Goal: Task Accomplishment & Management: Manage account settings

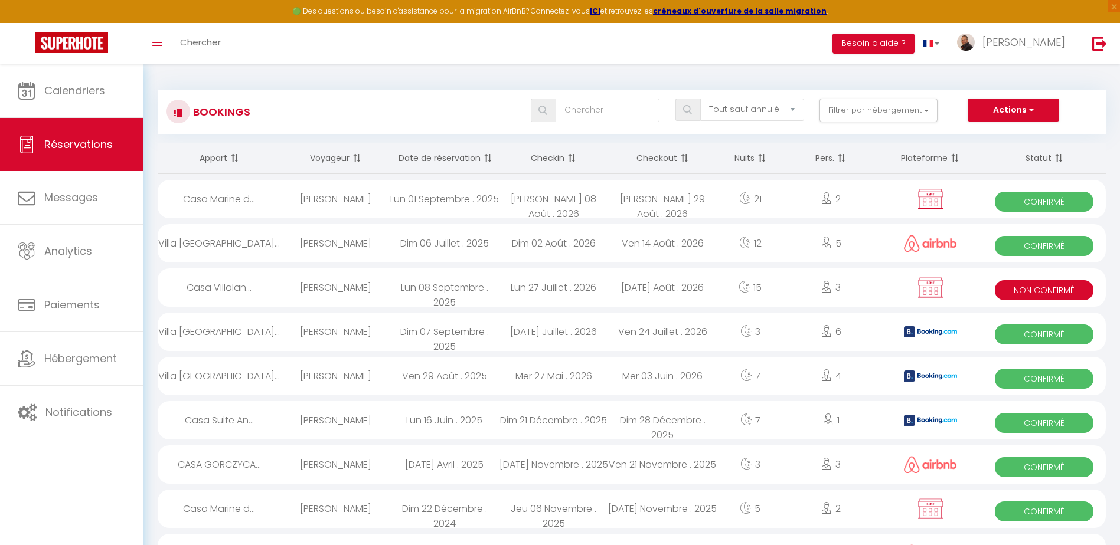
select select "not_cancelled"
click at [586, 112] on input "text" at bounding box center [607, 111] width 104 height 24
type input "hoffma"
select select
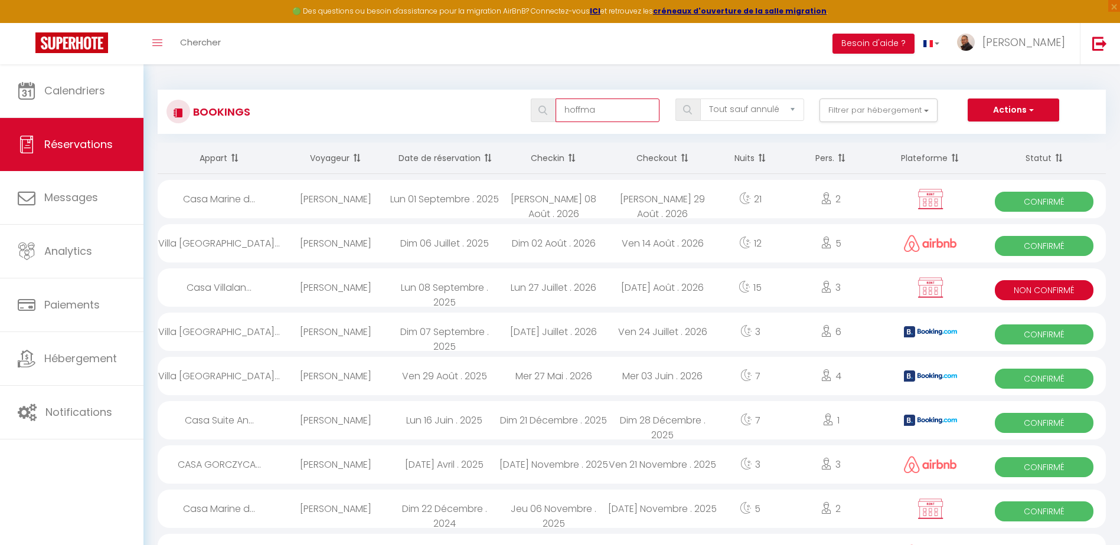
select select
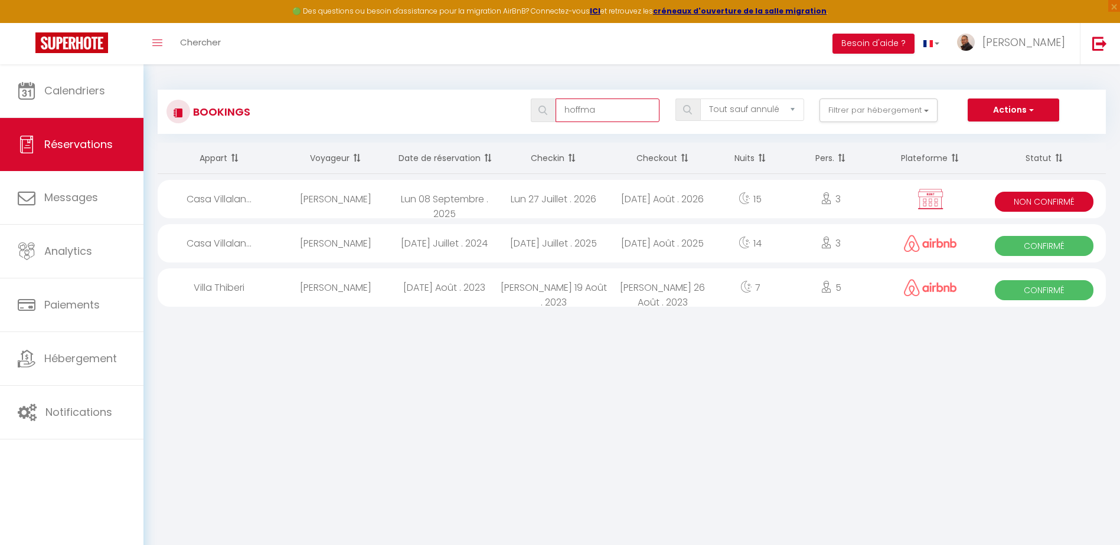
type input "hoffma"
click at [582, 207] on div "Lun 27 Juillet . 2026" at bounding box center [553, 199] width 109 height 38
select select "KO"
select select "0"
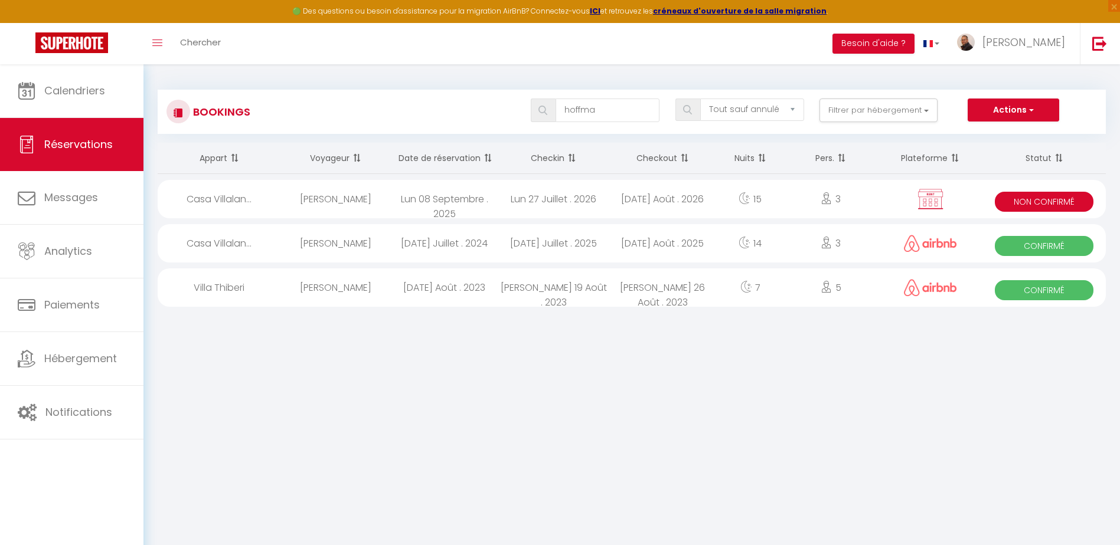
select select "0"
select select "1"
select select
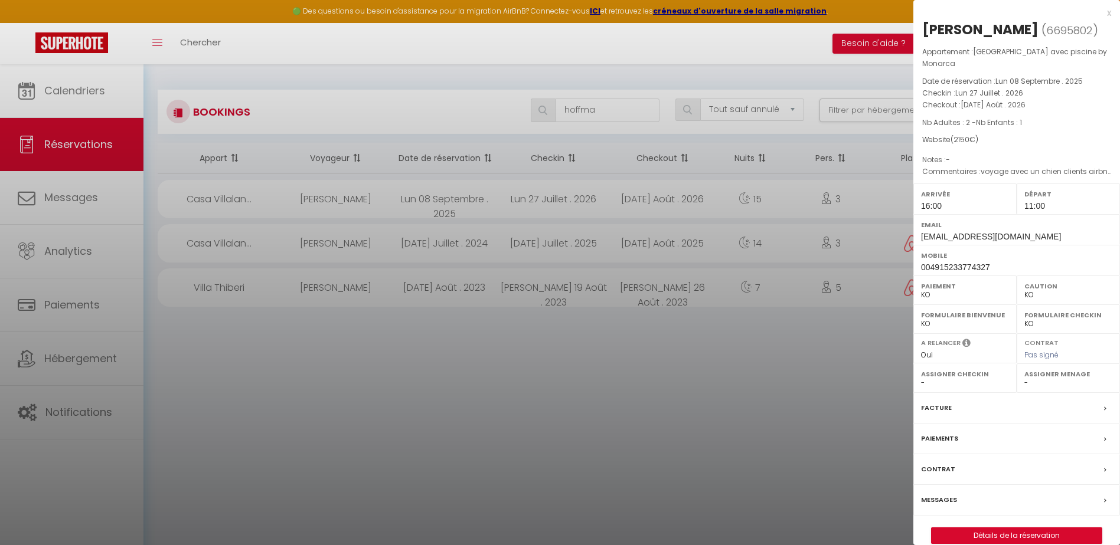
select select "45820"
click at [1007, 534] on link "Détails de la réservation" at bounding box center [1016, 535] width 170 height 15
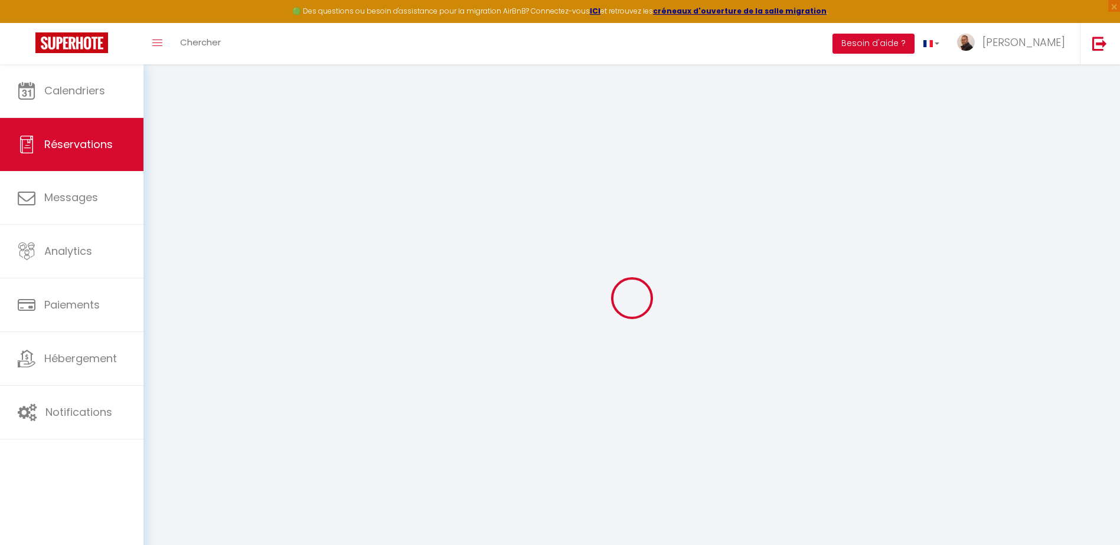
select select
checkbox input "false"
select select
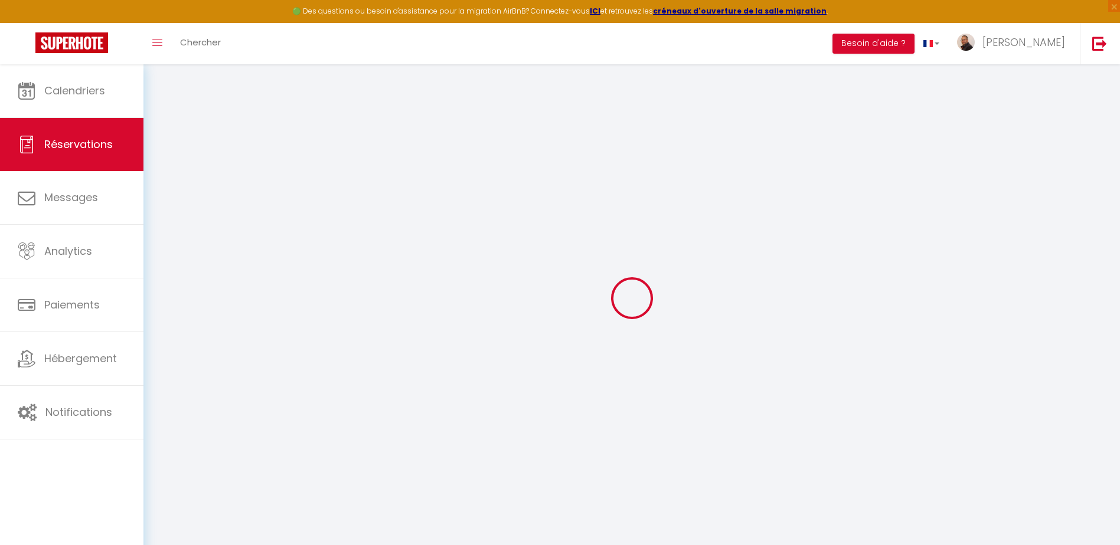
checkbox input "false"
type textarea "voyage avec un chien clients airbnb 2025"
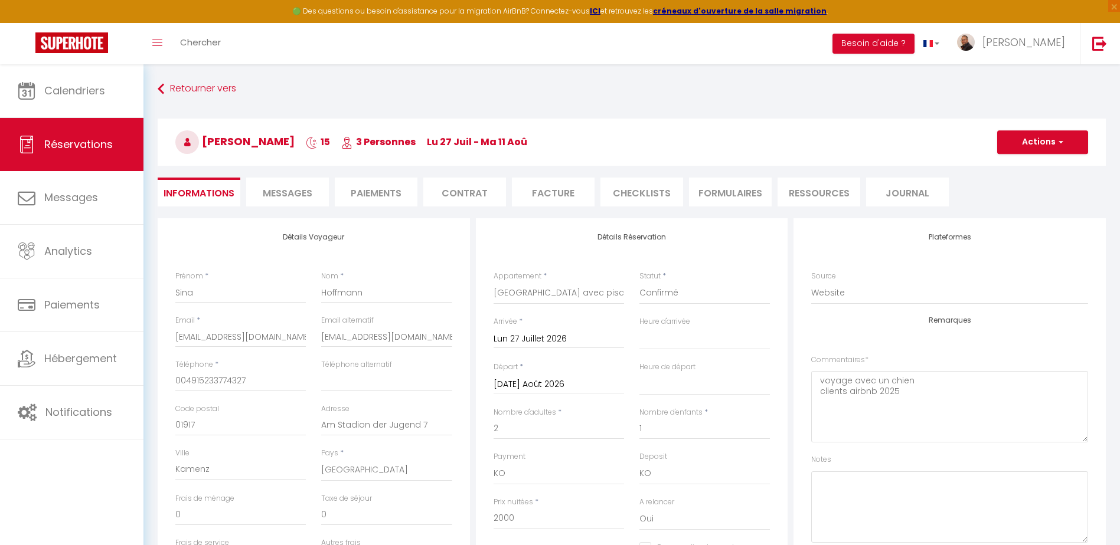
type input "150"
select select
checkbox input "false"
select select "16:00"
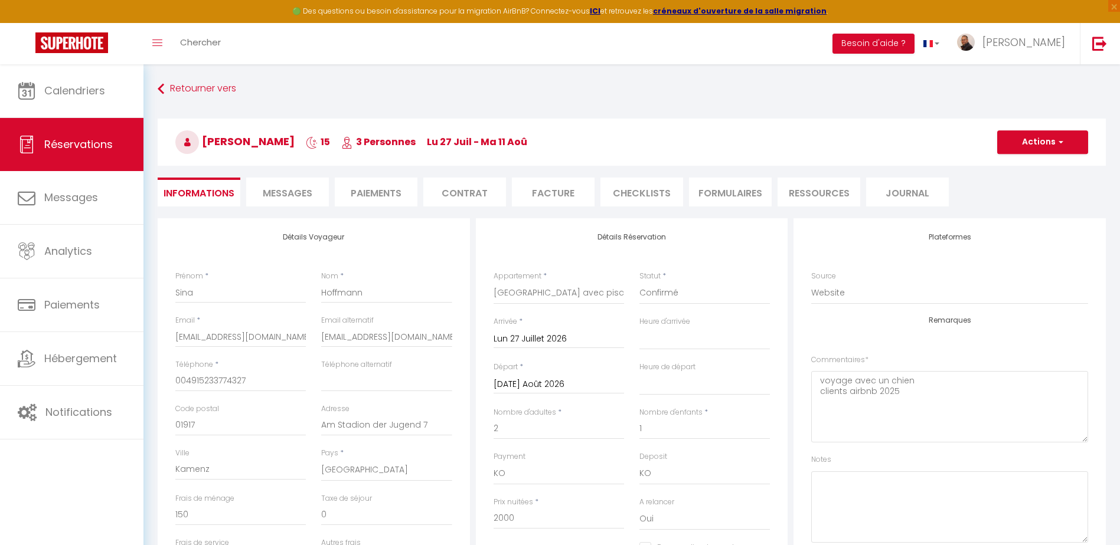
select select "11:00"
click at [536, 339] on input "Lun 27 Juillet 2026" at bounding box center [558, 339] width 130 height 15
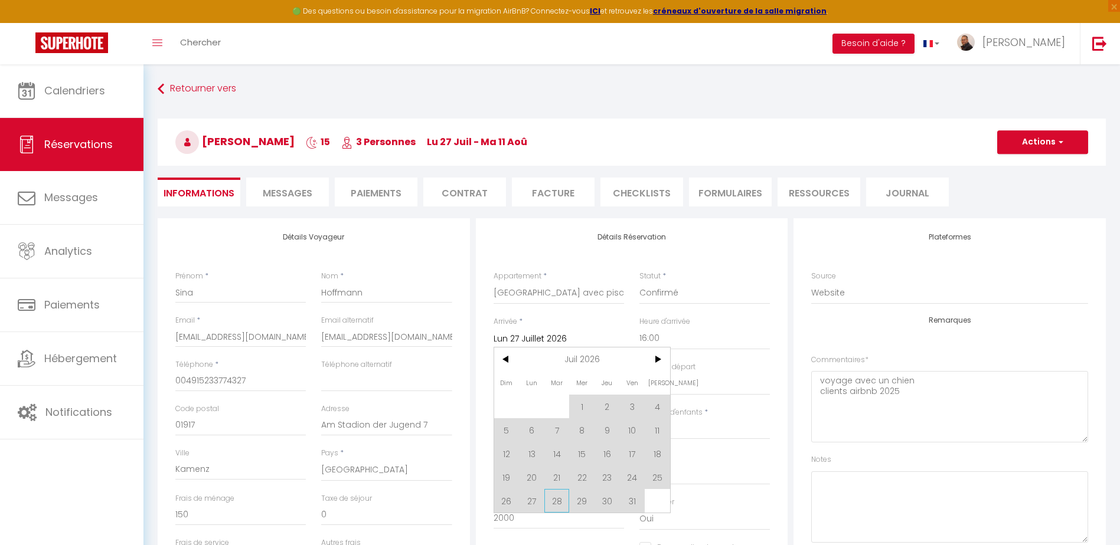
click at [552, 502] on span "28" at bounding box center [556, 501] width 25 height 24
type input "[DATE] Juillet 2026"
checkbox input "false"
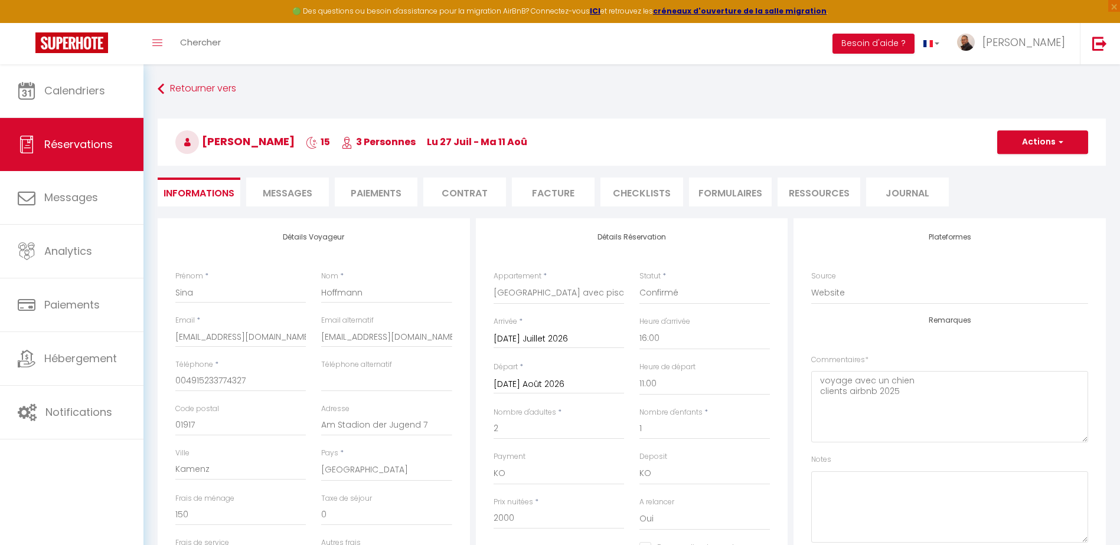
type input "0"
checkbox input "false"
click at [1028, 142] on button "Actions" at bounding box center [1042, 142] width 91 height 24
click at [1028, 168] on link "Enregistrer" at bounding box center [1030, 168] width 93 height 15
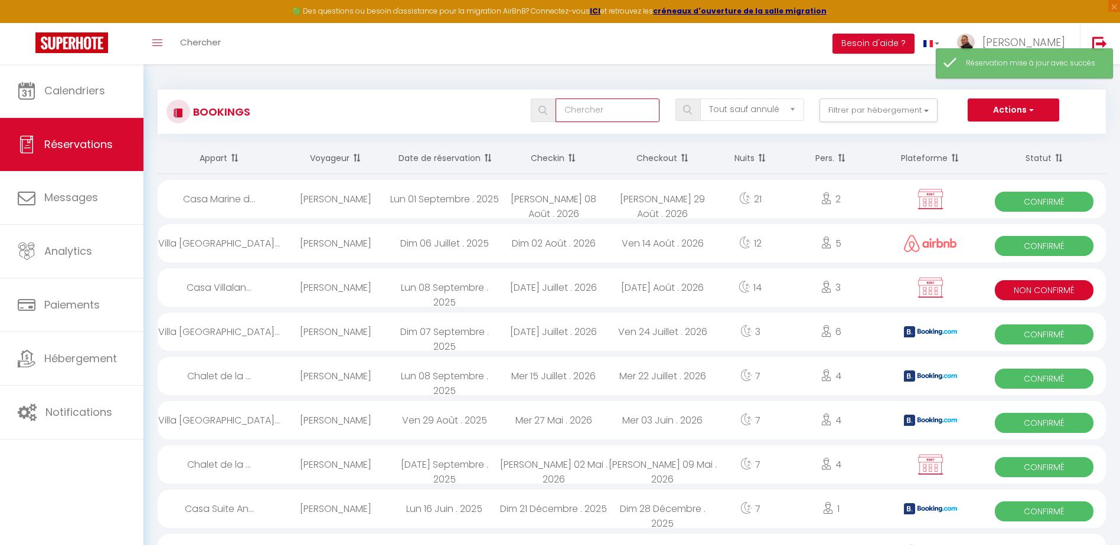
click at [585, 113] on input "text" at bounding box center [607, 111] width 104 height 24
type input "ho"
select select
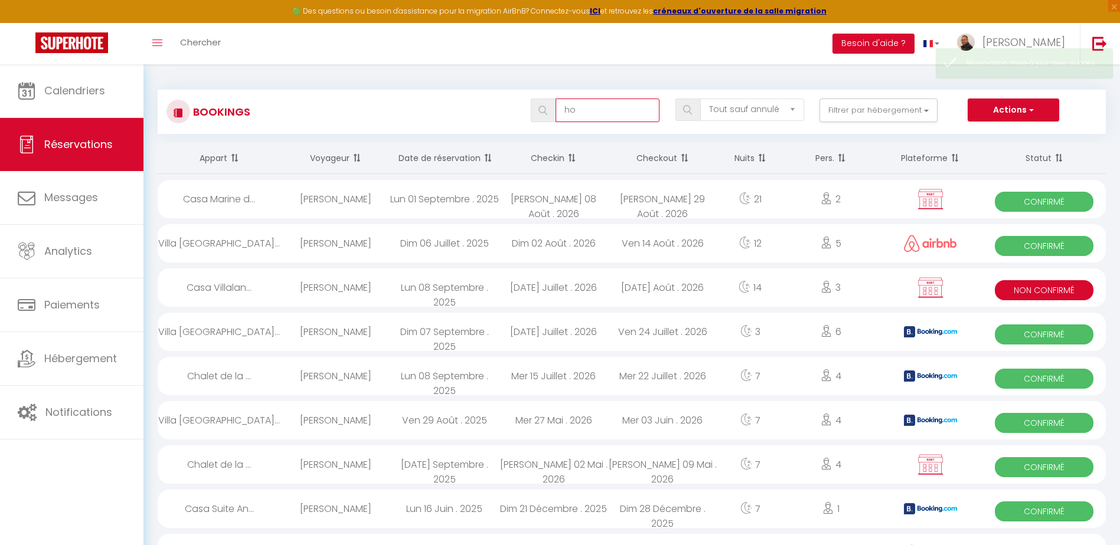
select select
type input "hof"
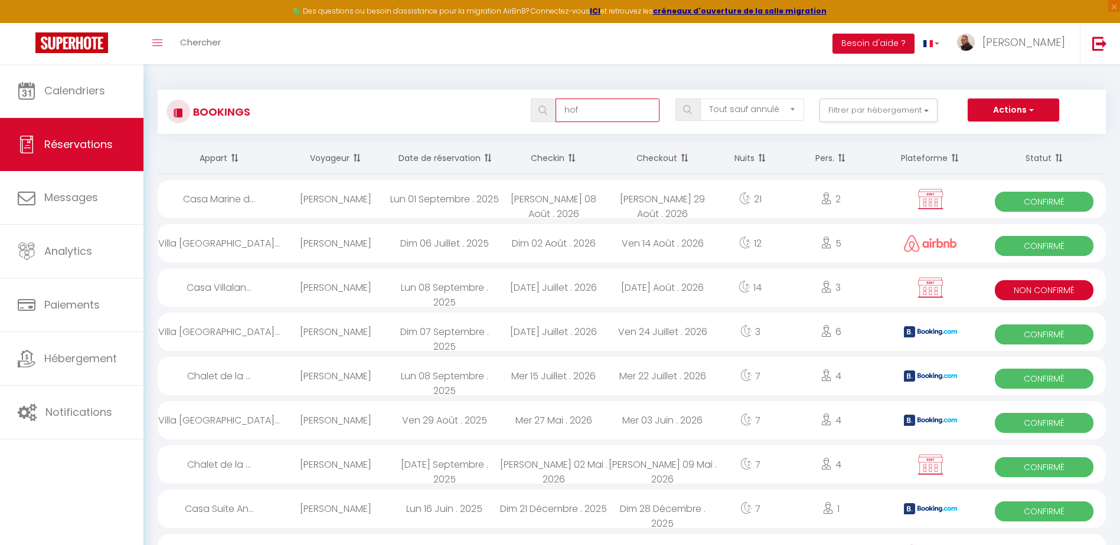
select select
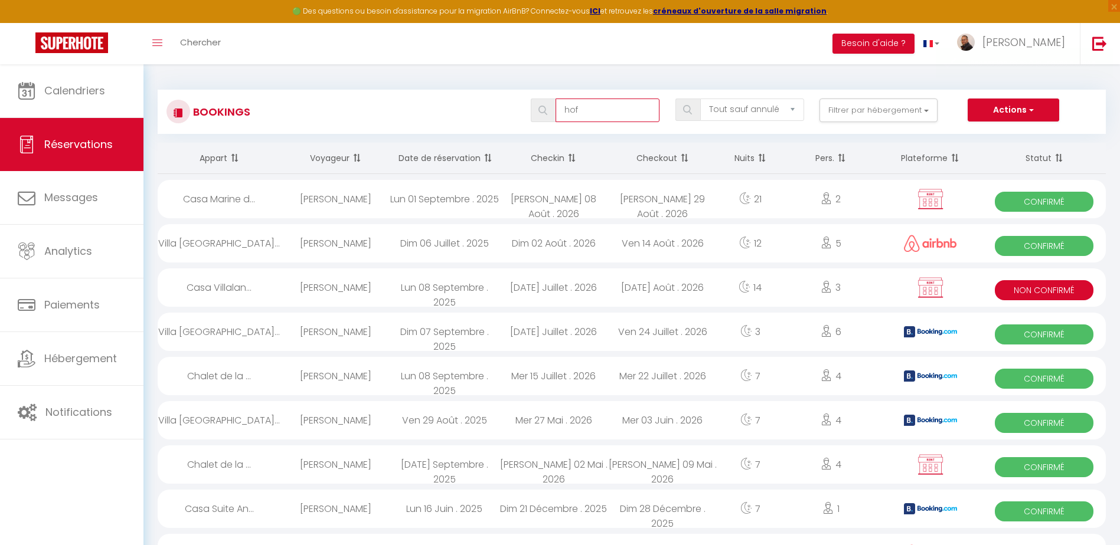
select select
type input "hoff"
select select
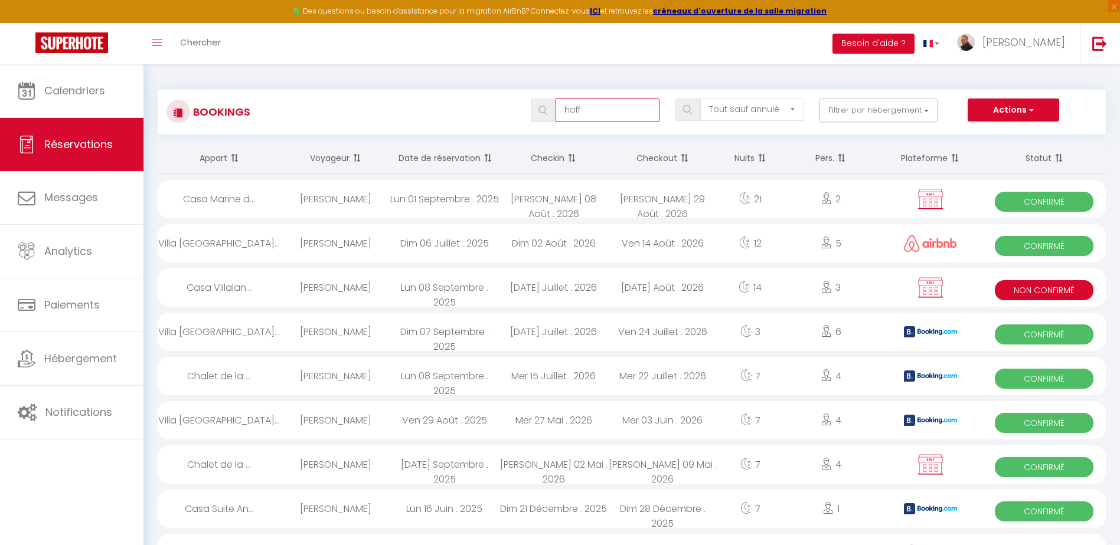
select select
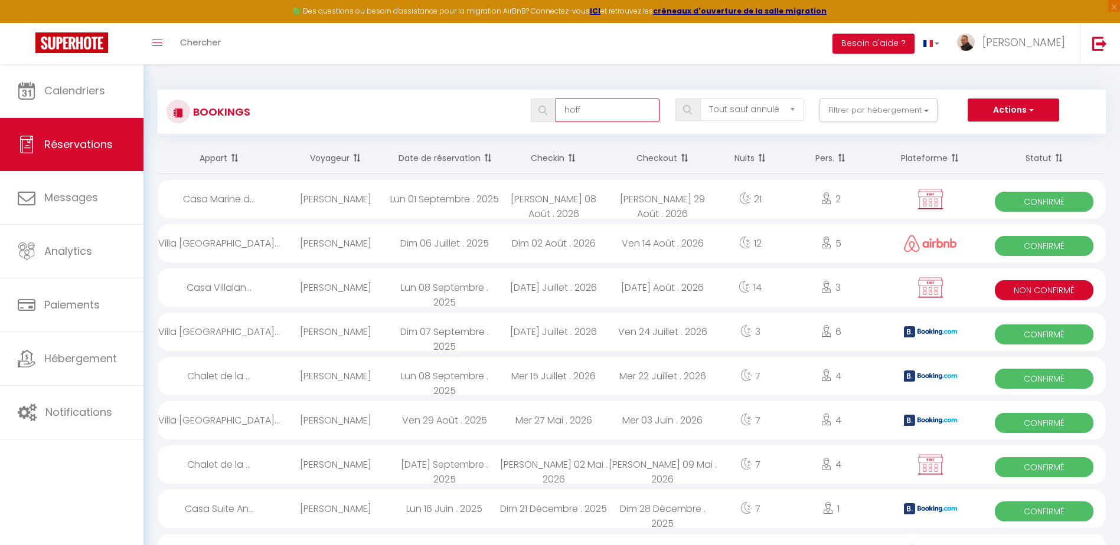
type input "hoffm"
select select
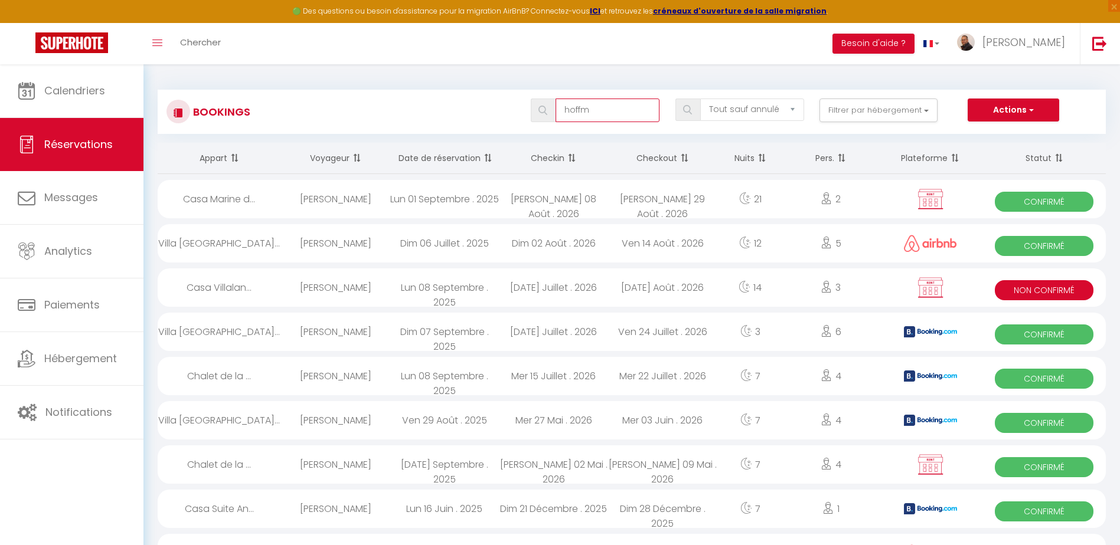
select select
type input "hoffma"
select select
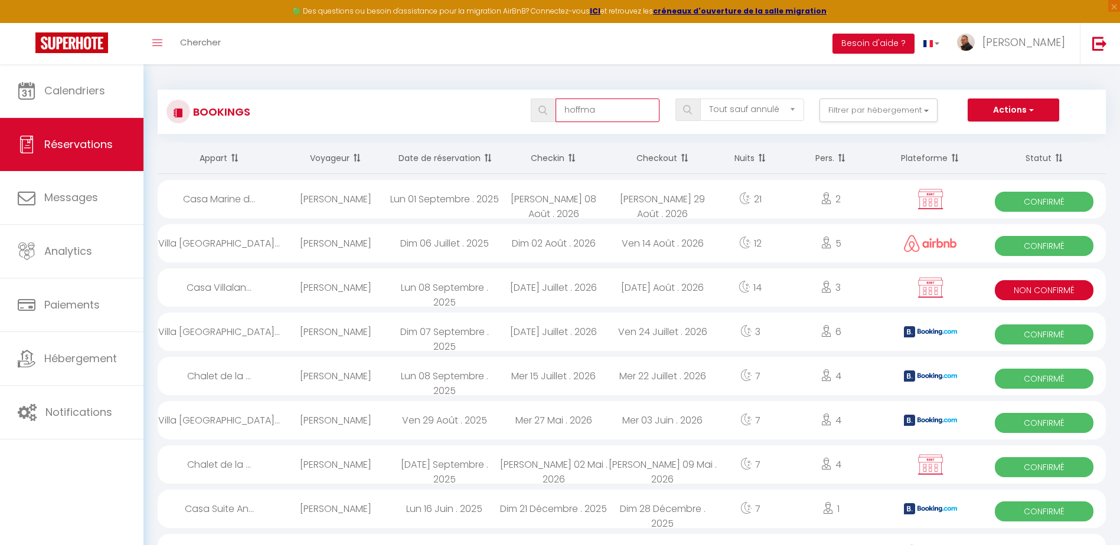
select select
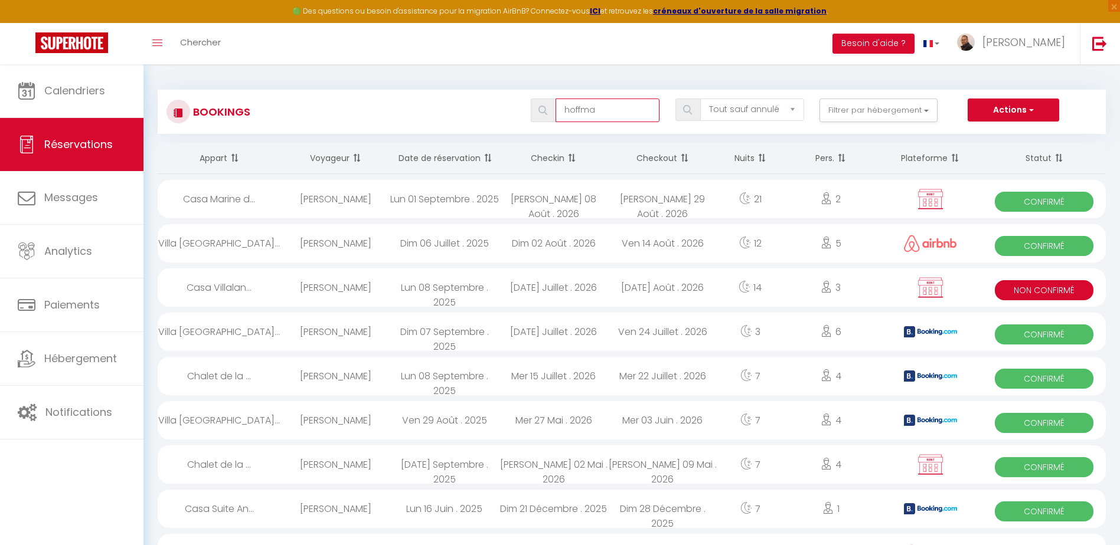
select select
type input "[PERSON_NAME]"
select select
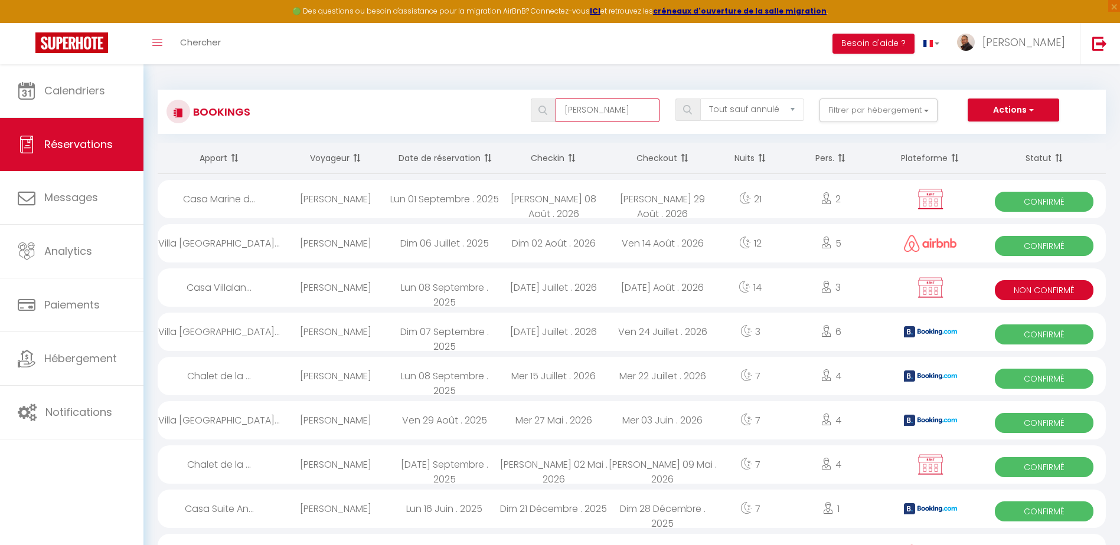
select select
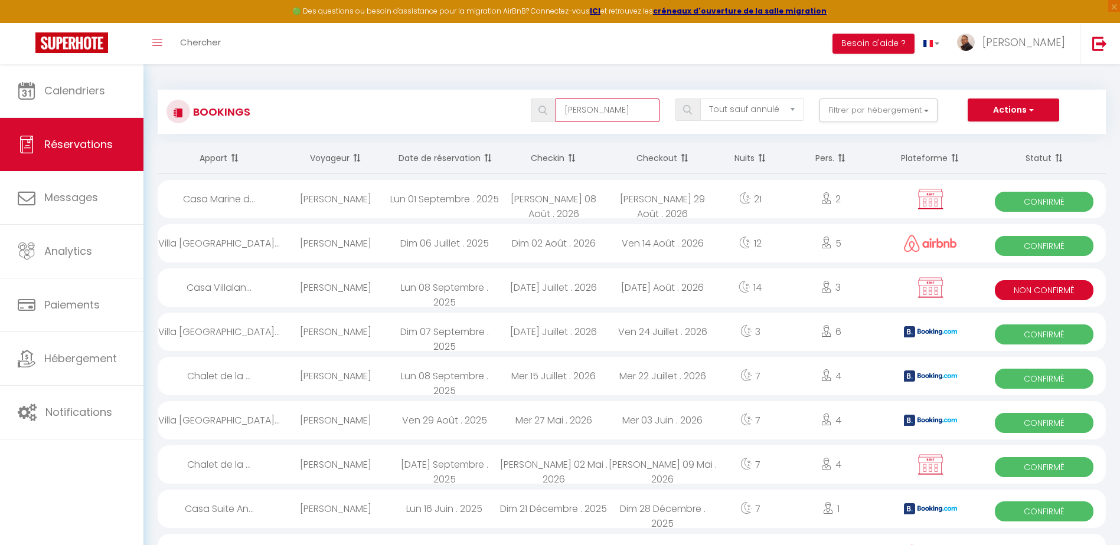
select select
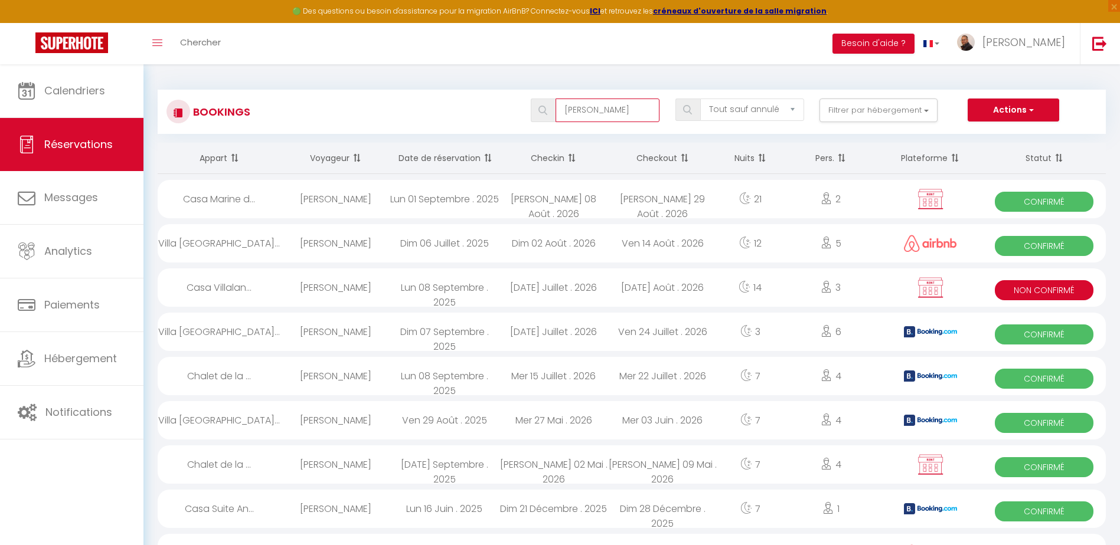
select select
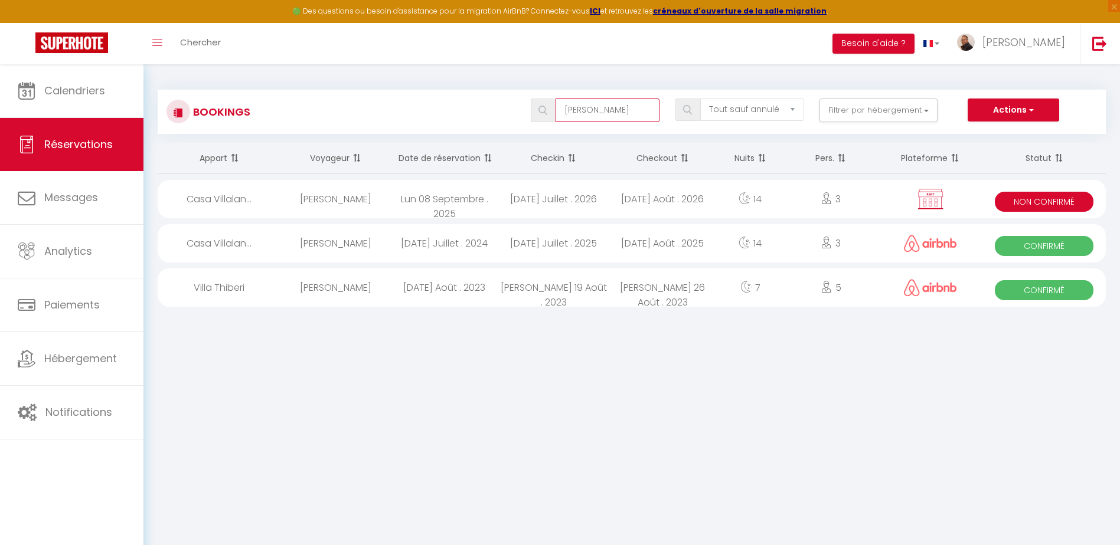
type input "[PERSON_NAME]"
click at [489, 205] on div "Lun 08 Septembre . 2025" at bounding box center [444, 199] width 109 height 38
select select "KO"
select select "0"
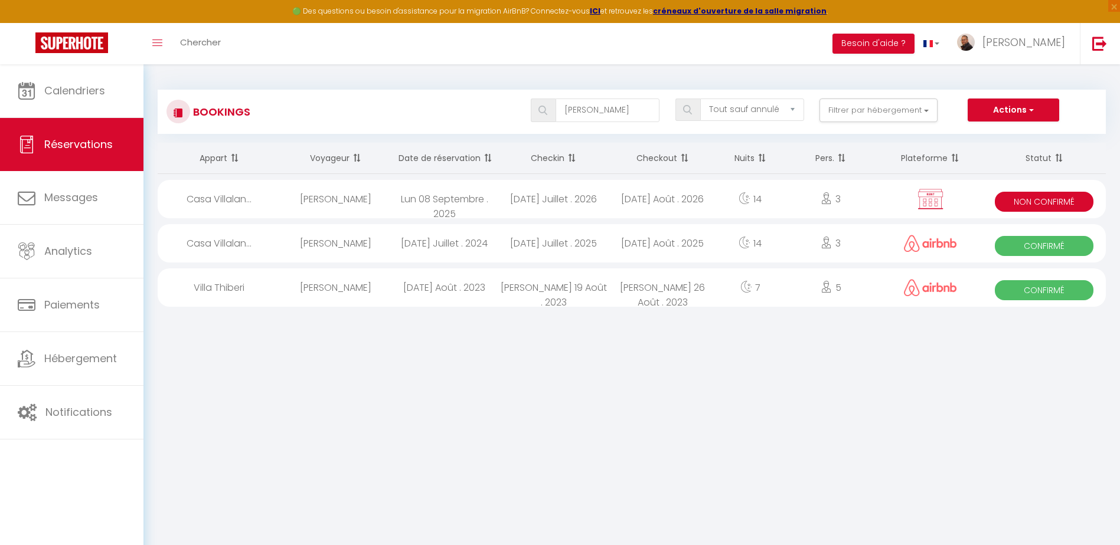
select select "0"
select select "1"
select select
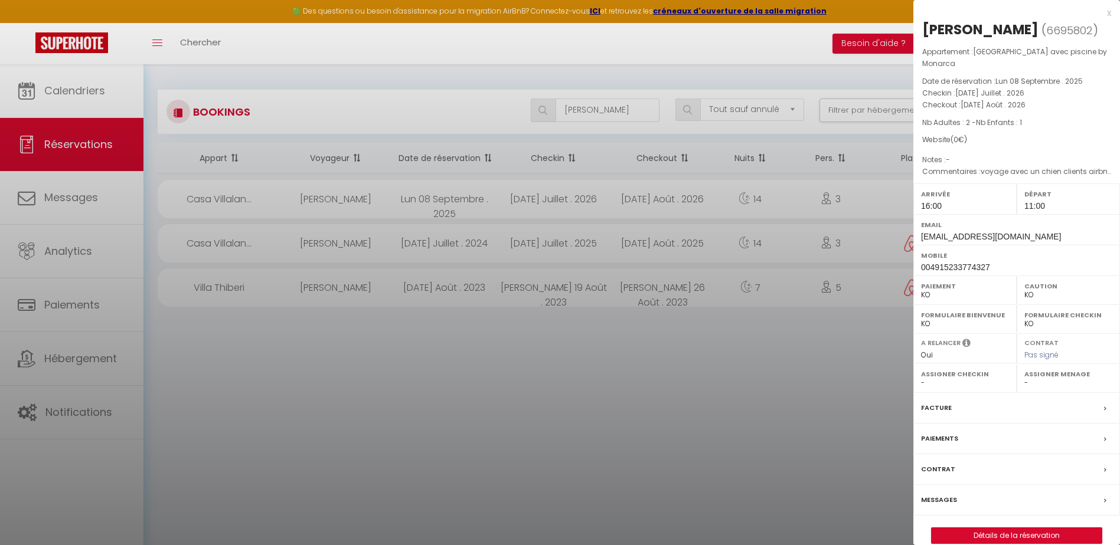
select select "45820"
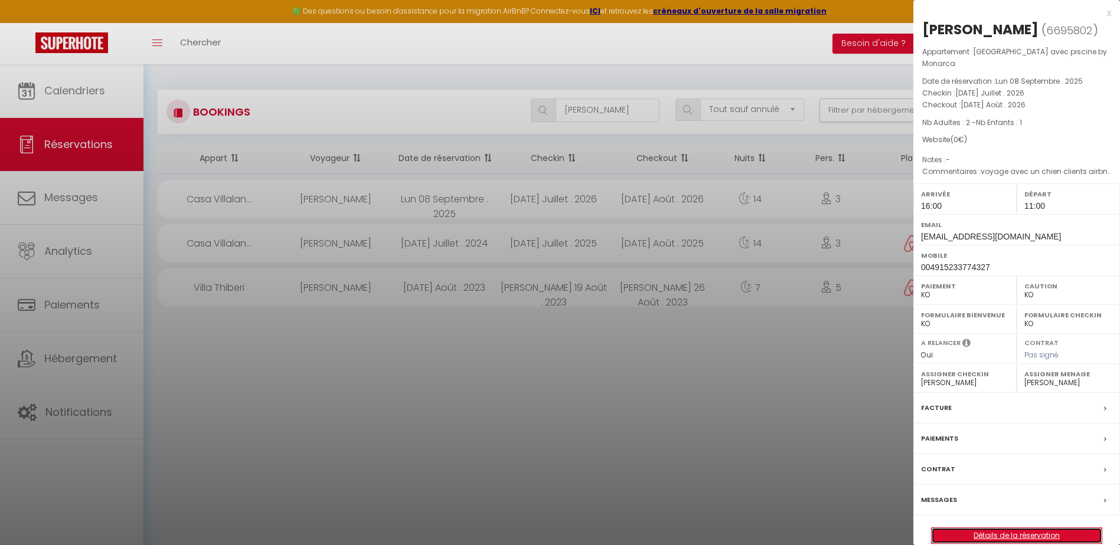
click at [1009, 534] on link "Détails de la réservation" at bounding box center [1016, 535] width 170 height 15
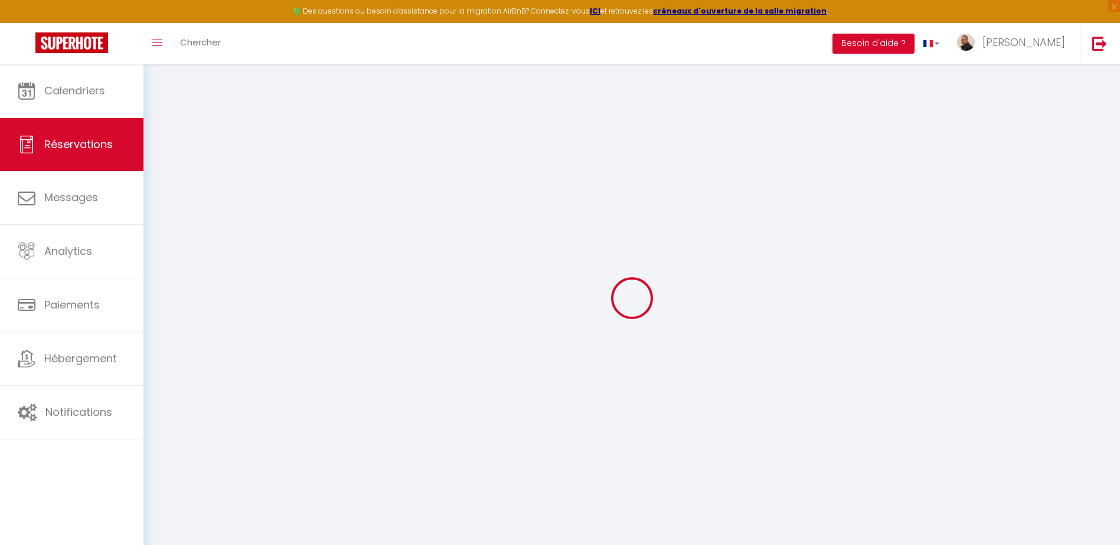
select select
checkbox input "false"
type textarea "voyage avec un chien clients airbnb 2025"
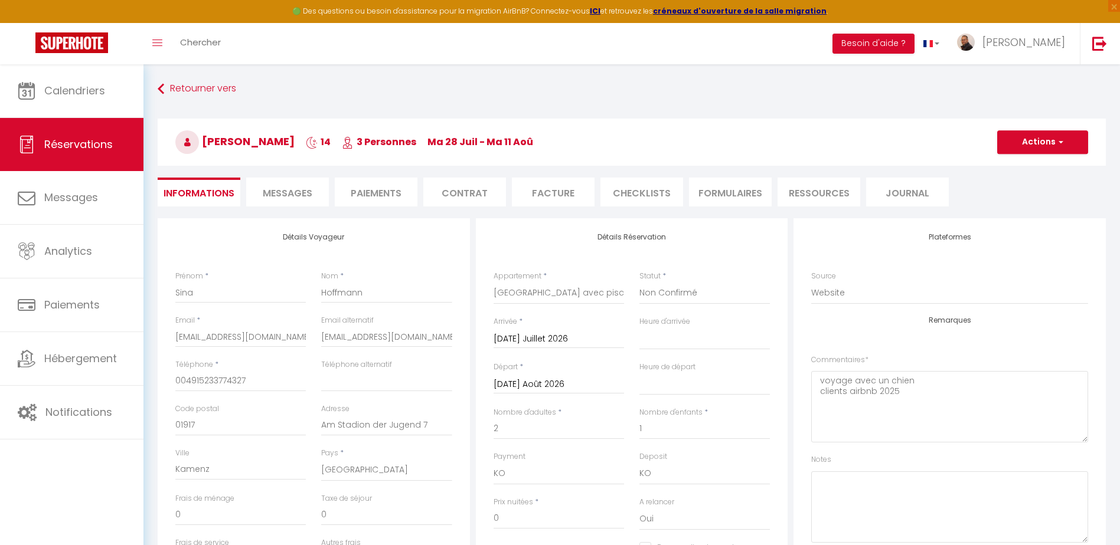
select select
checkbox input "false"
select select
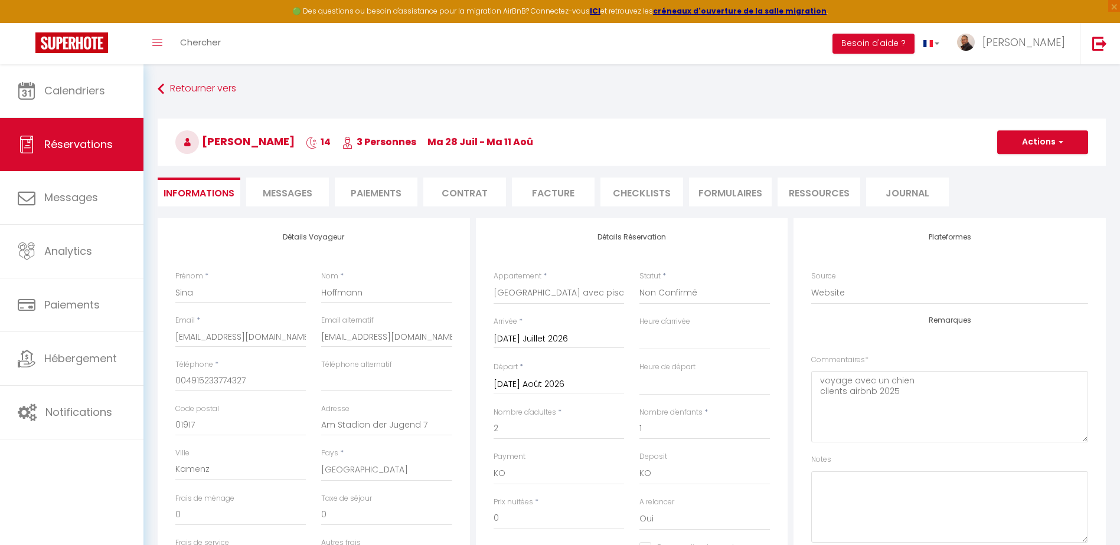
checkbox input "false"
select select "16:00"
select select "11:00"
click at [467, 193] on li "Contrat" at bounding box center [464, 192] width 83 height 29
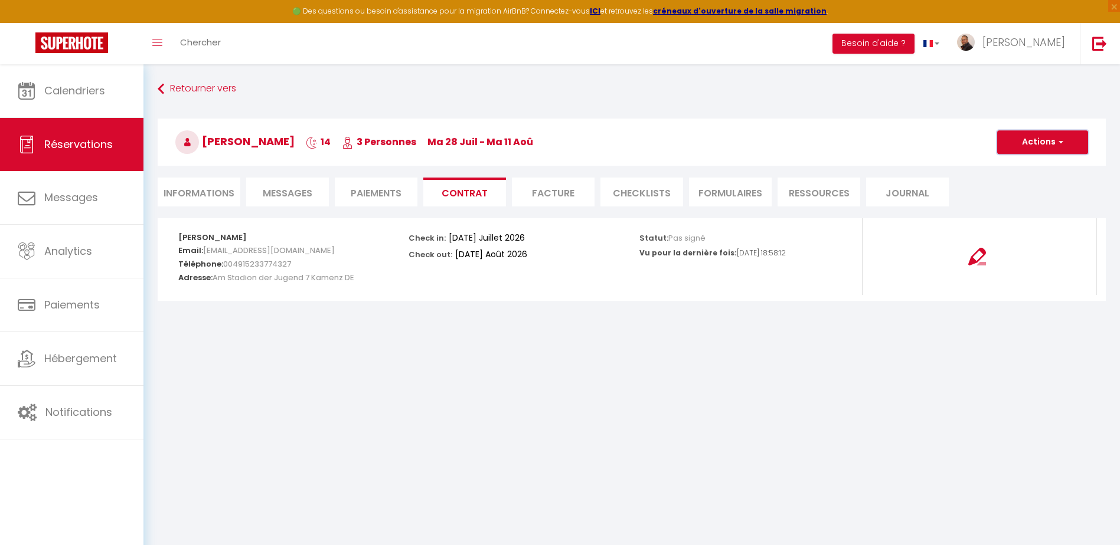
click at [1055, 140] on button "Actions" at bounding box center [1042, 142] width 91 height 24
click at [1026, 184] on link "Envoyer le contrat" at bounding box center [1033, 183] width 99 height 15
type input "[EMAIL_ADDRESS][DOMAIN_NAME]"
type input "Your contract 6695802 - [GEOGRAPHIC_DATA] - villa avec piscine by Monarca"
type textarea "Hi, We invite you to click on the following link to sign your rental contract :…"
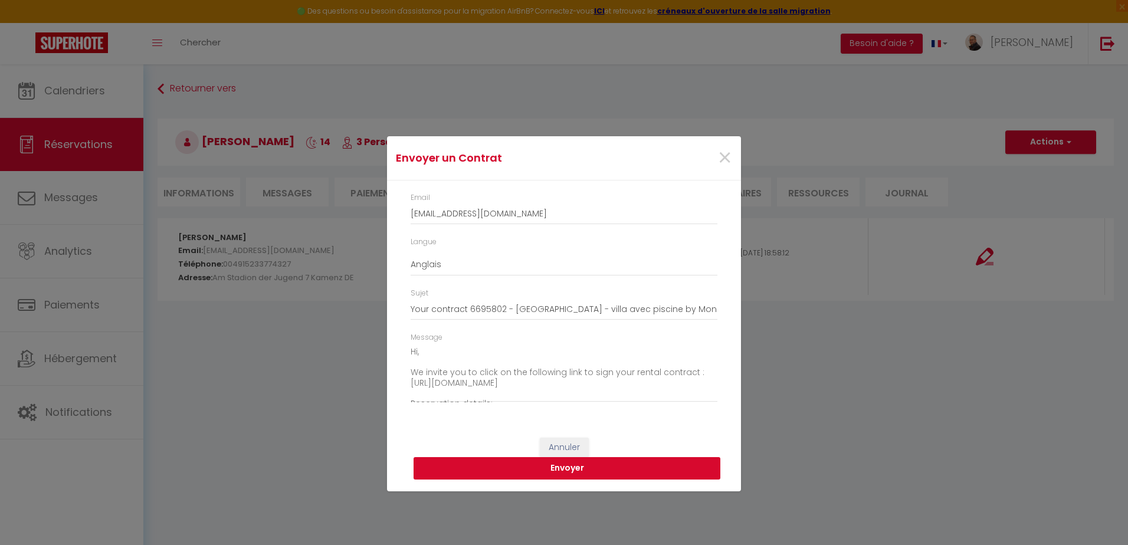
click at [569, 470] on button "Envoyer" at bounding box center [567, 468] width 307 height 22
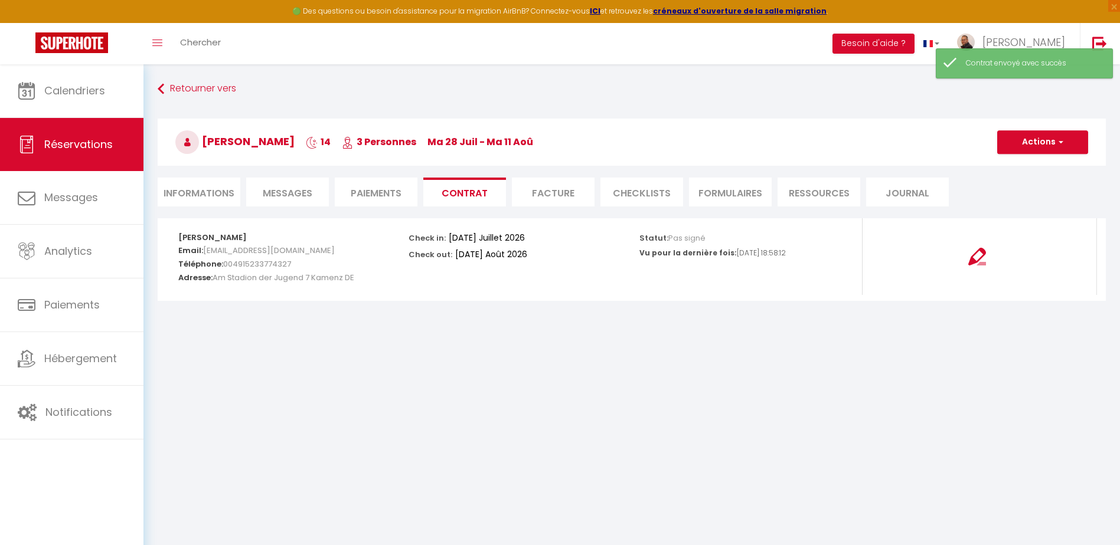
click at [384, 193] on li "Paiements" at bounding box center [376, 192] width 83 height 29
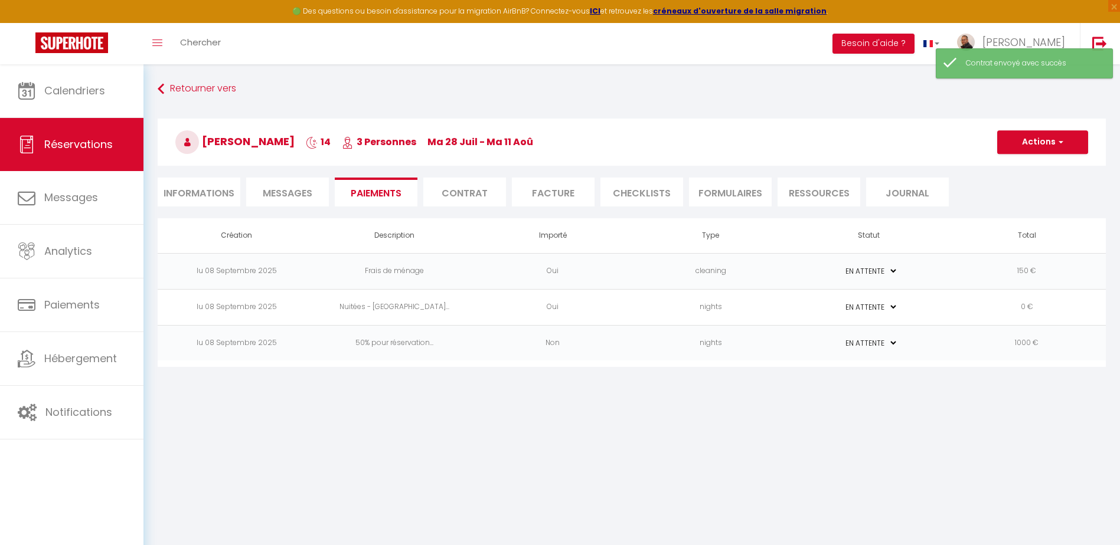
click at [612, 351] on td "Non" at bounding box center [552, 343] width 158 height 36
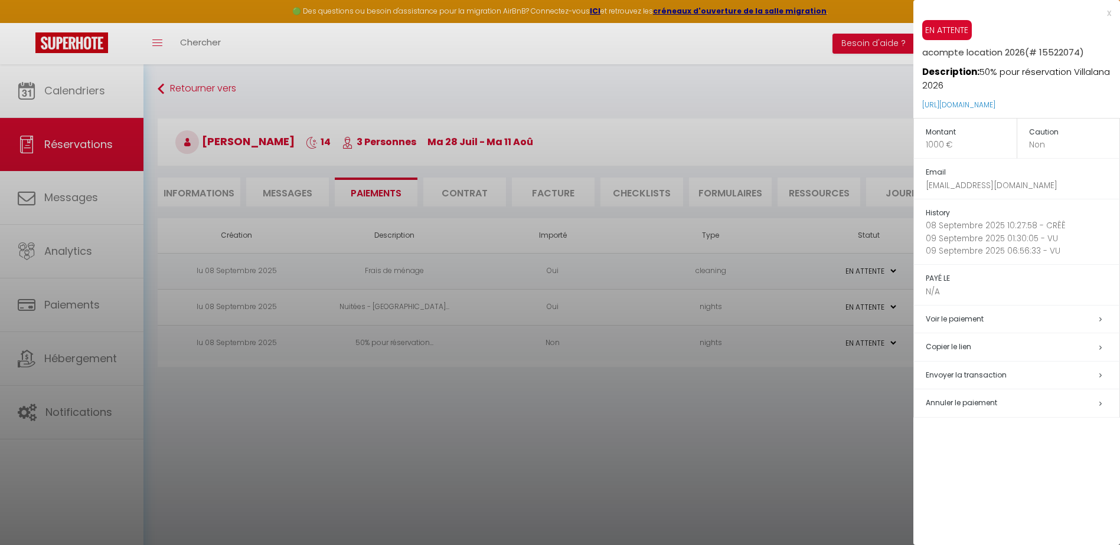
click at [987, 402] on span "Annuler le paiement" at bounding box center [960, 403] width 71 height 10
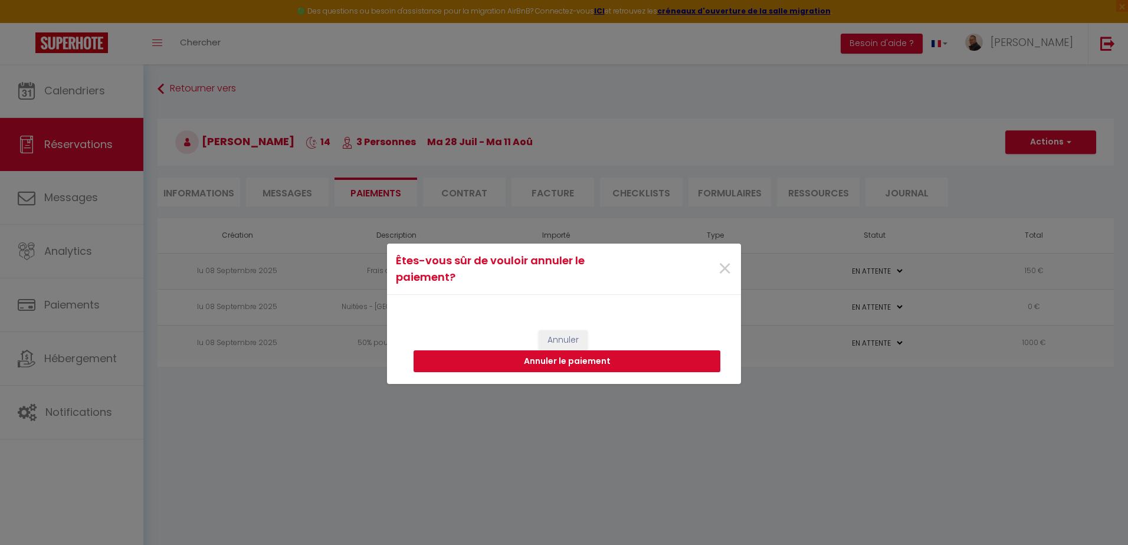
click at [565, 365] on button "Annuler le paiement" at bounding box center [567, 362] width 307 height 22
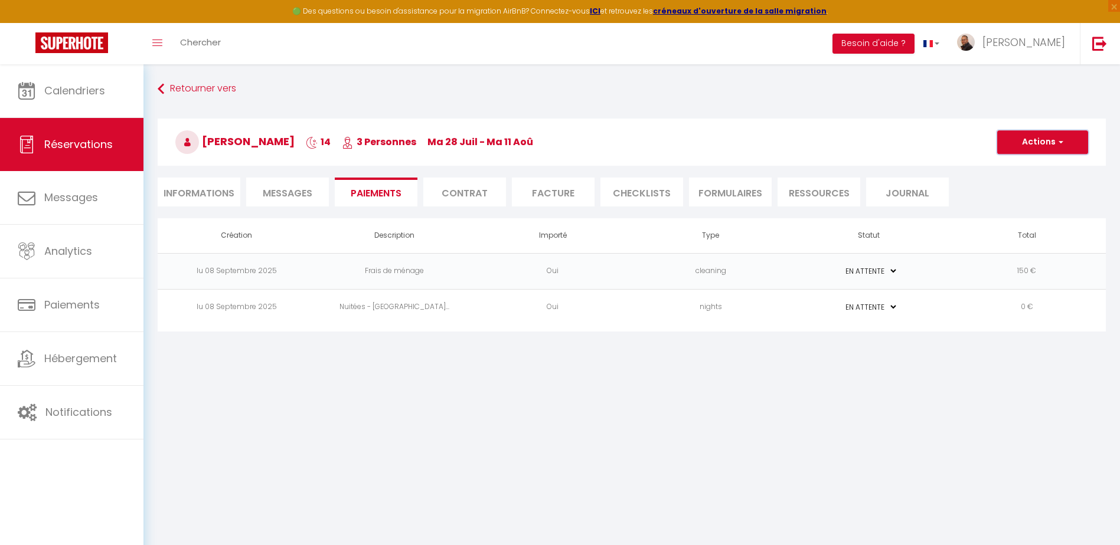
click at [1020, 144] on button "Actions" at bounding box center [1042, 142] width 91 height 24
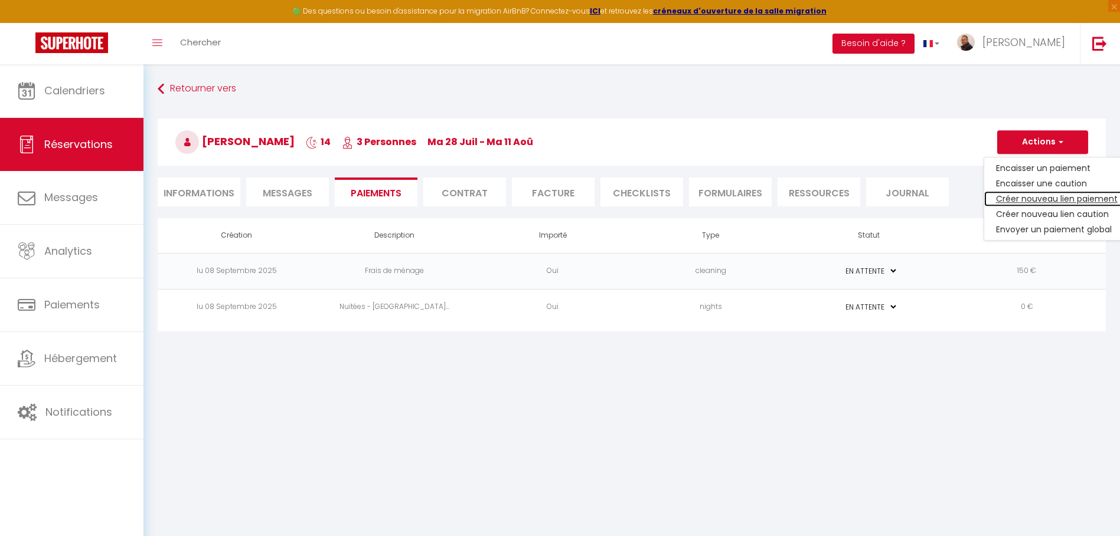
click at [1035, 199] on link "Créer nouveau lien paiement" at bounding box center [1056, 198] width 145 height 15
select select "nights"
type input "[EMAIL_ADDRESS][DOMAIN_NAME]"
select select "4983"
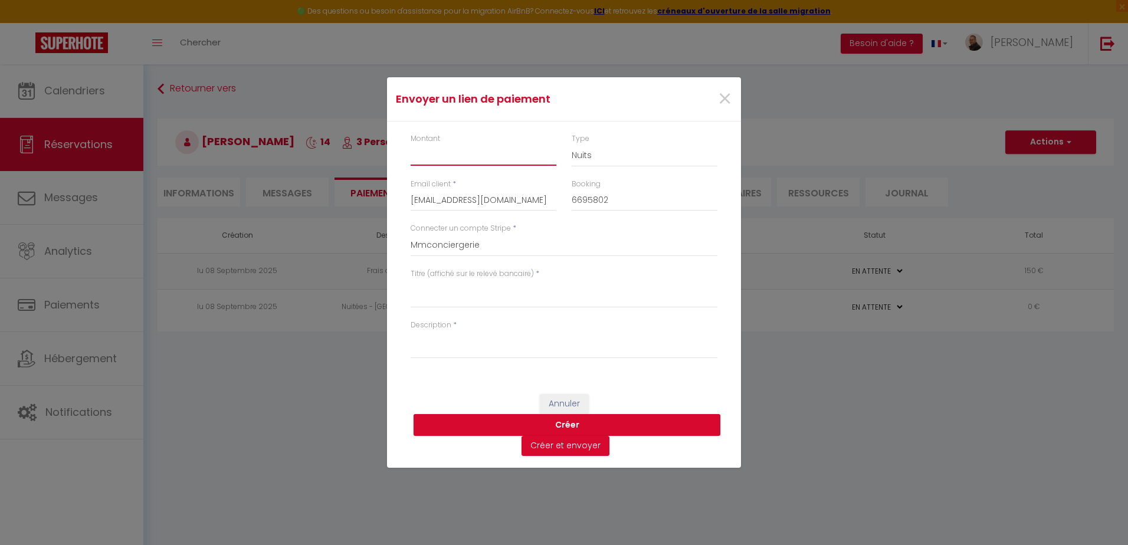
click at [453, 160] on input "Montant" at bounding box center [484, 155] width 146 height 21
type input "1000"
click at [498, 241] on select "Mmconciergerie" at bounding box center [564, 245] width 307 height 22
click at [459, 298] on textarea "Titre (affiché sur le relevé bancaire)" at bounding box center [564, 294] width 307 height 28
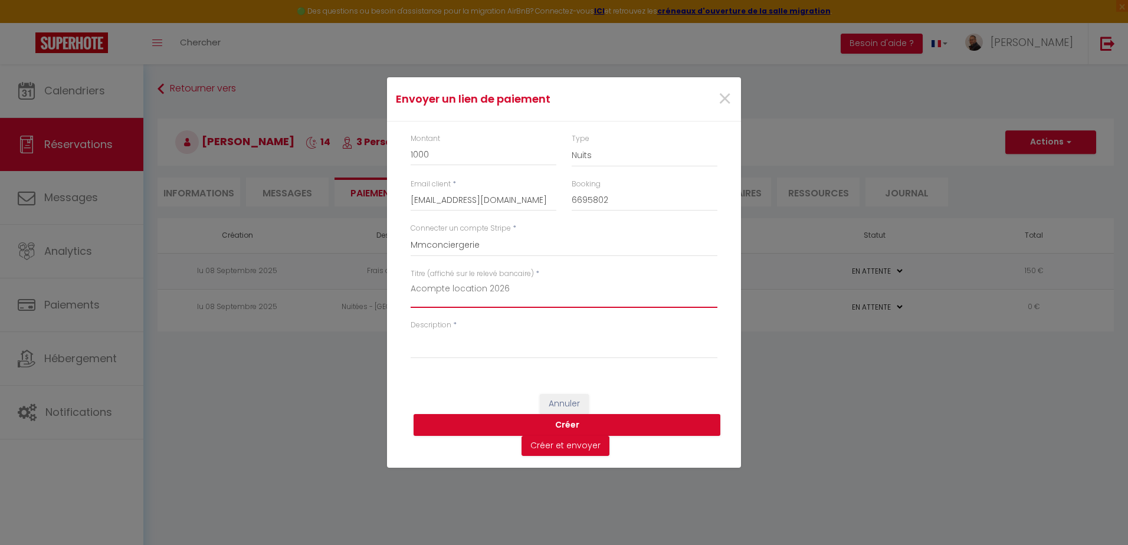
type textarea "Acompte location 2026"
click at [453, 346] on textarea "Description" at bounding box center [564, 344] width 307 height 28
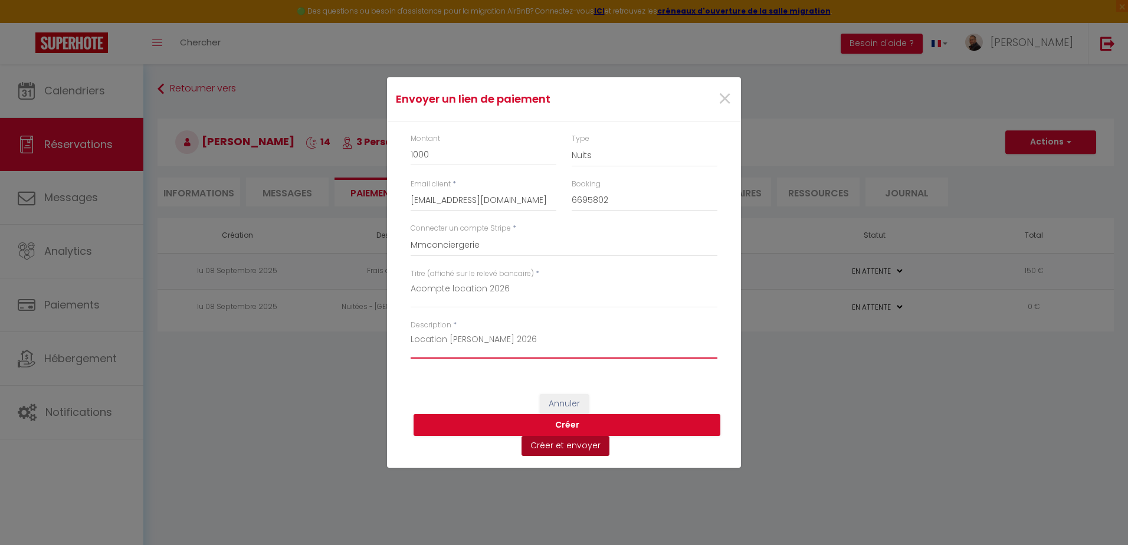
type textarea "Location [PERSON_NAME] 2026"
click at [567, 446] on button "Créer et envoyer" at bounding box center [566, 446] width 88 height 20
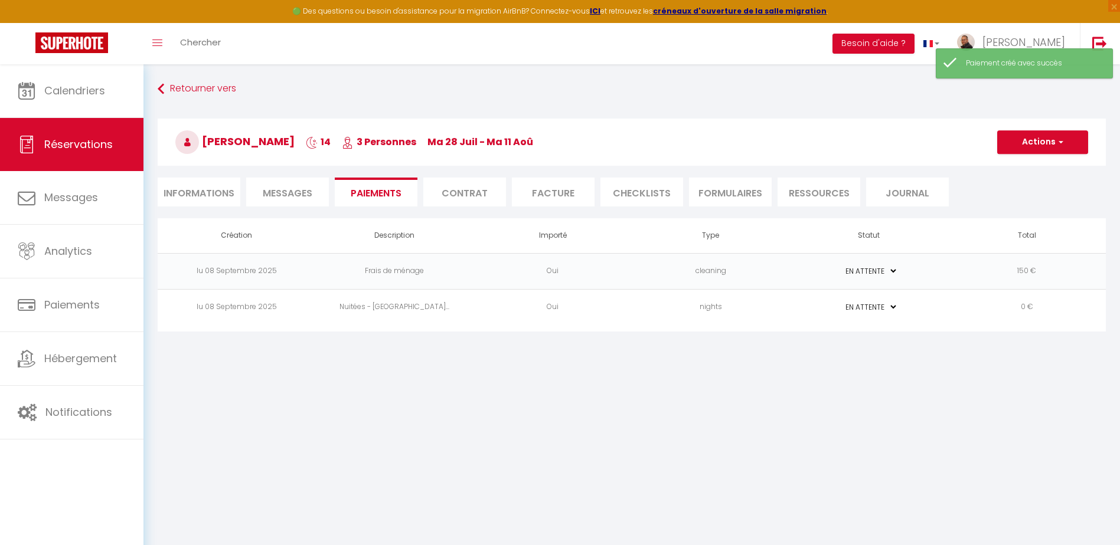
type input "[EMAIL_ADDRESS][DOMAIN_NAME]"
type input "Payment request"
type textarea "Hi, We invite you to click on the link below to make the payment: Title : Acomp…"
select select "0"
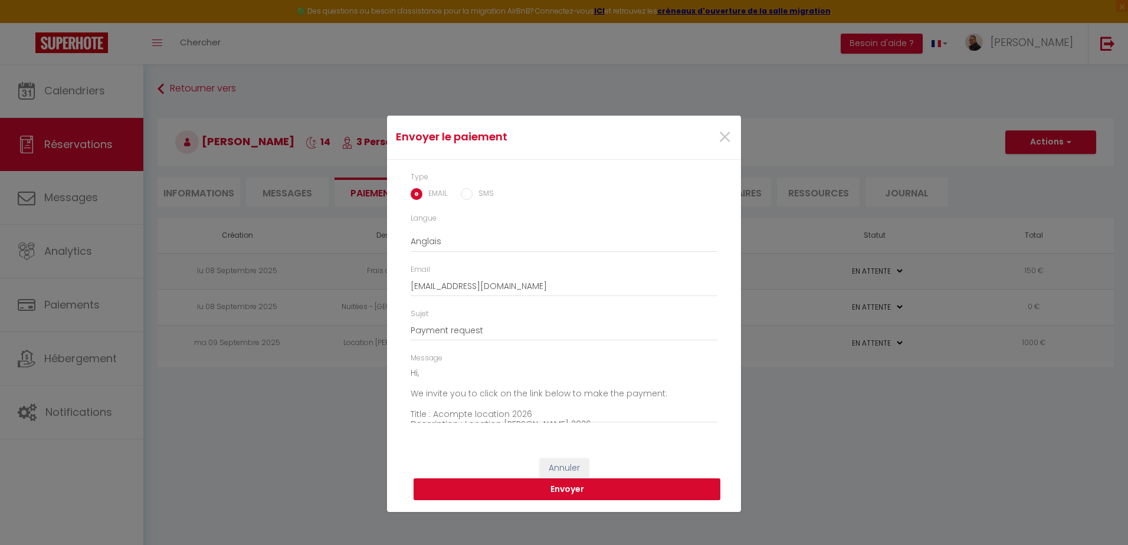
click at [574, 487] on button "Envoyer" at bounding box center [567, 490] width 307 height 22
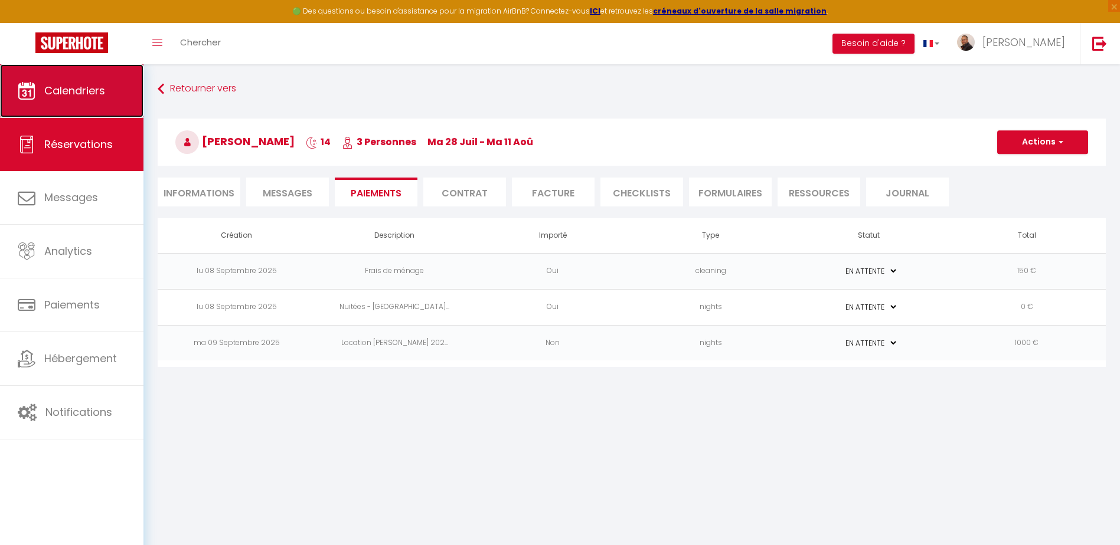
click at [78, 92] on span "Calendriers" at bounding box center [74, 90] width 61 height 15
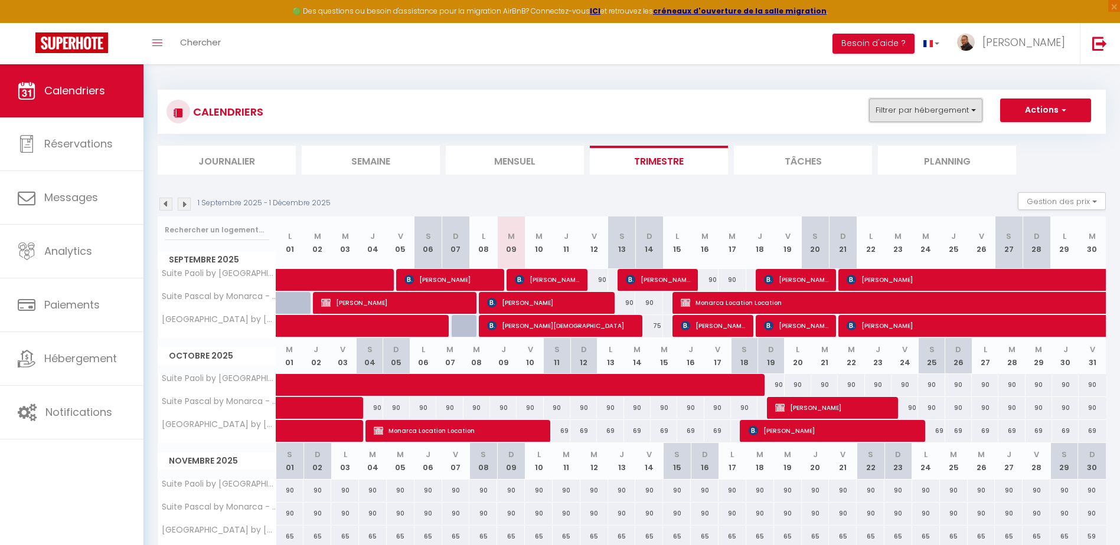
click at [922, 116] on button "Filtrer par hébergement" at bounding box center [925, 111] width 113 height 24
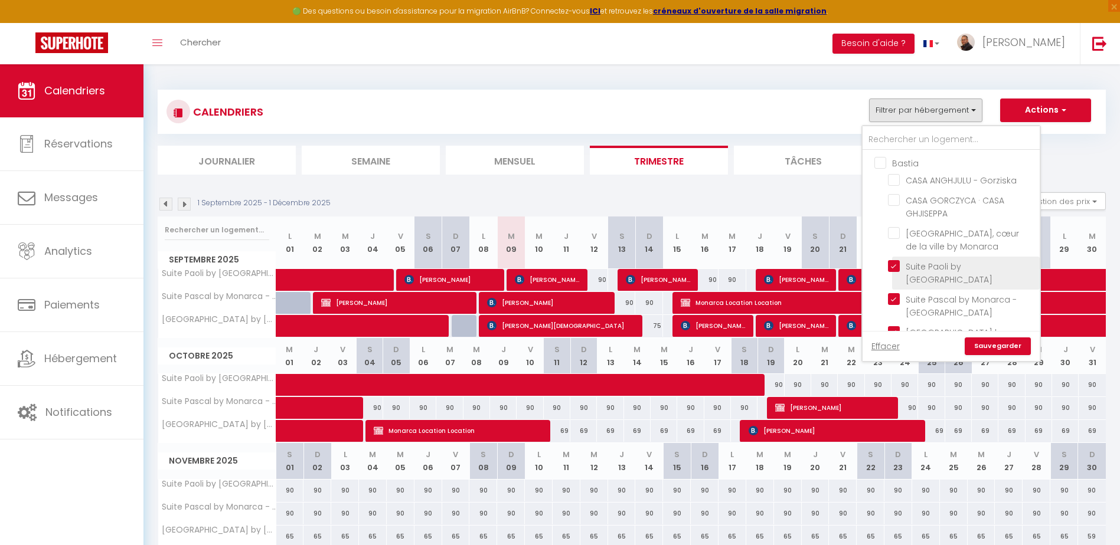
click at [896, 265] on input "Suite Paoli by [GEOGRAPHIC_DATA]" at bounding box center [962, 266] width 148 height 12
checkbox input "false"
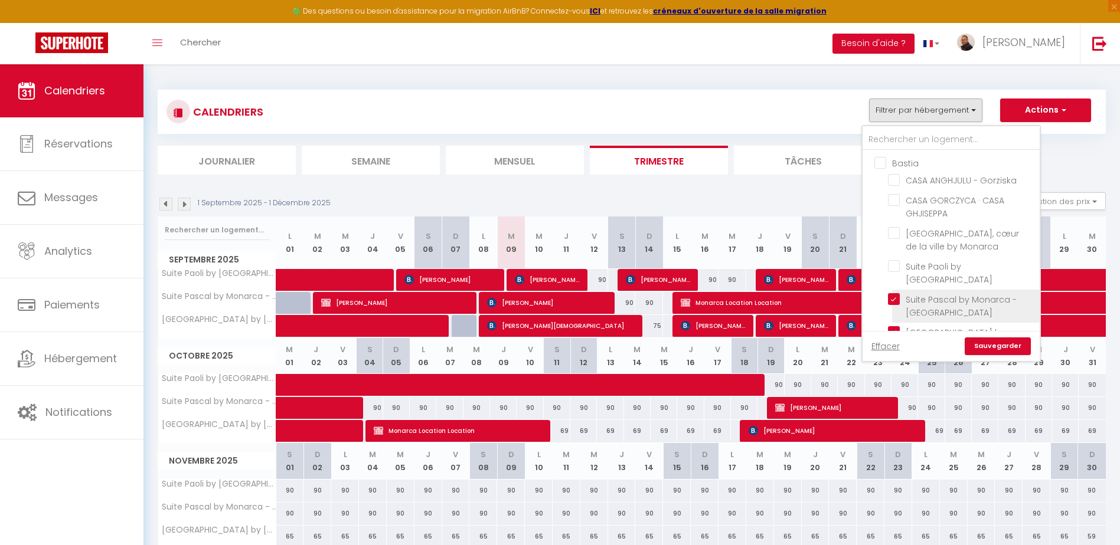
click at [896, 299] on input "Suite Pascal by Monarca - [GEOGRAPHIC_DATA]" at bounding box center [962, 299] width 148 height 12
checkbox input "false"
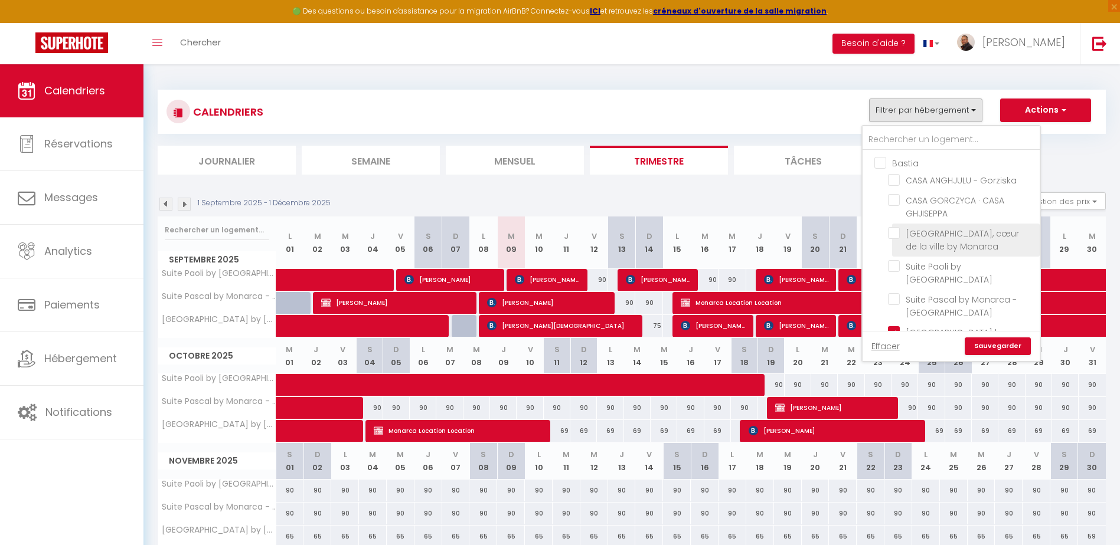
scroll to position [59, 0]
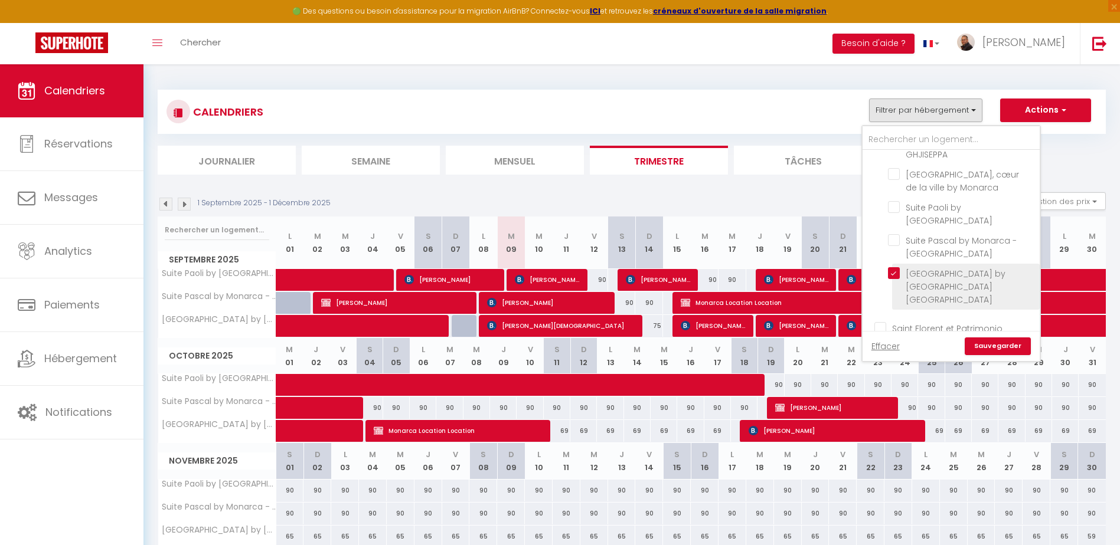
click at [898, 272] on input "[GEOGRAPHIC_DATA] by [GEOGRAPHIC_DATA] [GEOGRAPHIC_DATA]" at bounding box center [962, 273] width 148 height 12
checkbox input "false"
click at [994, 346] on link "Sauvegarder" at bounding box center [997, 347] width 66 height 18
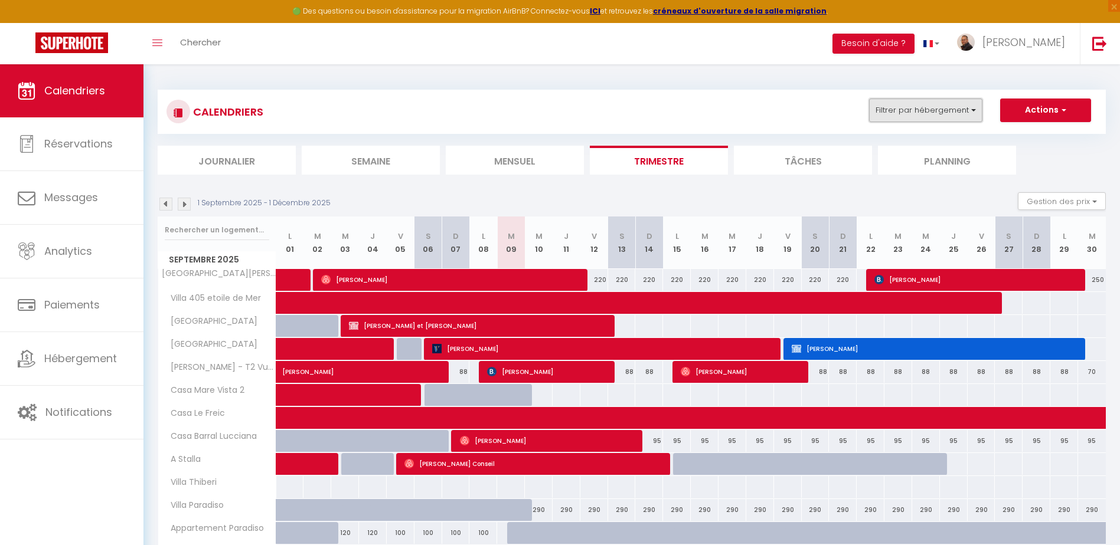
click at [905, 113] on button "Filtrer par hébergement" at bounding box center [925, 111] width 113 height 24
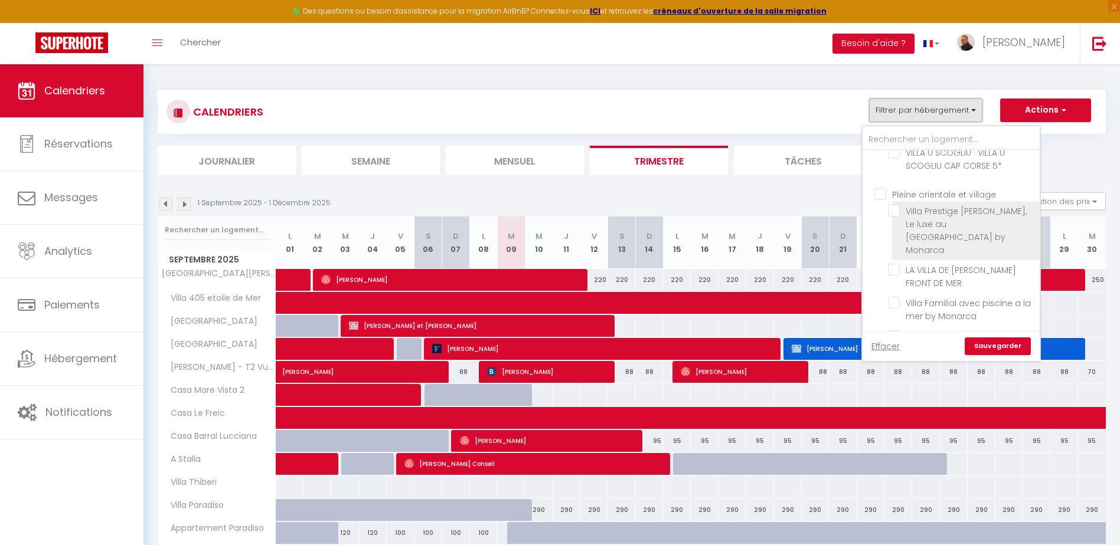
scroll to position [767, 0]
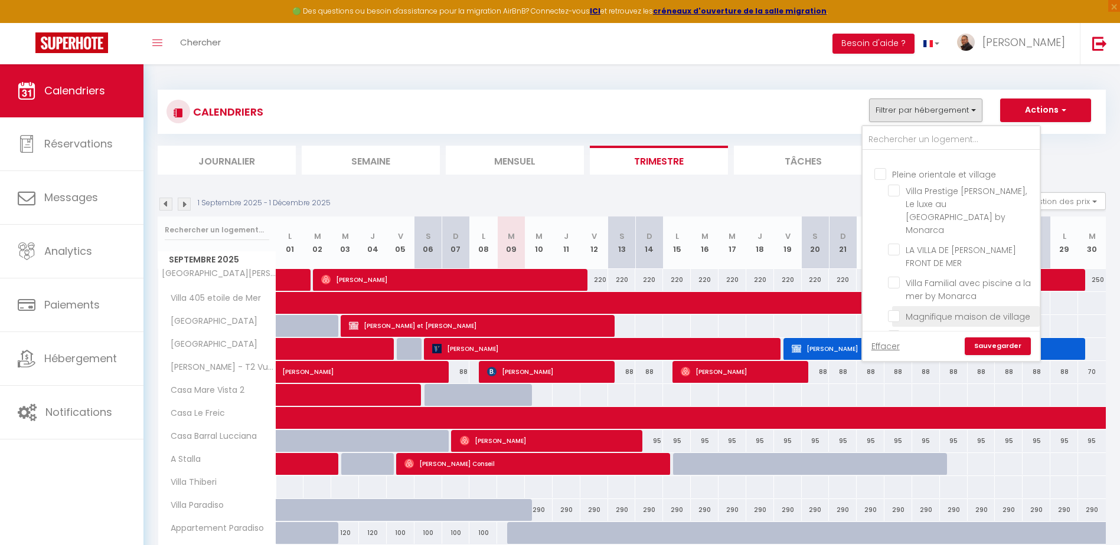
click at [894, 310] on input "Magnifique maison de village" at bounding box center [962, 316] width 148 height 12
checkbox input "true"
checkbox input "false"
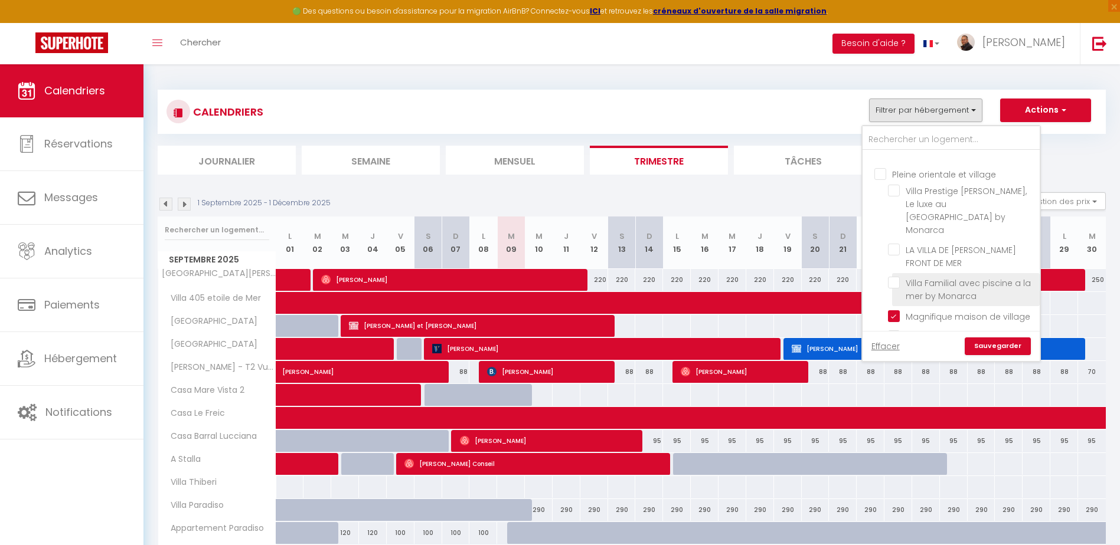
checkbox input "false"
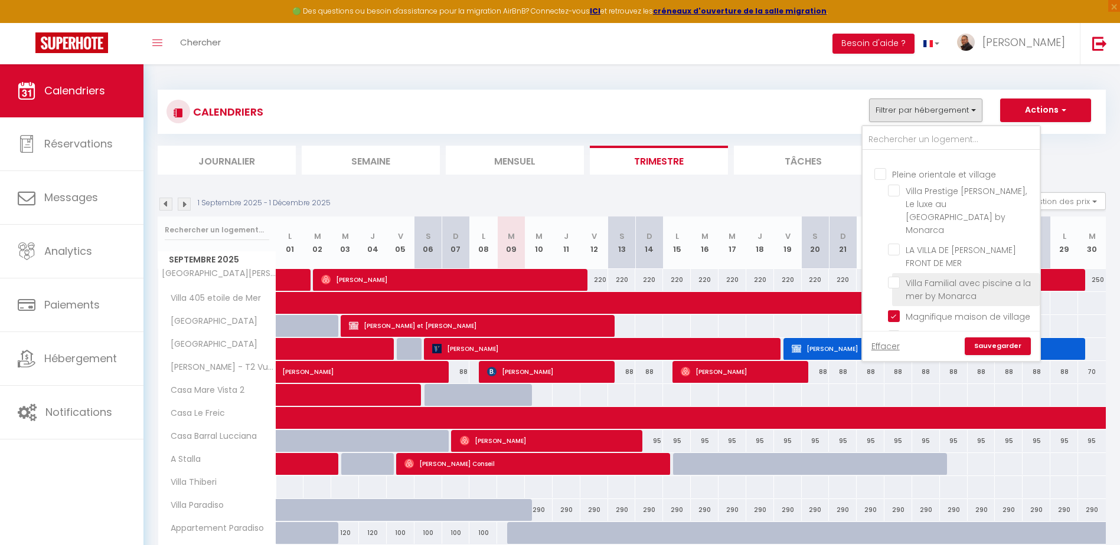
checkbox input "false"
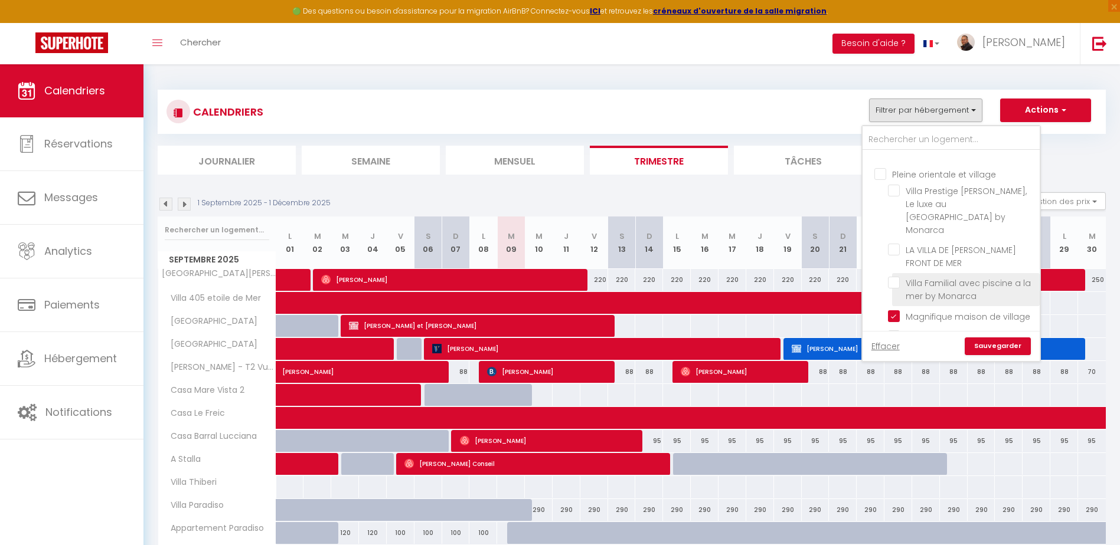
checkbox input "false"
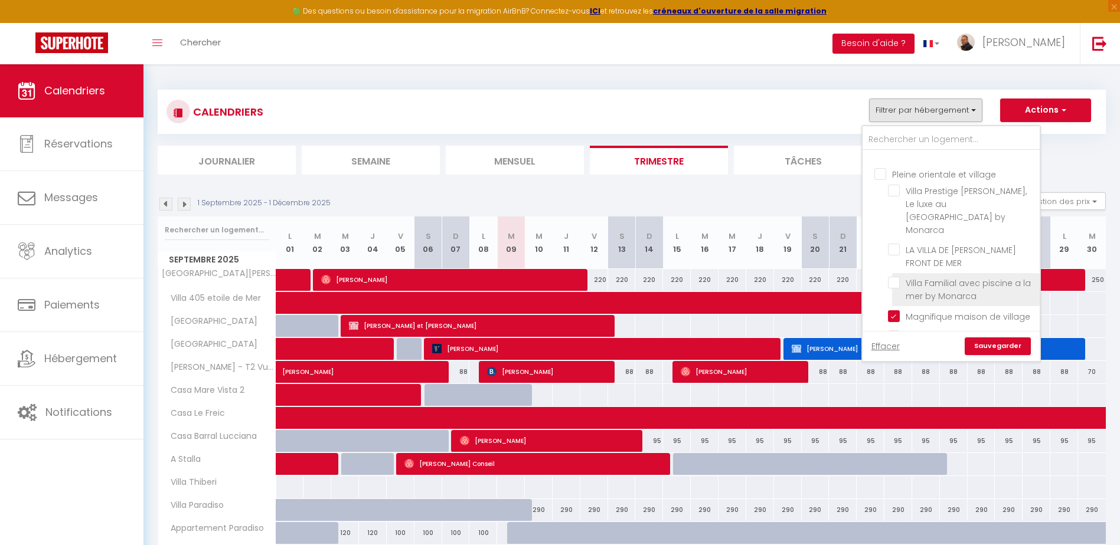
checkbox input "false"
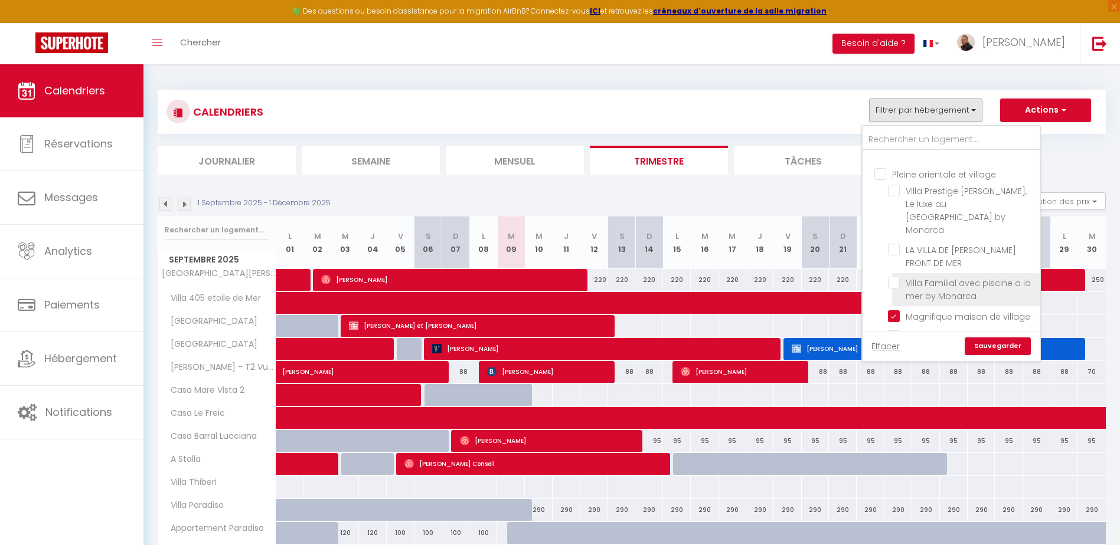
checkbox input "false"
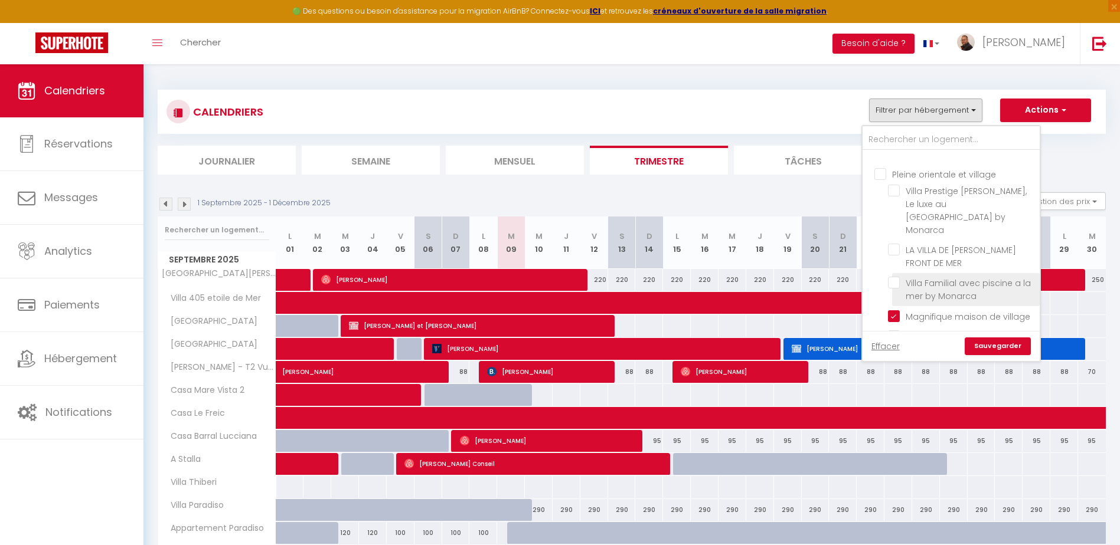
checkbox input "false"
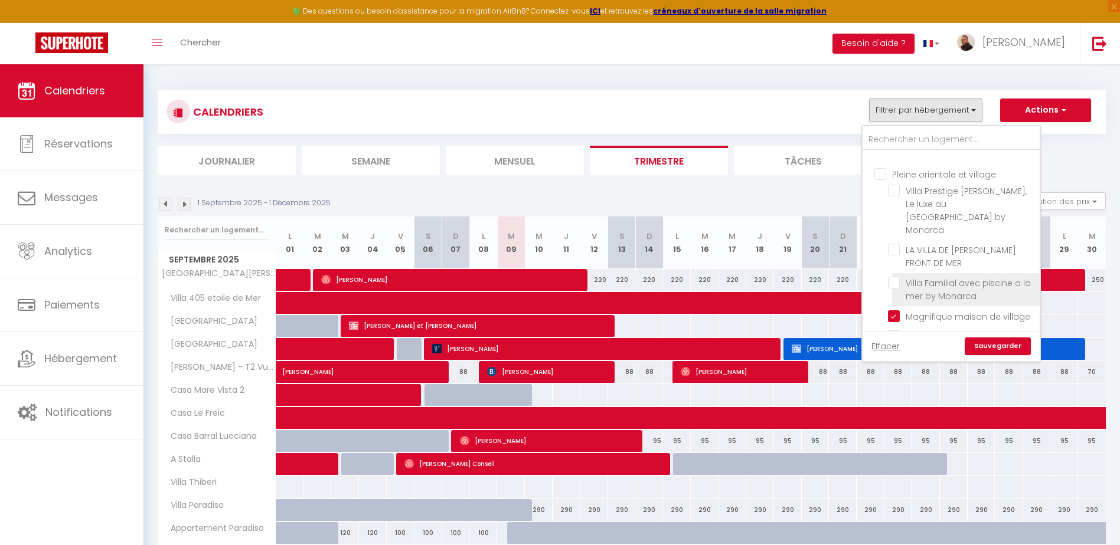
checkbox input "false"
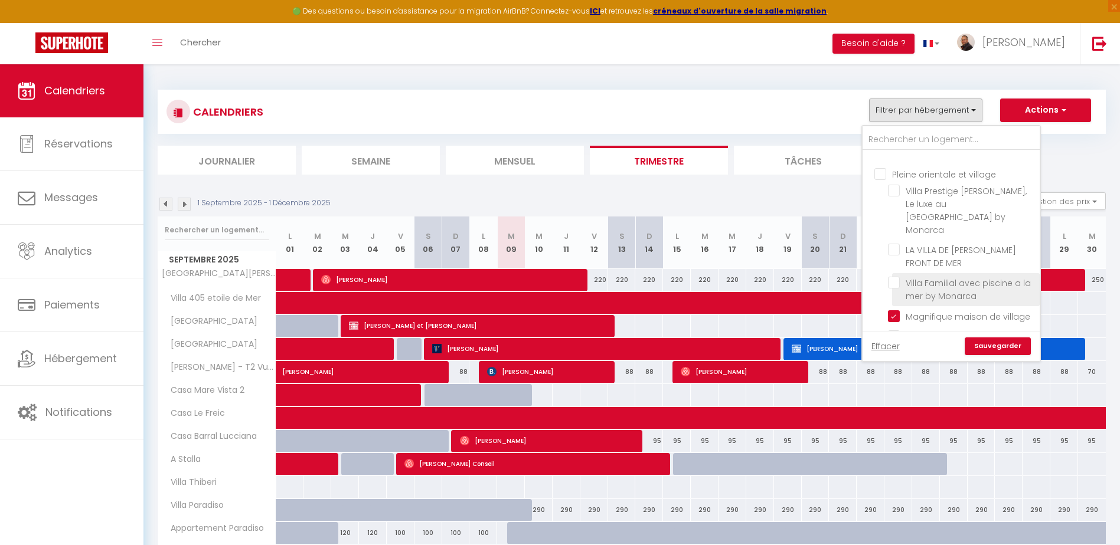
checkbox input "false"
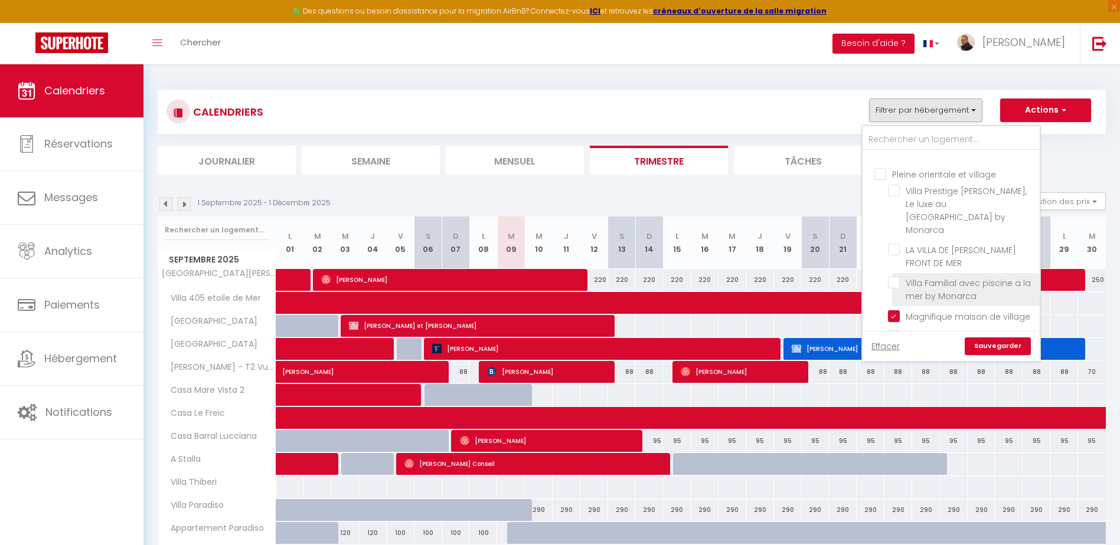
checkbox input "false"
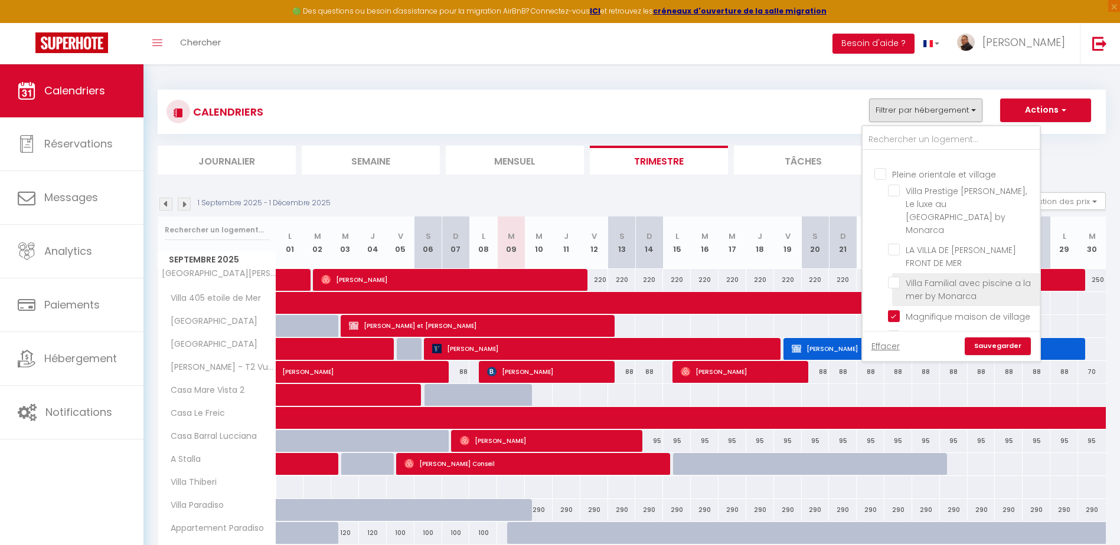
checkbox input "false"
click at [894, 277] on input "Villa Familial avec piscine a la mer by Monarca" at bounding box center [962, 283] width 148 height 12
checkbox input "true"
checkbox input "false"
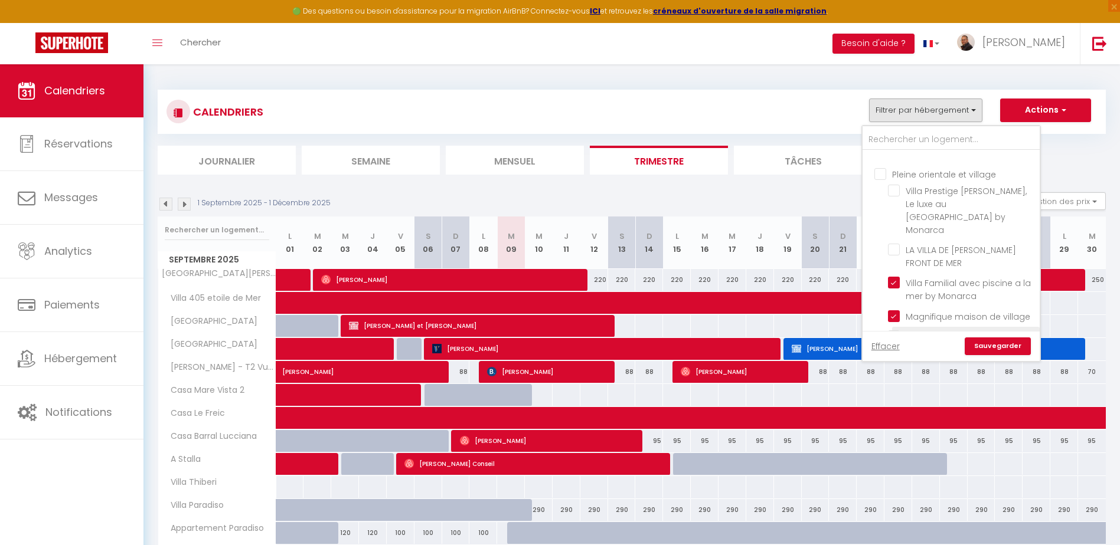
checkbox input "false"
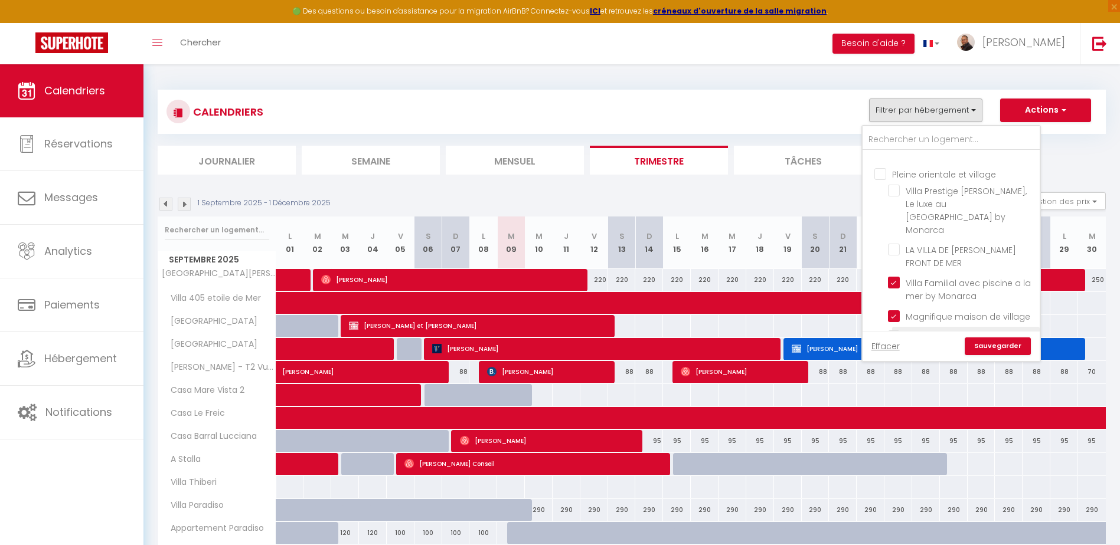
checkbox input "false"
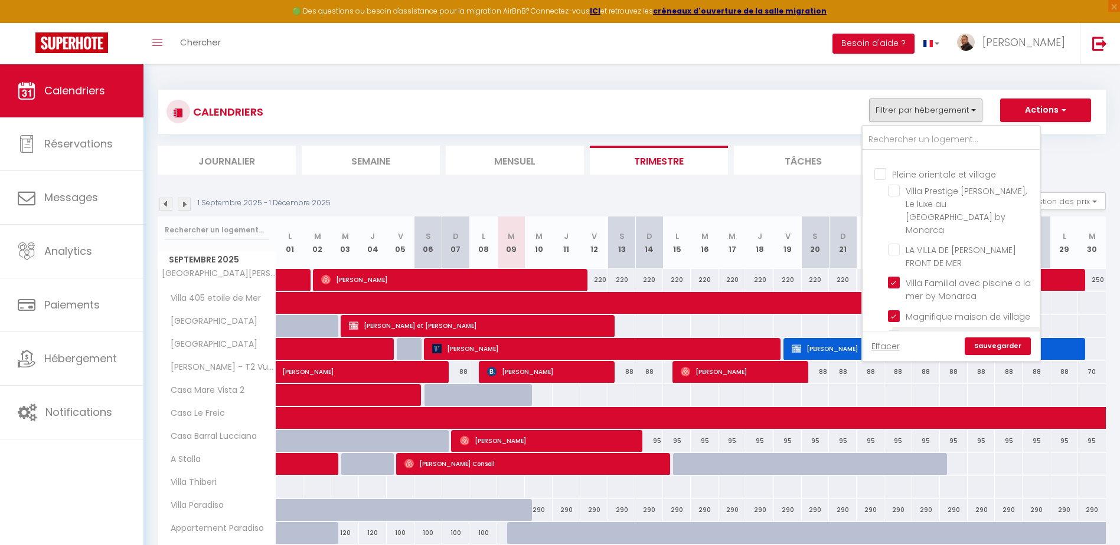
checkbox input "false"
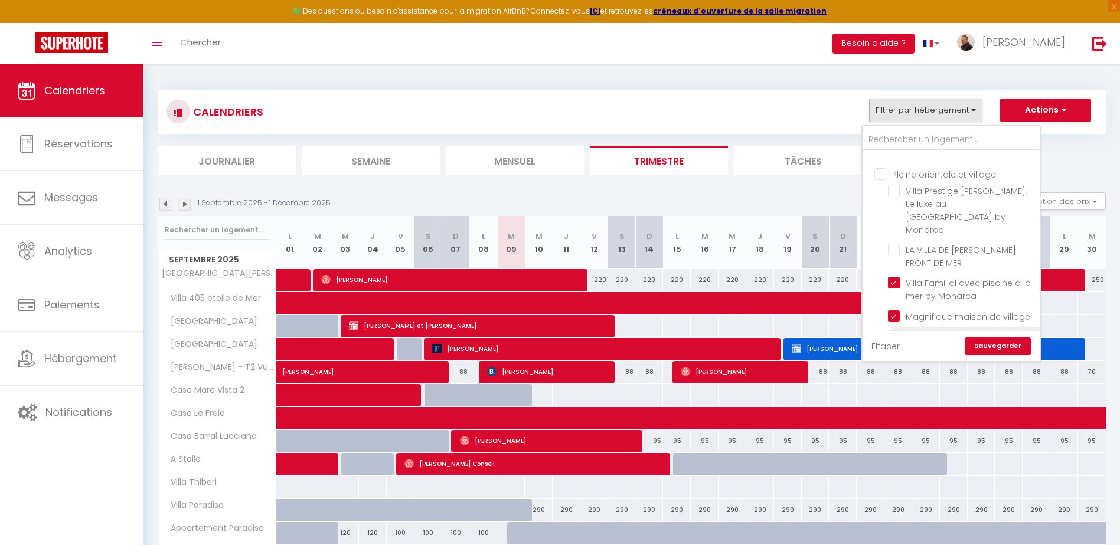
checkbox input "false"
click at [989, 343] on link "Sauvegarder" at bounding box center [997, 347] width 66 height 18
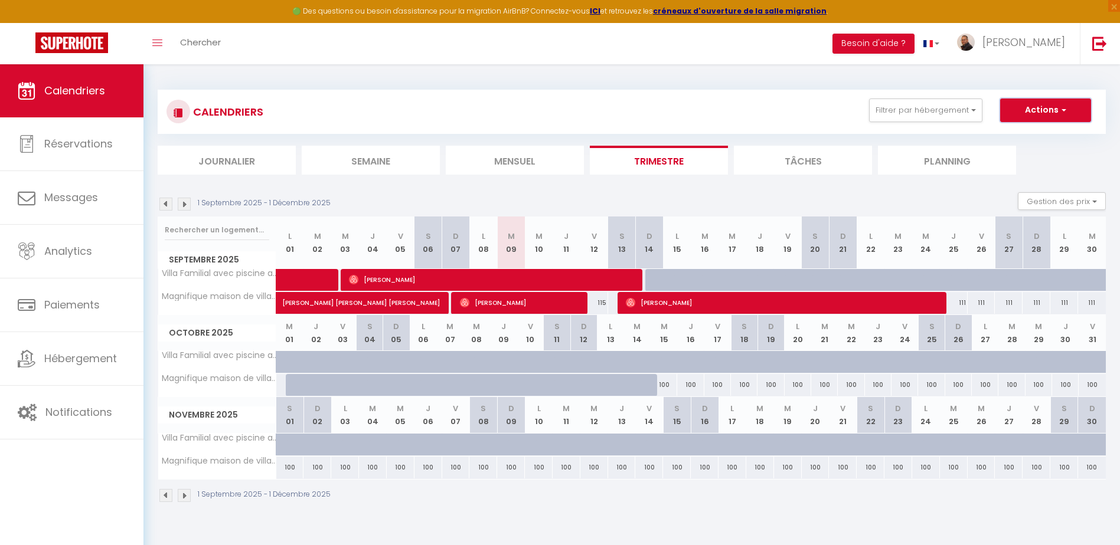
click at [1051, 114] on button "Actions" at bounding box center [1045, 111] width 91 height 24
click at [1038, 135] on link "Nouvelle réservation" at bounding box center [1032, 138] width 103 height 18
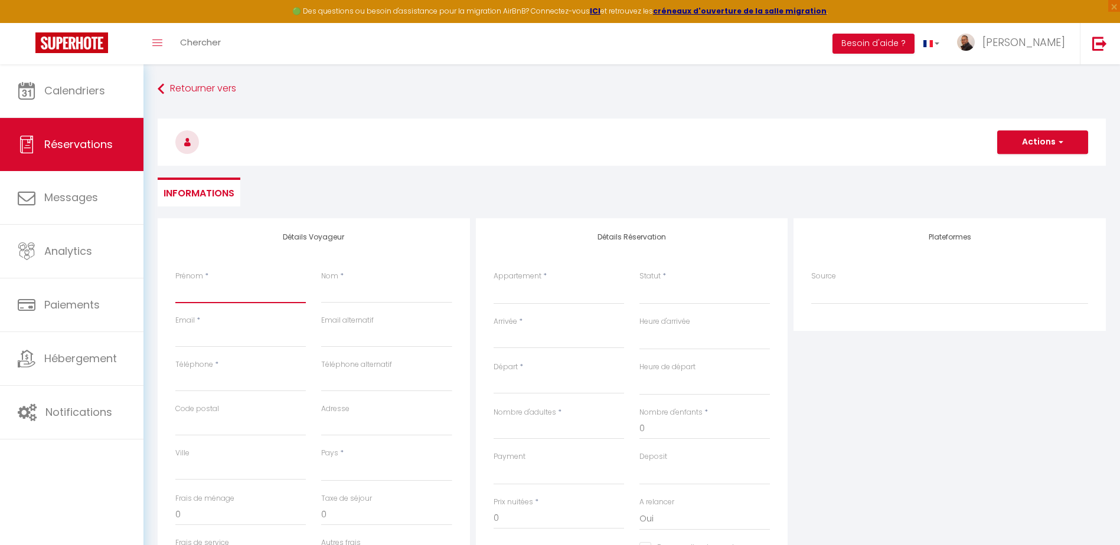
click at [260, 295] on input "Prénom" at bounding box center [240, 292] width 130 height 21
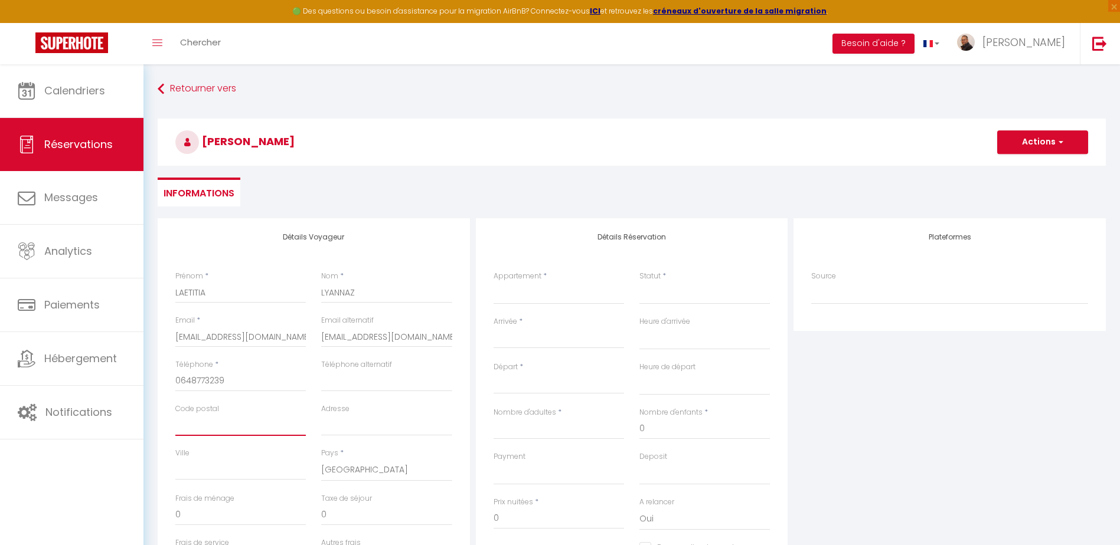
click at [241, 424] on input "Code postal" at bounding box center [240, 425] width 130 height 21
click at [549, 289] on select "[GEOGRAPHIC_DATA][PERSON_NAME] by [PERSON_NAME] Prestige Villa Sopravento by Mo…" at bounding box center [558, 293] width 130 height 22
click at [493, 282] on select "[GEOGRAPHIC_DATA][PERSON_NAME] by [PERSON_NAME] Prestige Villa Sopravento by Mo…" at bounding box center [558, 293] width 130 height 22
click at [654, 295] on select "Confirmé Non Confirmé [PERSON_NAME] par le voyageur No Show Request" at bounding box center [704, 293] width 130 height 22
click at [675, 292] on select "Confirmé Non Confirmé [PERSON_NAME] par le voyageur No Show Request" at bounding box center [704, 293] width 130 height 22
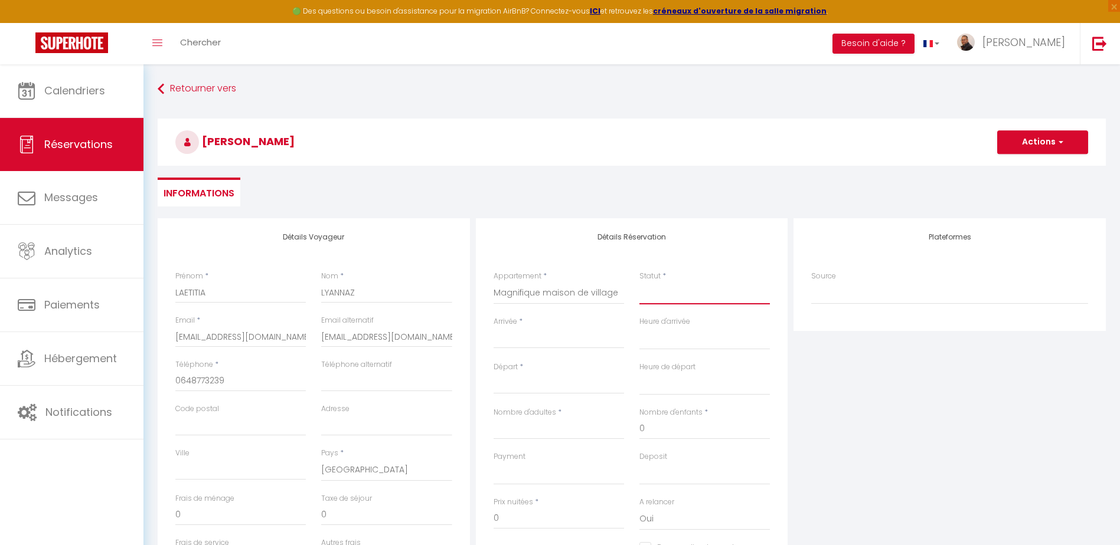
click at [659, 294] on select "Confirmé Non Confirmé [PERSON_NAME] par le voyageur No Show Request" at bounding box center [704, 293] width 130 height 22
click at [639, 282] on select "Confirmé Non Confirmé [PERSON_NAME] par le voyageur No Show Request" at bounding box center [704, 293] width 130 height 22
click at [524, 337] on input "Arrivée" at bounding box center [558, 339] width 130 height 15
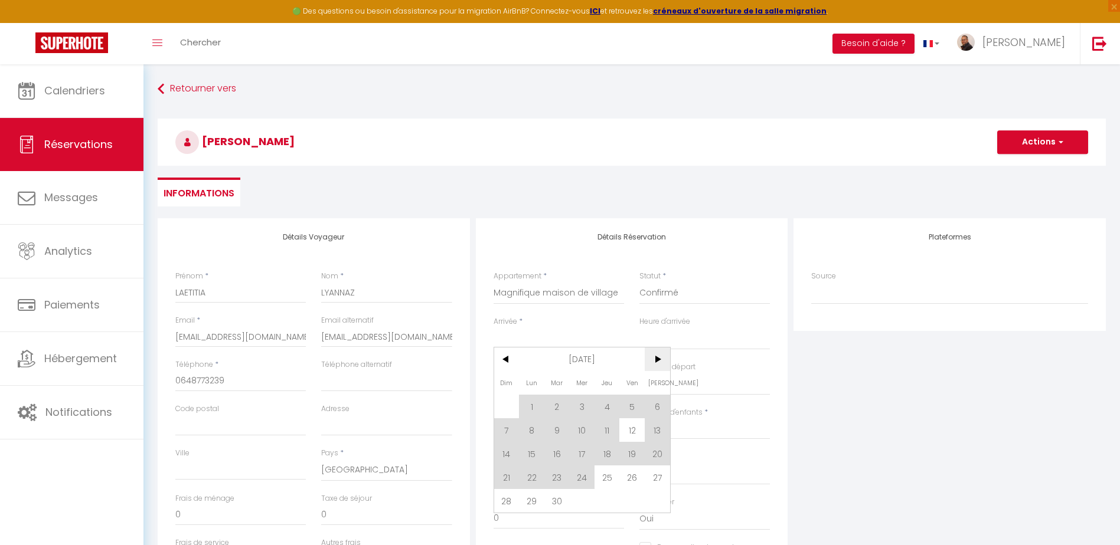
click at [659, 359] on span ">" at bounding box center [656, 360] width 25 height 24
click at [656, 410] on span "4" at bounding box center [656, 407] width 25 height 24
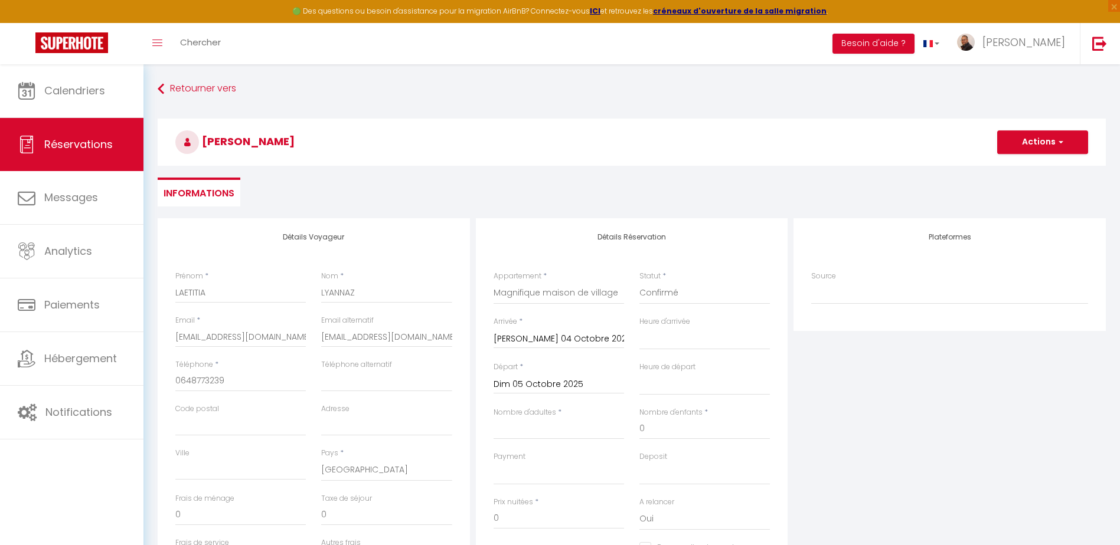
click at [528, 384] on input "Dim 05 Octobre 2025" at bounding box center [558, 384] width 130 height 15
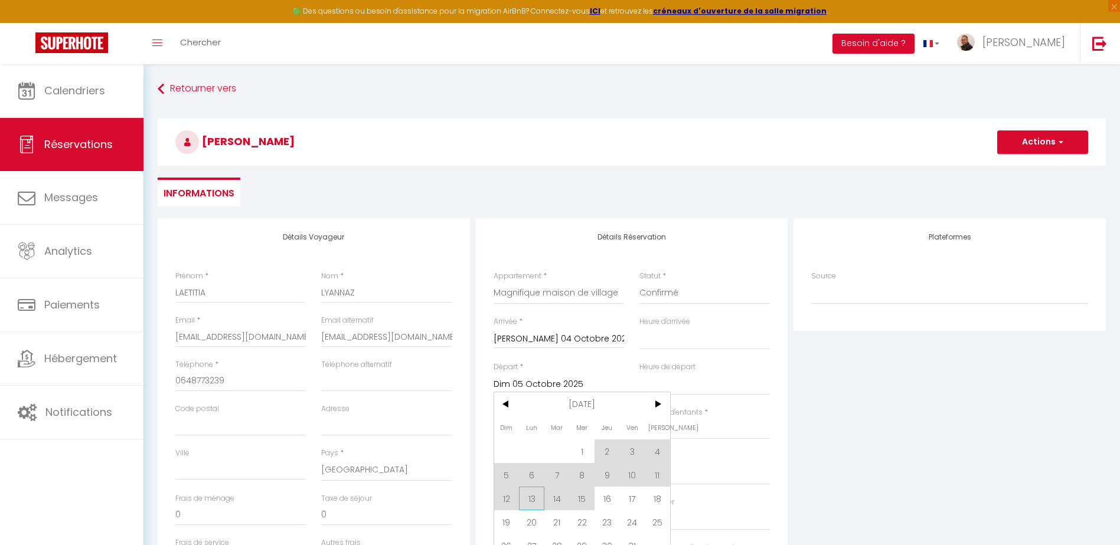
click at [534, 500] on span "13" at bounding box center [531, 499] width 25 height 24
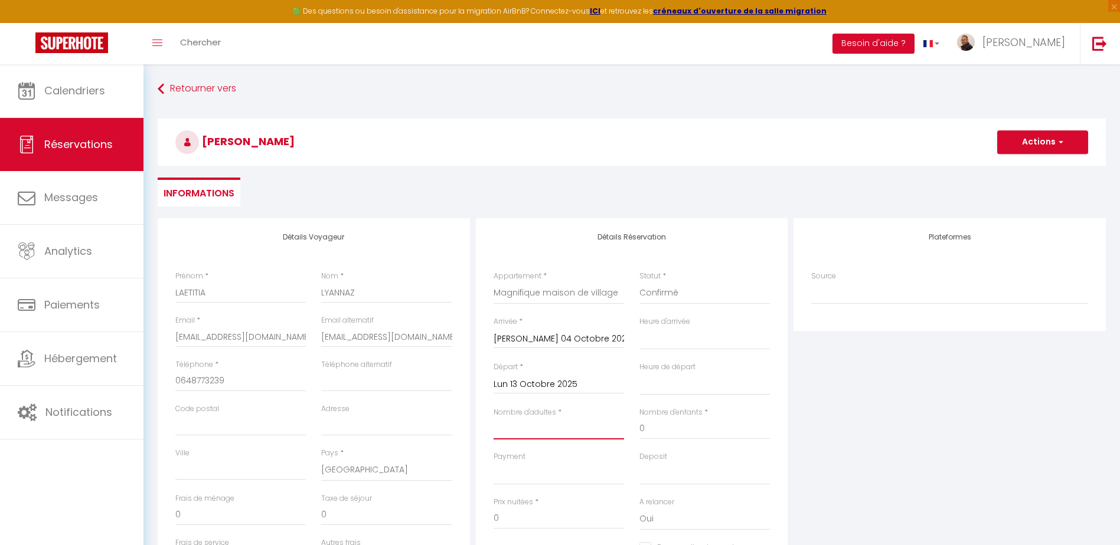
click at [548, 429] on input "Nombre d'adultes" at bounding box center [558, 428] width 130 height 21
click at [742, 423] on input "0" at bounding box center [704, 428] width 130 height 21
drag, startPoint x: 498, startPoint y: 477, endPoint x: 513, endPoint y: 480, distance: 15.6
click at [498, 477] on select "OK KO" at bounding box center [558, 474] width 130 height 22
click at [493, 463] on select "OK KO" at bounding box center [558, 474] width 130 height 22
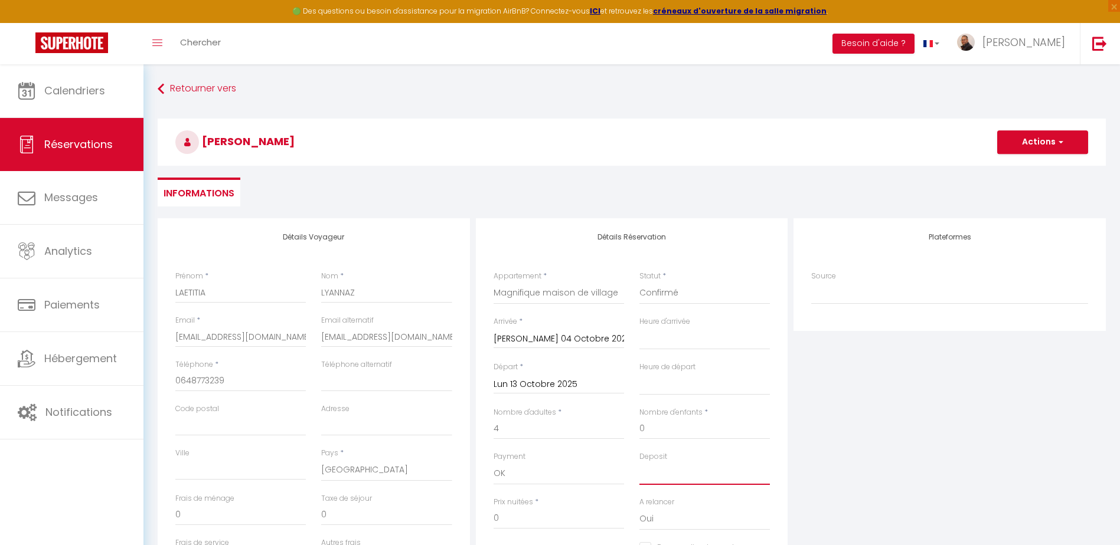
click at [650, 477] on select "OK KO" at bounding box center [704, 474] width 130 height 22
click at [639, 463] on select "OK KO" at bounding box center [704, 474] width 130 height 22
click at [1025, 145] on button "Actions" at bounding box center [1042, 142] width 91 height 24
click at [1022, 168] on link "Enregistrer" at bounding box center [1030, 168] width 93 height 15
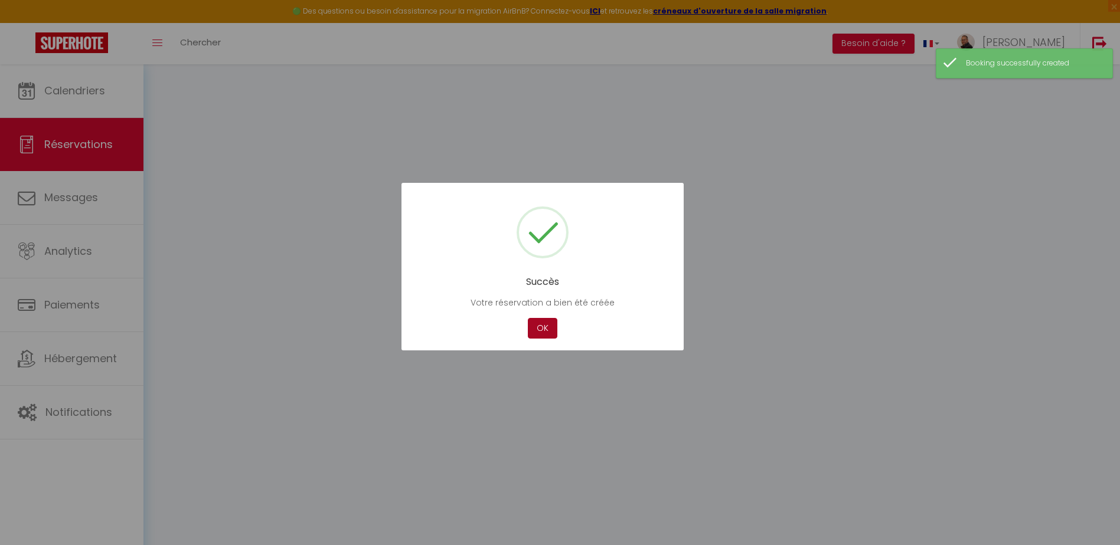
click at [546, 338] on button "OK" at bounding box center [543, 328] width 30 height 21
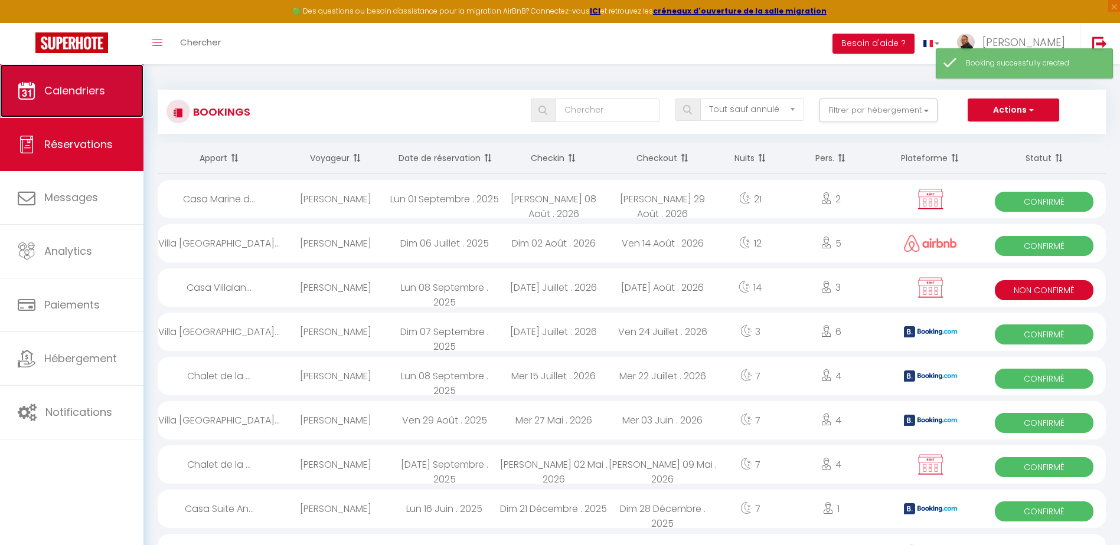
click at [96, 91] on span "Calendriers" at bounding box center [74, 90] width 61 height 15
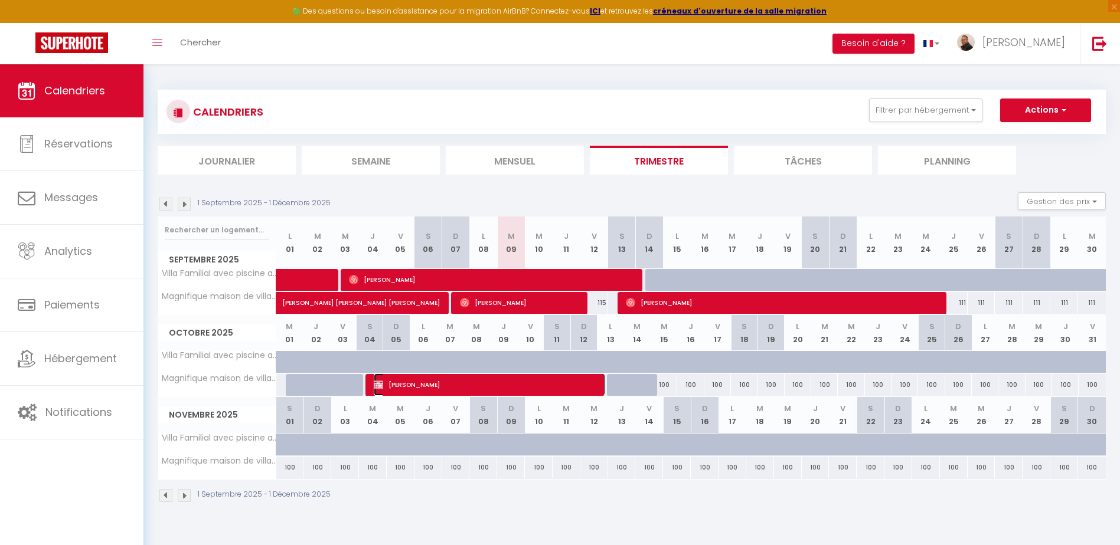
click at [415, 387] on span "[PERSON_NAME]" at bounding box center [489, 385] width 231 height 22
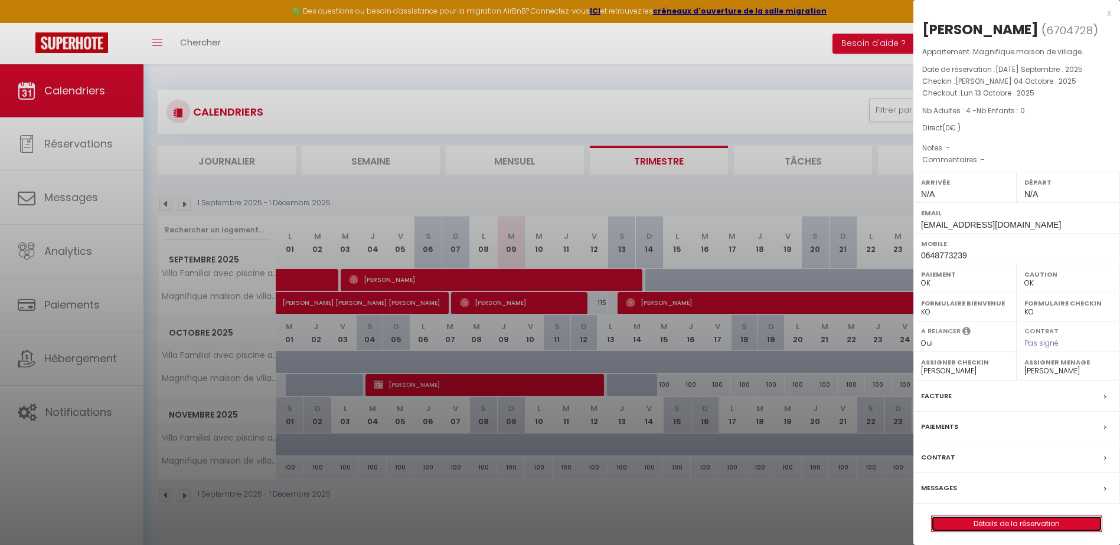
click at [983, 524] on link "Détails de la réservation" at bounding box center [1016, 523] width 170 height 15
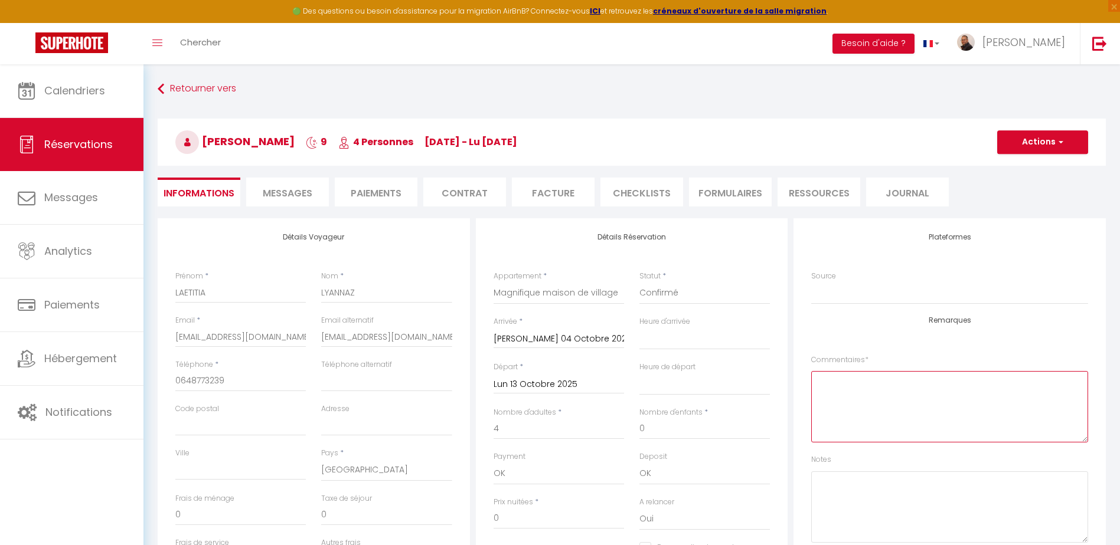
click at [853, 375] on textarea at bounding box center [949, 406] width 277 height 71
click at [941, 384] on textarea "propriétaire, prévoir voiture" at bounding box center [949, 406] width 277 height 71
click at [1037, 139] on button "Actions" at bounding box center [1042, 142] width 91 height 24
click at [1022, 168] on link "Enregistrer" at bounding box center [1030, 168] width 93 height 15
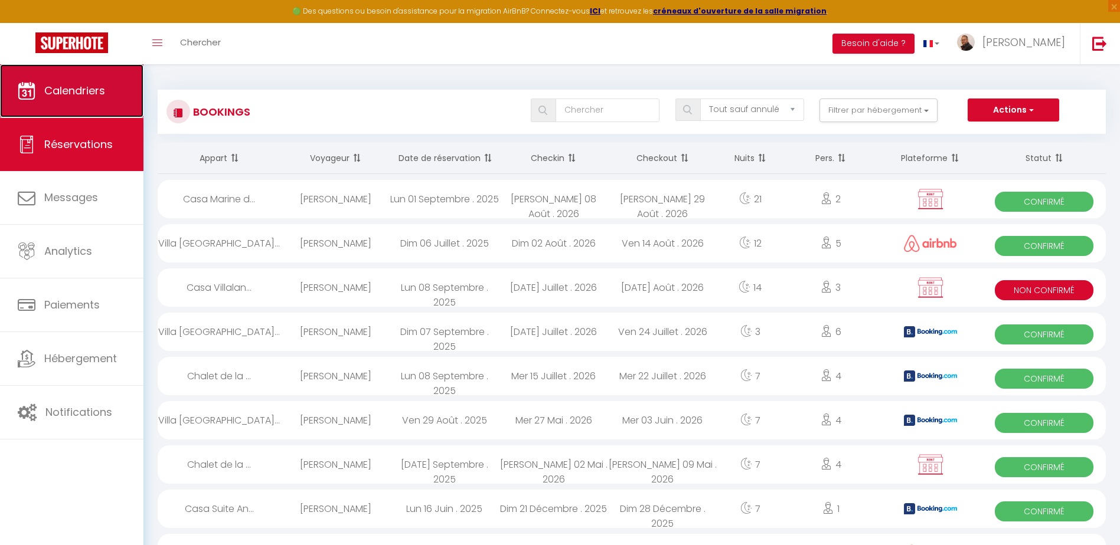
click at [60, 83] on span "Calendriers" at bounding box center [74, 90] width 61 height 15
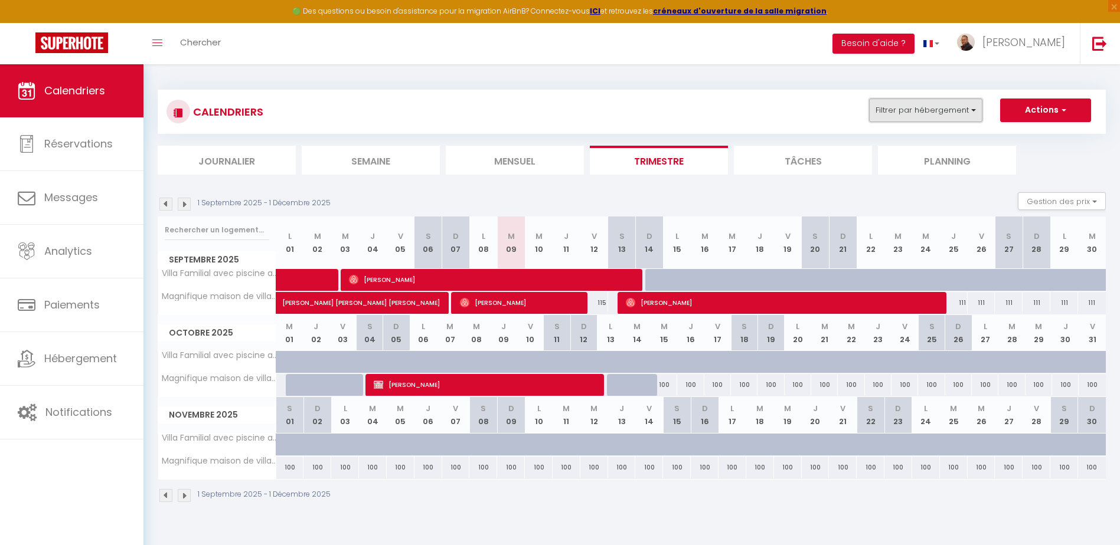
click at [971, 113] on button "Filtrer par hébergement" at bounding box center [925, 111] width 113 height 24
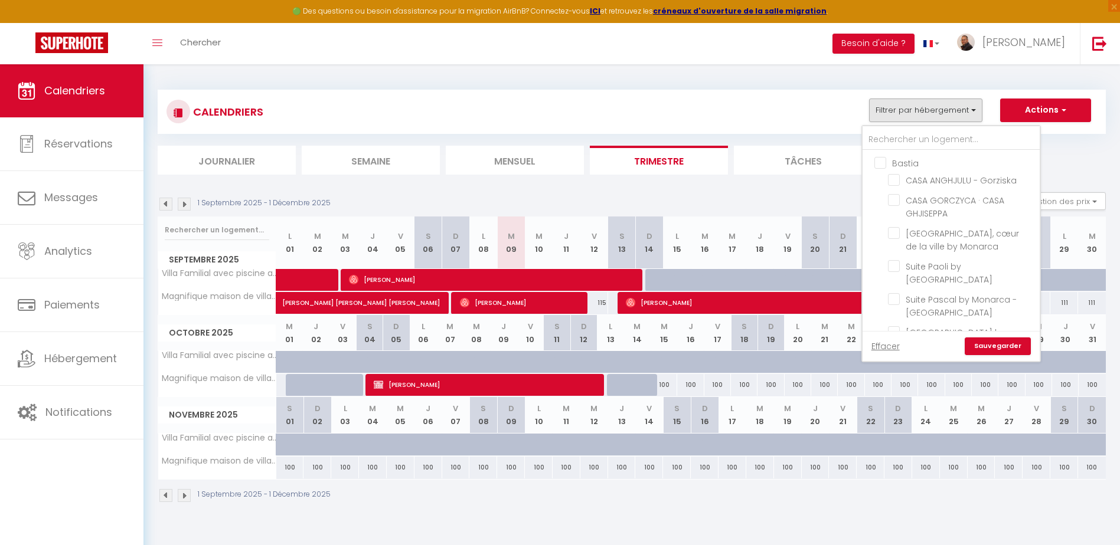
click at [768, 202] on div "1 Septembre 2025 - 1 Décembre 2025 Gestion des prix Nb Nuits minimum Règles Dis…" at bounding box center [632, 204] width 948 height 24
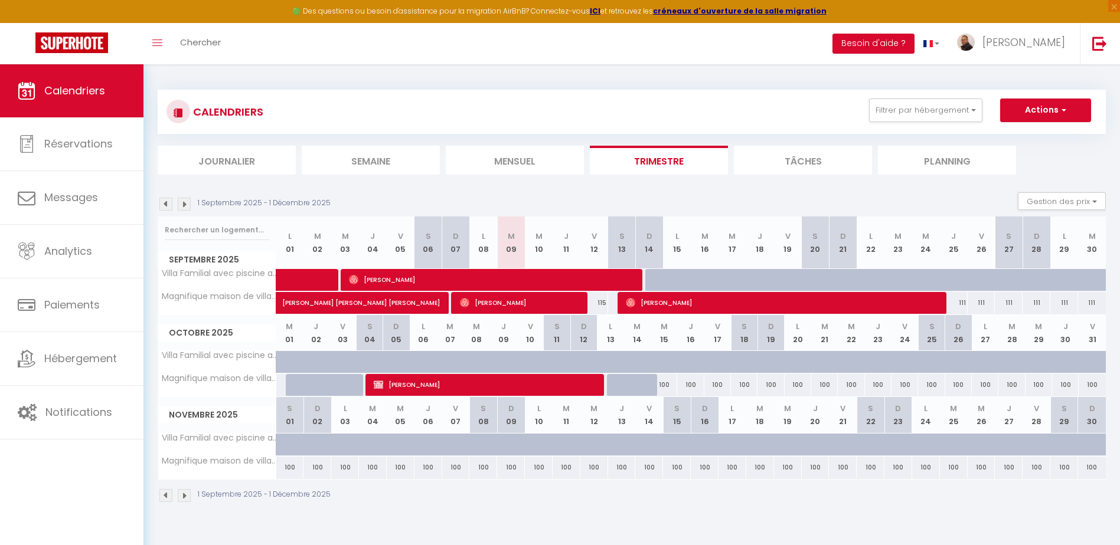
click at [164, 203] on img at bounding box center [165, 204] width 13 height 13
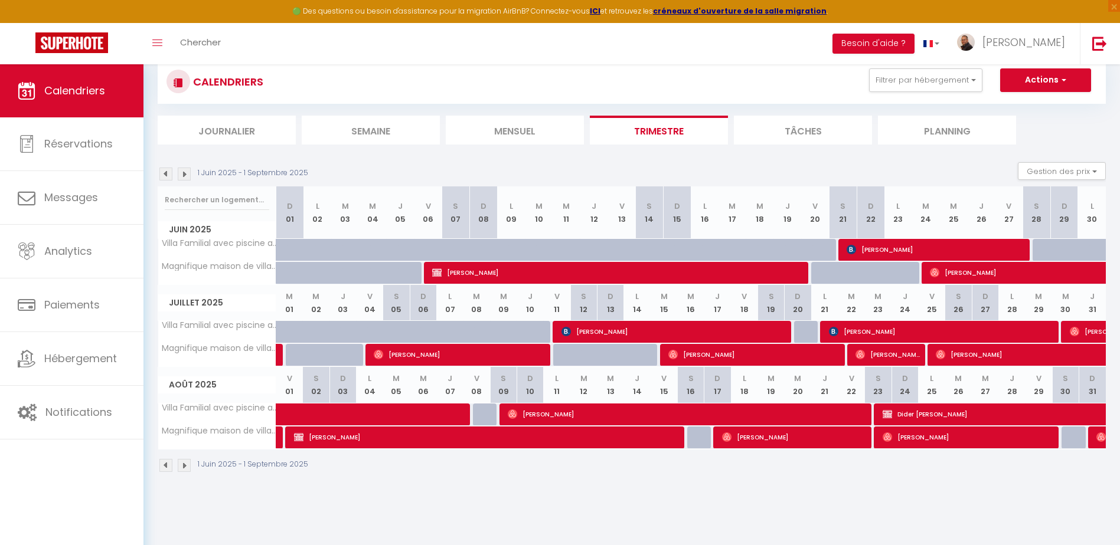
scroll to position [59, 0]
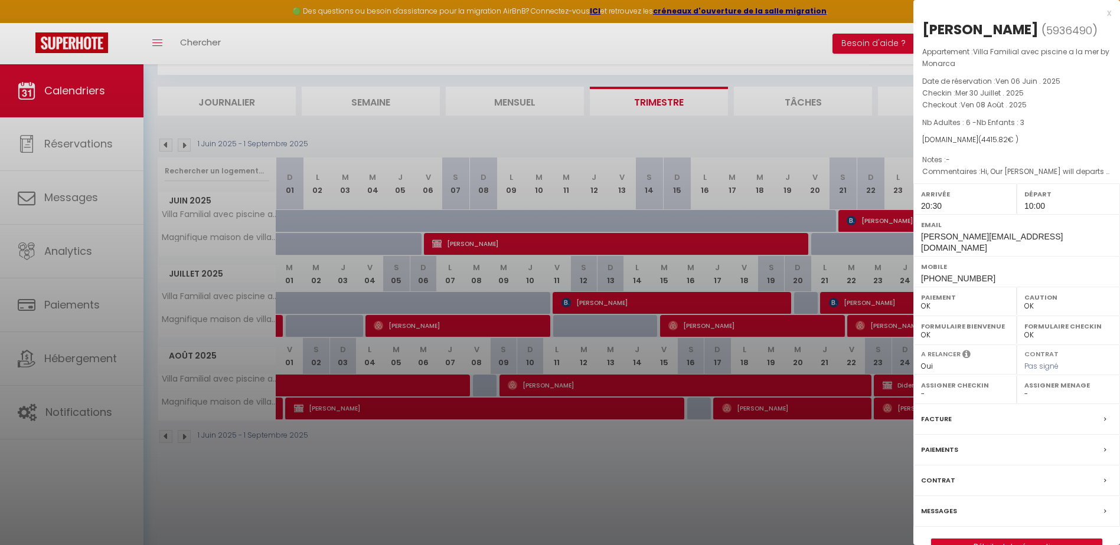
drag, startPoint x: 631, startPoint y: 489, endPoint x: 612, endPoint y: 490, distance: 19.6
click at [631, 489] on div at bounding box center [560, 272] width 1120 height 545
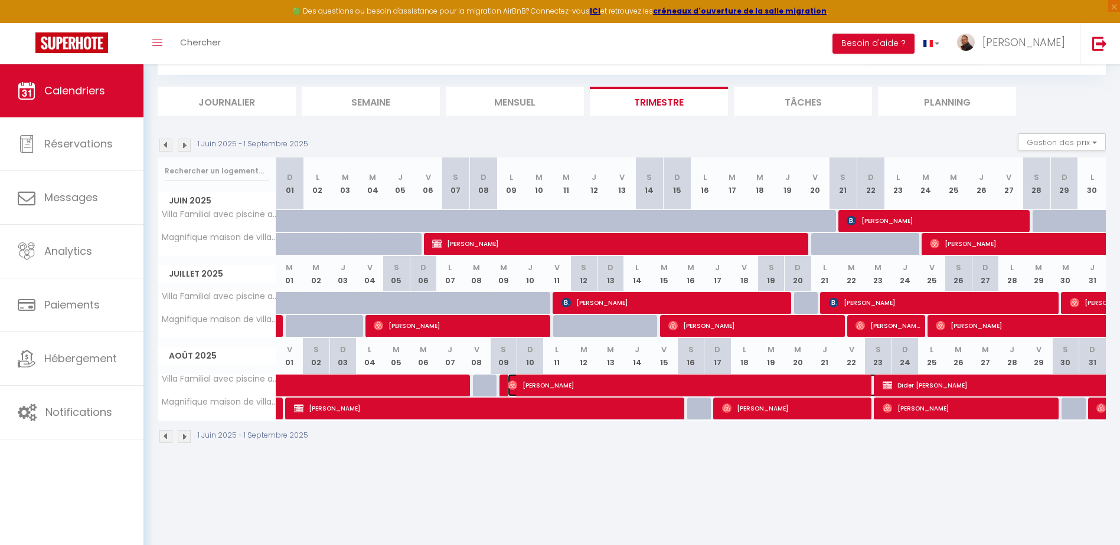
click at [603, 386] on span "[PERSON_NAME]" at bounding box center [693, 385] width 370 height 22
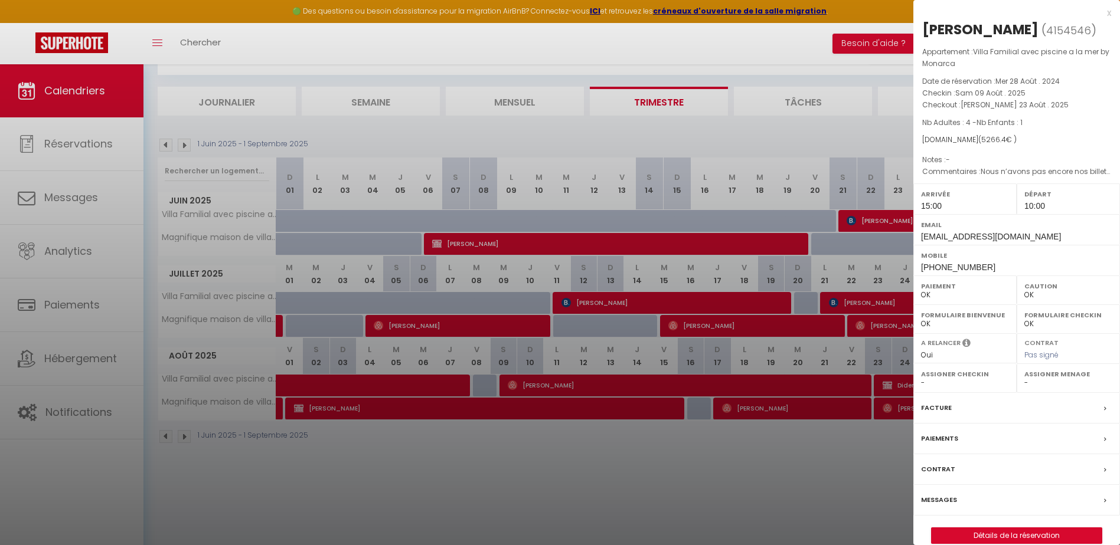
drag, startPoint x: 577, startPoint y: 407, endPoint x: 585, endPoint y: 408, distance: 9.0
click at [577, 407] on div at bounding box center [560, 272] width 1120 height 545
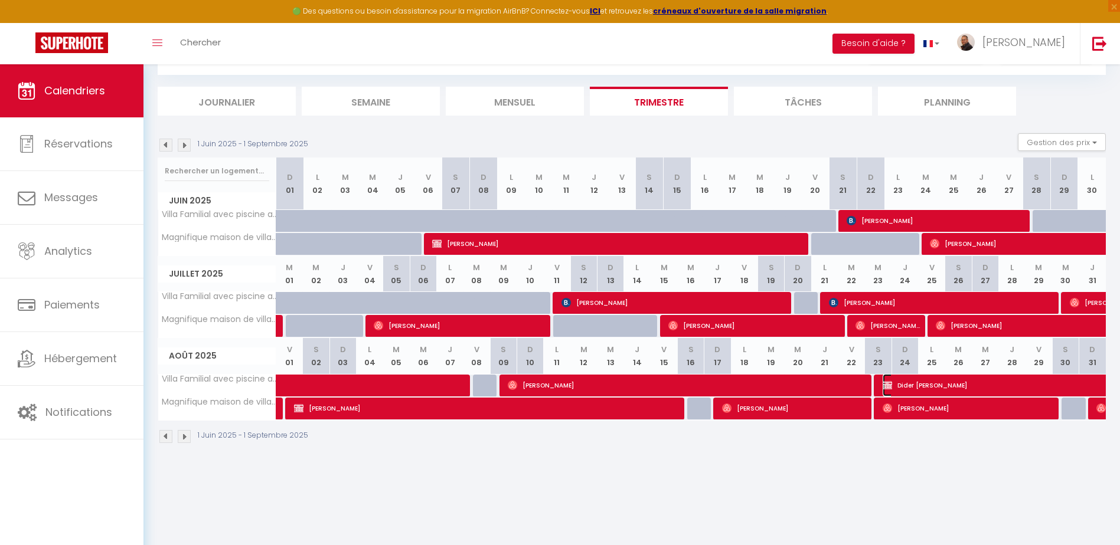
click at [915, 384] on span "Dider [PERSON_NAME]" at bounding box center [1031, 385] width 299 height 22
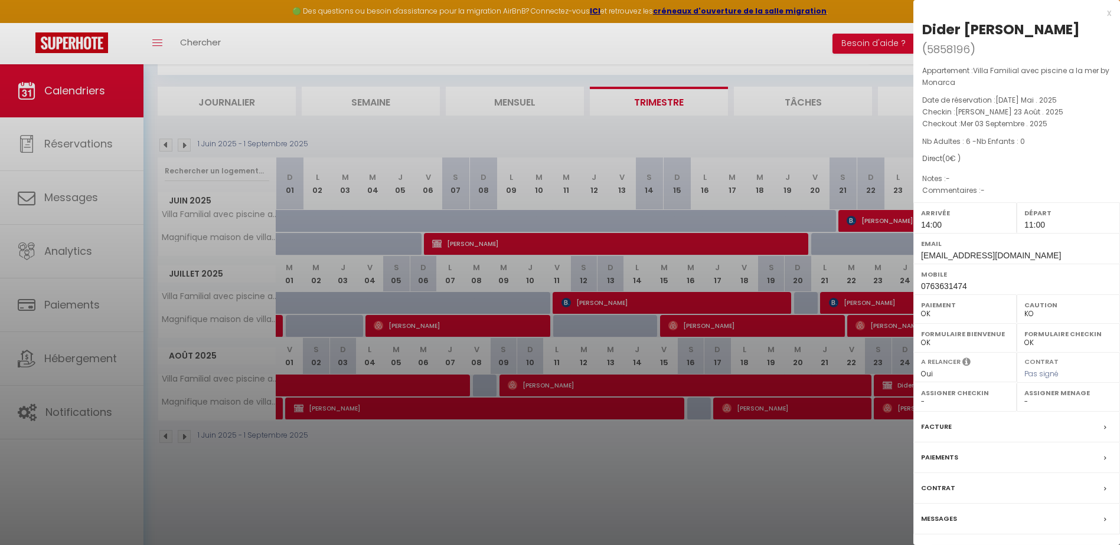
click at [492, 474] on div at bounding box center [560, 272] width 1120 height 545
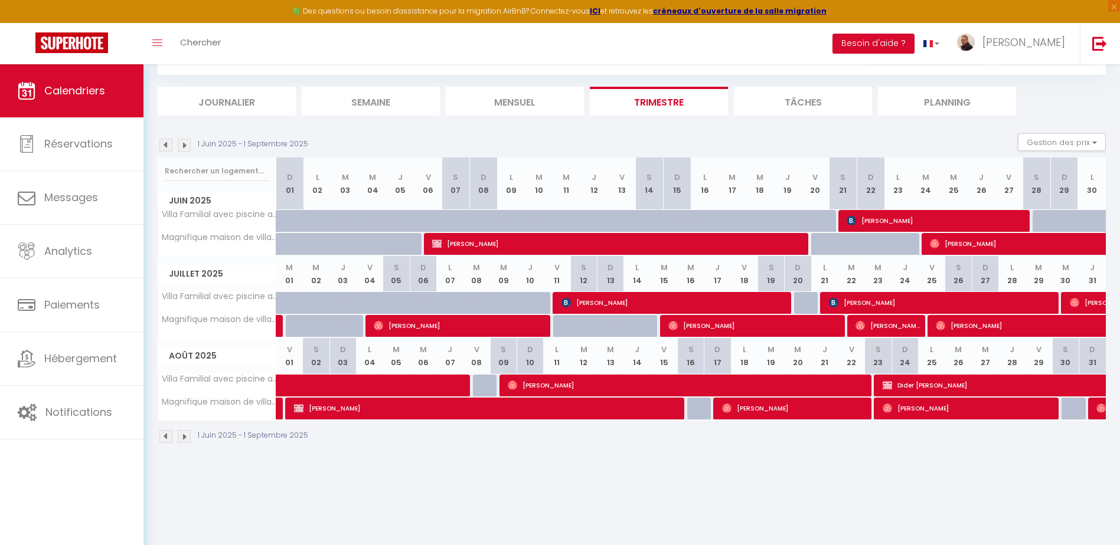
click at [187, 438] on img at bounding box center [184, 436] width 13 height 13
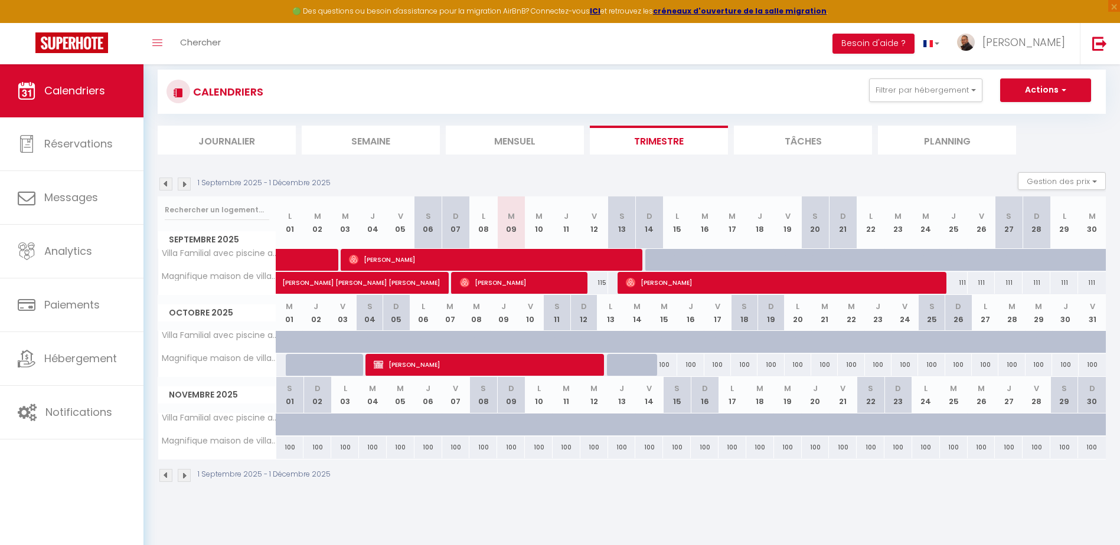
scroll to position [0, 0]
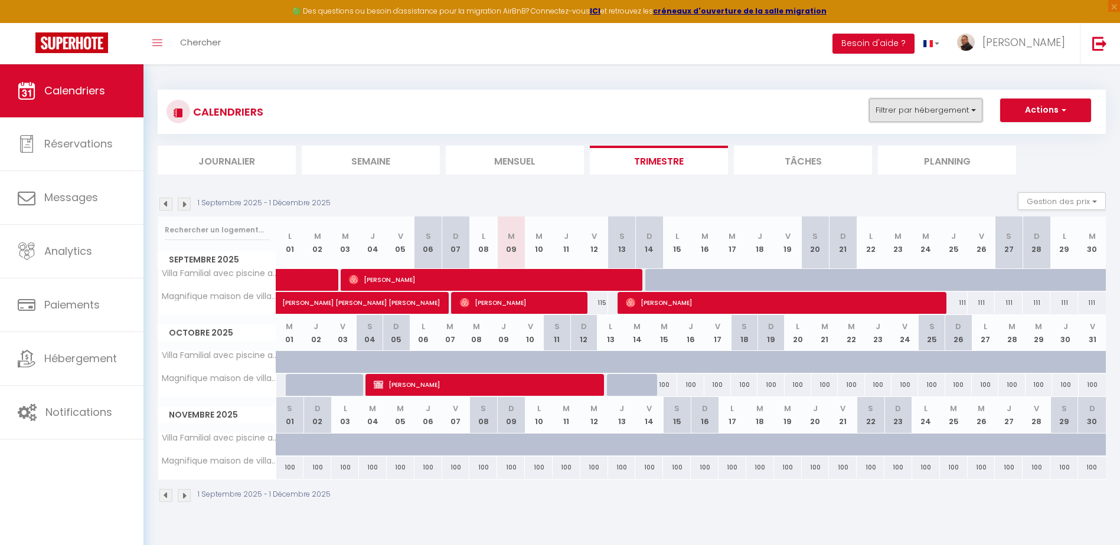
click at [960, 106] on button "Filtrer par hébergement" at bounding box center [925, 111] width 113 height 24
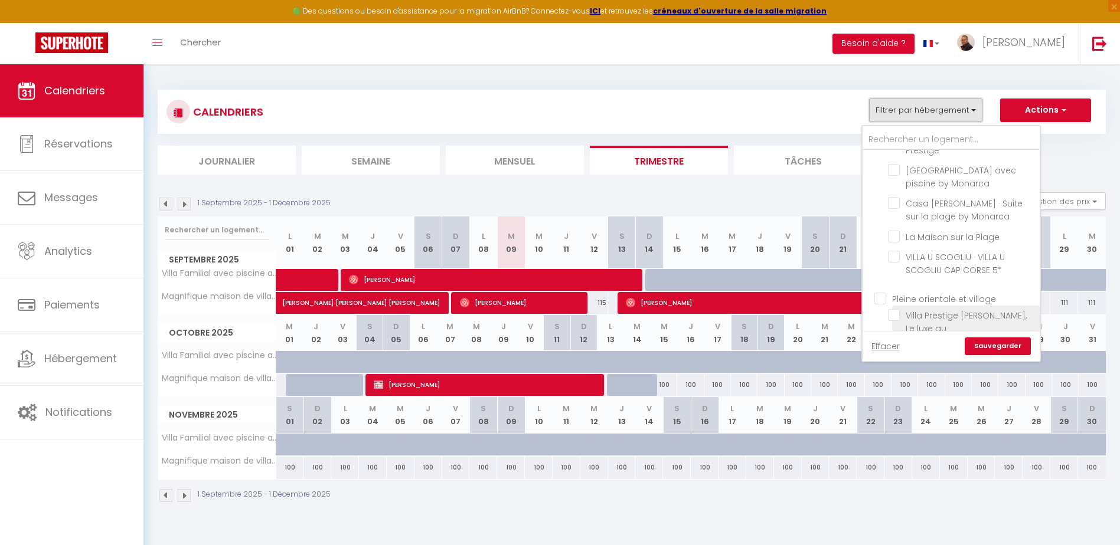
scroll to position [649, 0]
click at [894, 303] on input "Villa Prestige [PERSON_NAME], Le luxe au [GEOGRAPHIC_DATA] by Monarca" at bounding box center [962, 309] width 148 height 12
click at [892, 336] on input "Villa Familial avec piscine a la mer by Monarca" at bounding box center [962, 342] width 148 height 12
click at [996, 348] on link "Sauvegarder" at bounding box center [997, 347] width 66 height 18
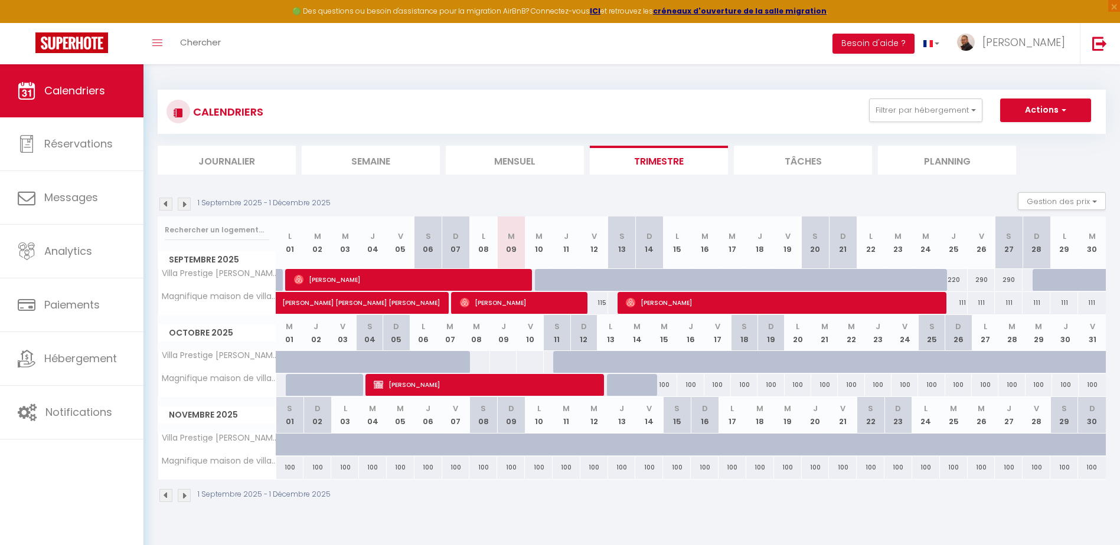
click at [166, 205] on img at bounding box center [165, 204] width 13 height 13
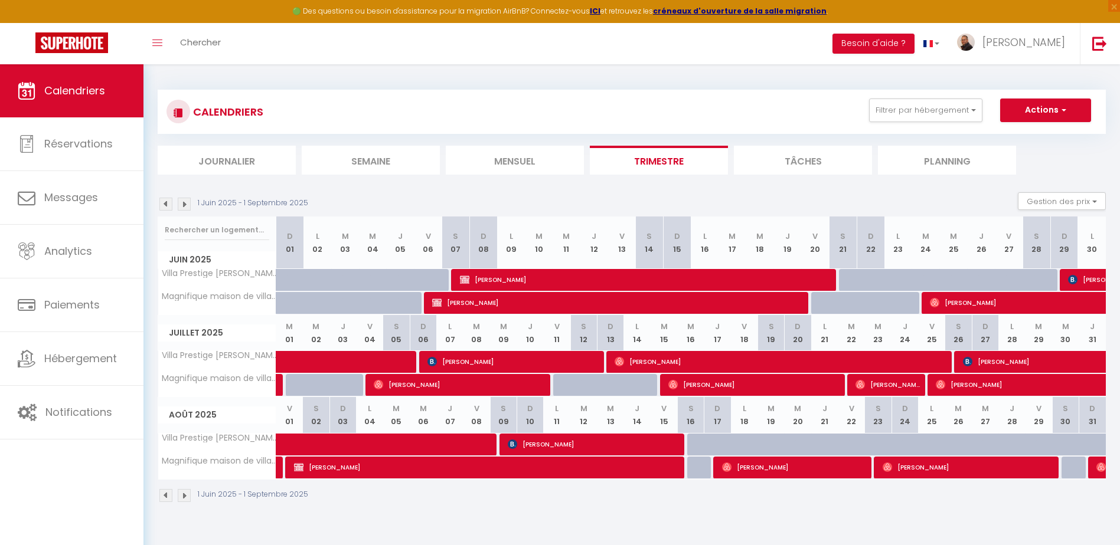
click at [166, 205] on img at bounding box center [165, 204] width 13 height 13
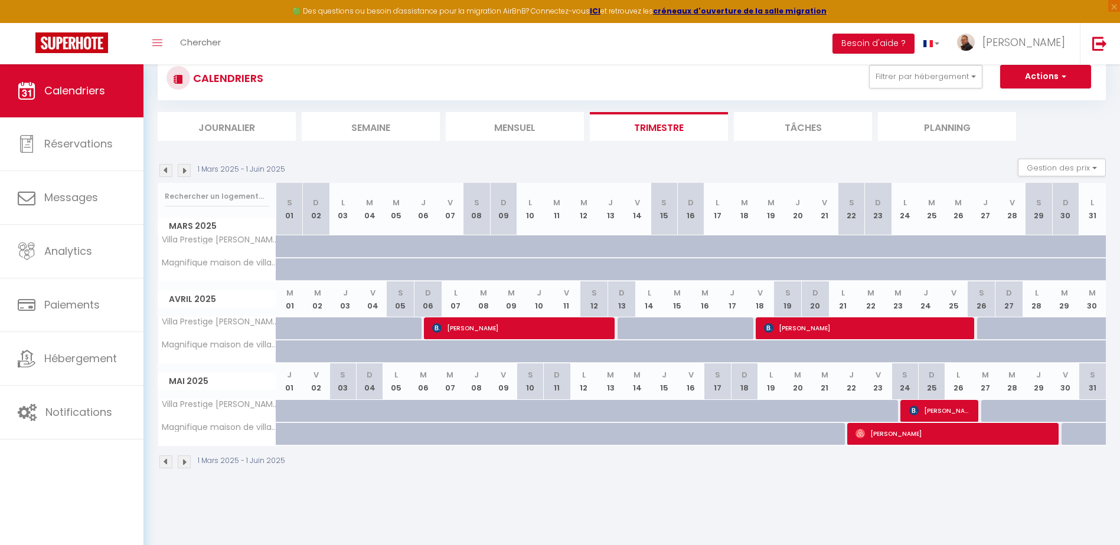
scroll to position [64, 0]
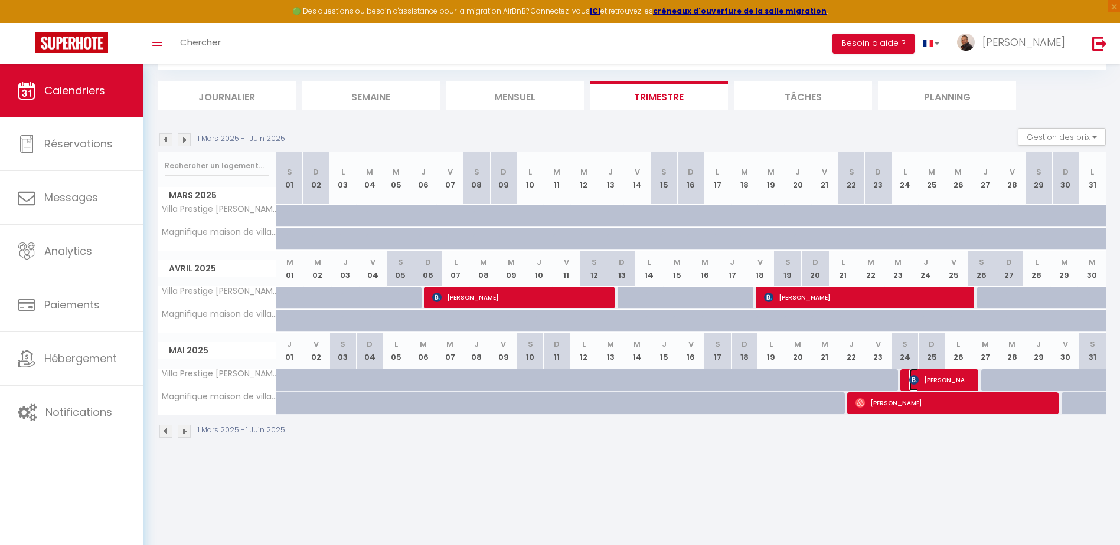
click at [943, 384] on span "[PERSON_NAME]" at bounding box center [940, 380] width 62 height 22
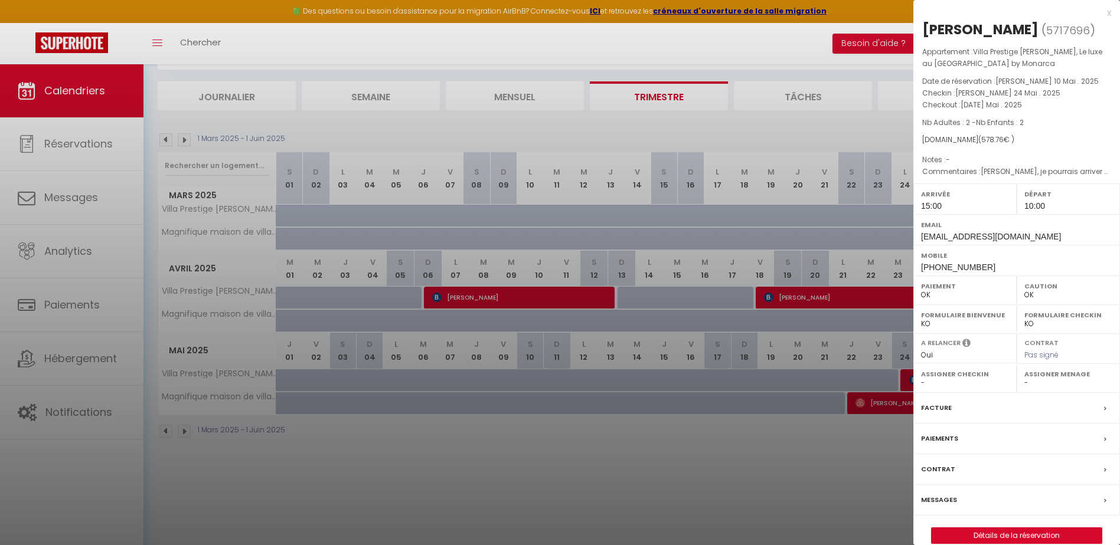
drag, startPoint x: 866, startPoint y: 430, endPoint x: 852, endPoint y: 427, distance: 14.6
click at [865, 430] on div at bounding box center [560, 272] width 1120 height 545
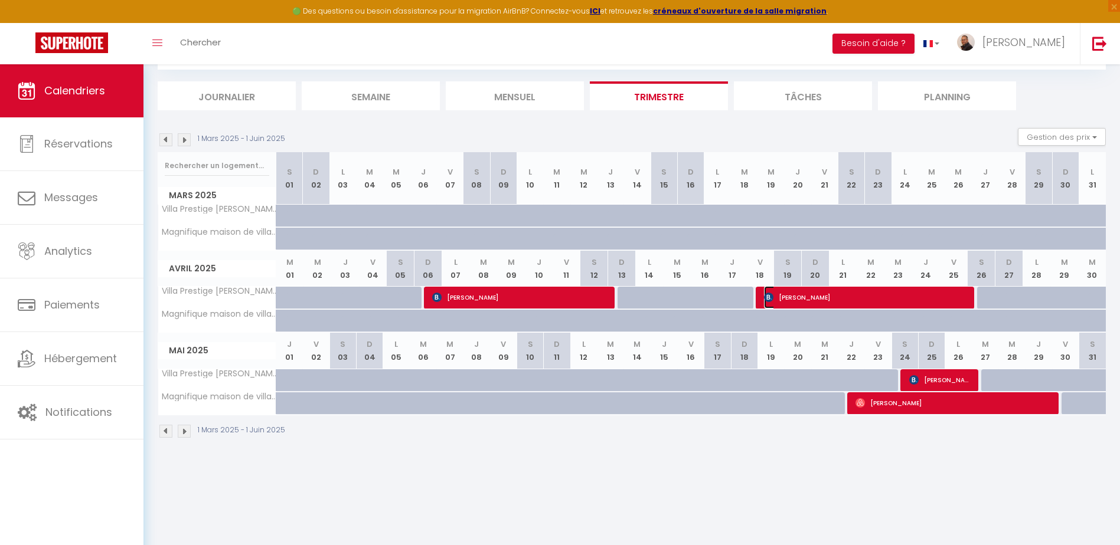
click at [824, 296] on span "[PERSON_NAME]" at bounding box center [861, 297] width 195 height 22
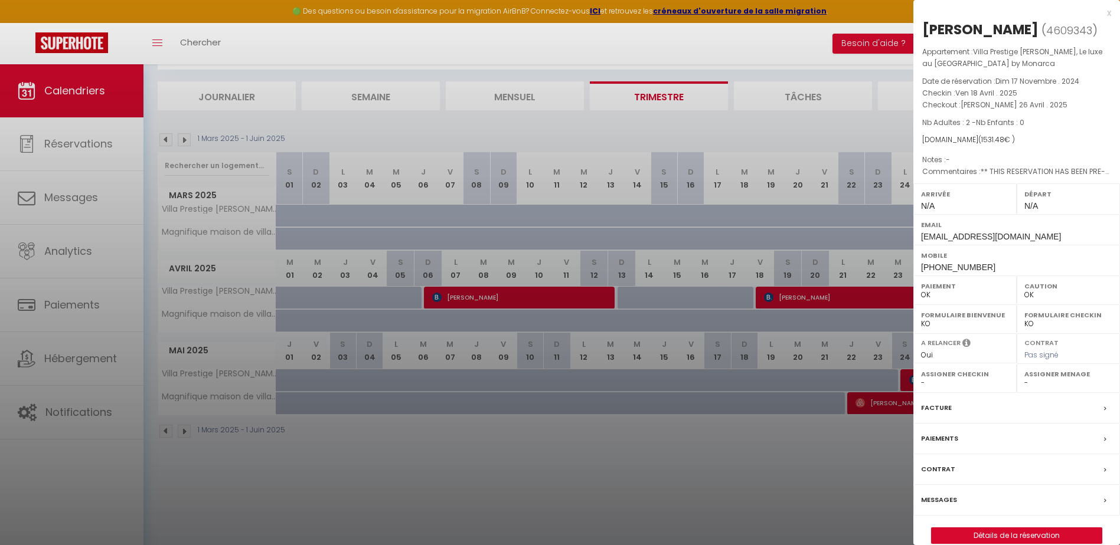
click at [480, 301] on div at bounding box center [560, 272] width 1120 height 545
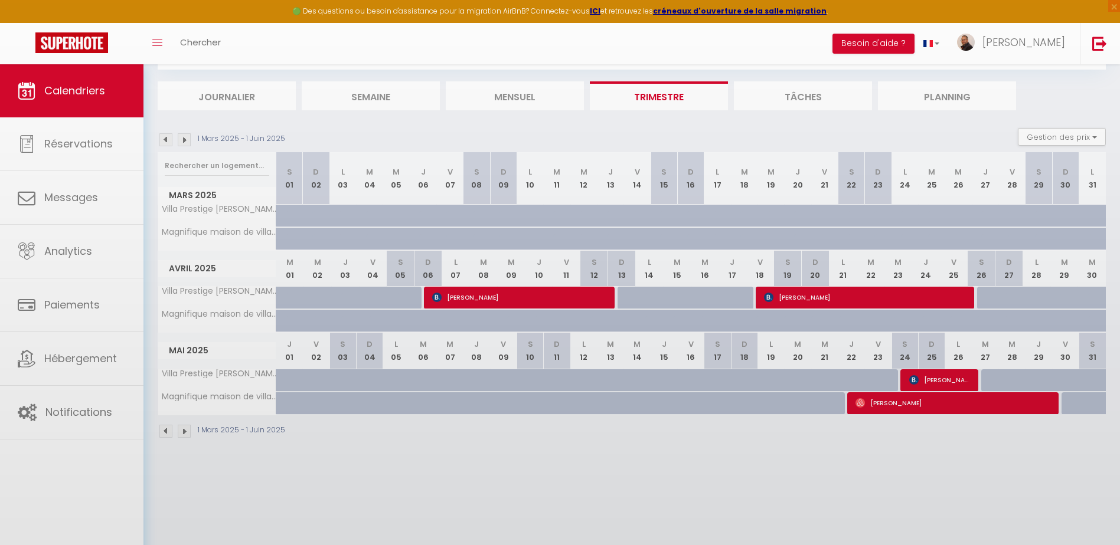
click at [493, 300] on body "🟢 Des questions ou besoin d'assistance pour la migration AirBnB? Connectez-vous…" at bounding box center [560, 272] width 1120 height 545
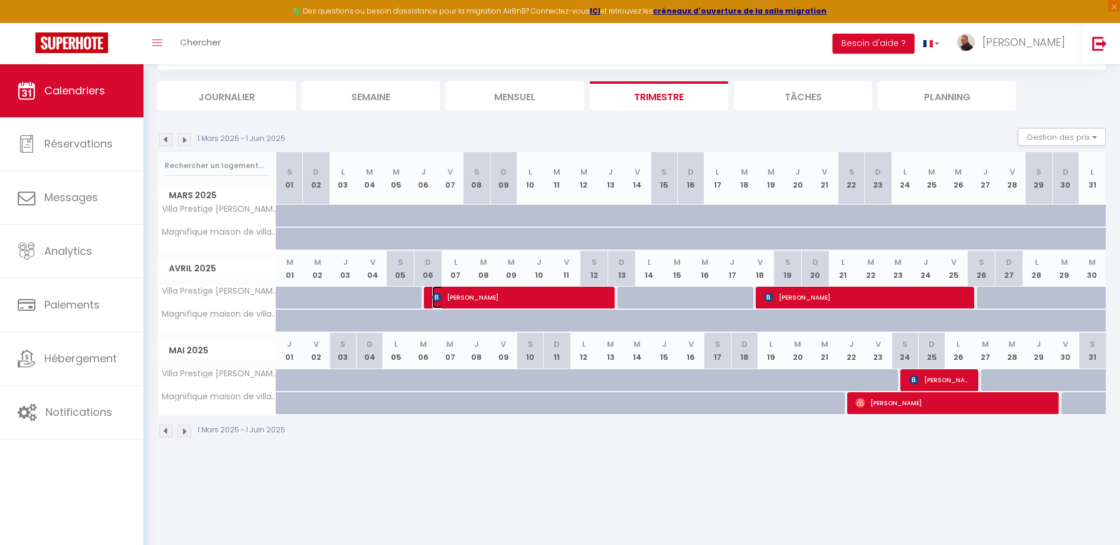
click at [493, 300] on span "[PERSON_NAME]" at bounding box center [516, 297] width 168 height 22
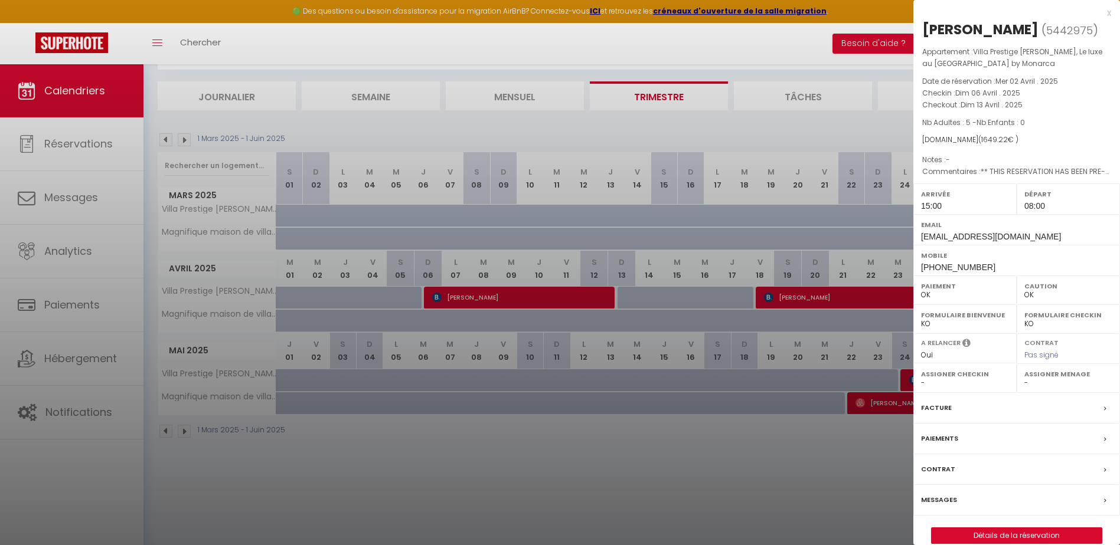
drag, startPoint x: 584, startPoint y: 471, endPoint x: 584, endPoint y: 464, distance: 7.1
click at [584, 470] on div at bounding box center [560, 272] width 1120 height 545
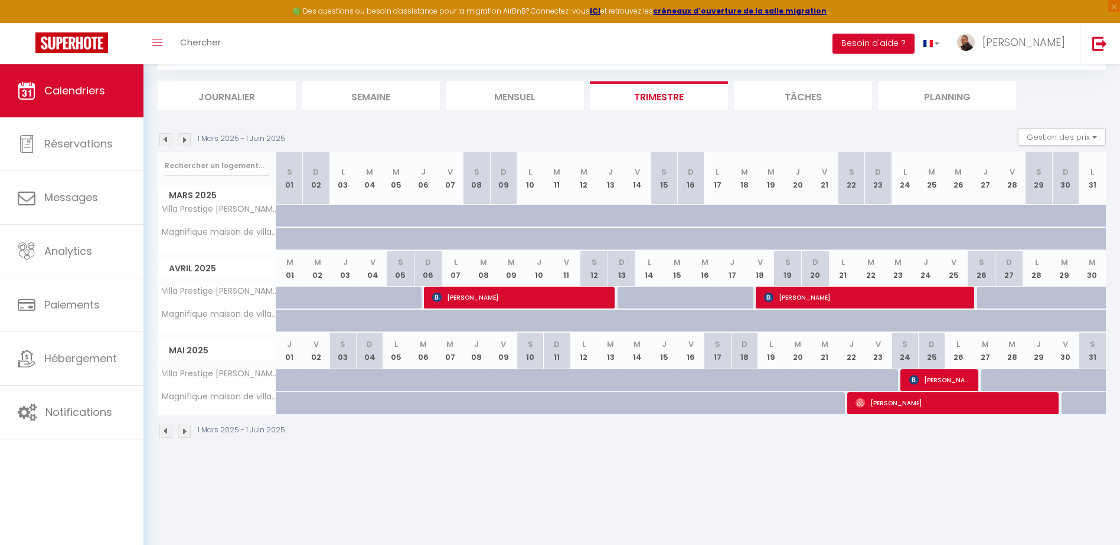
click at [183, 431] on img at bounding box center [184, 431] width 13 height 13
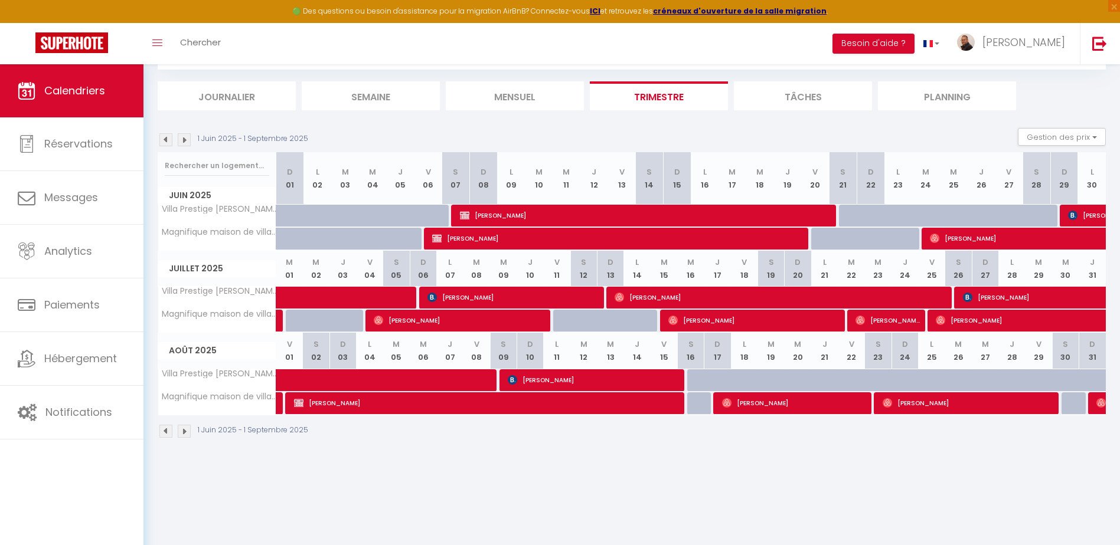
click at [185, 430] on img at bounding box center [184, 431] width 13 height 13
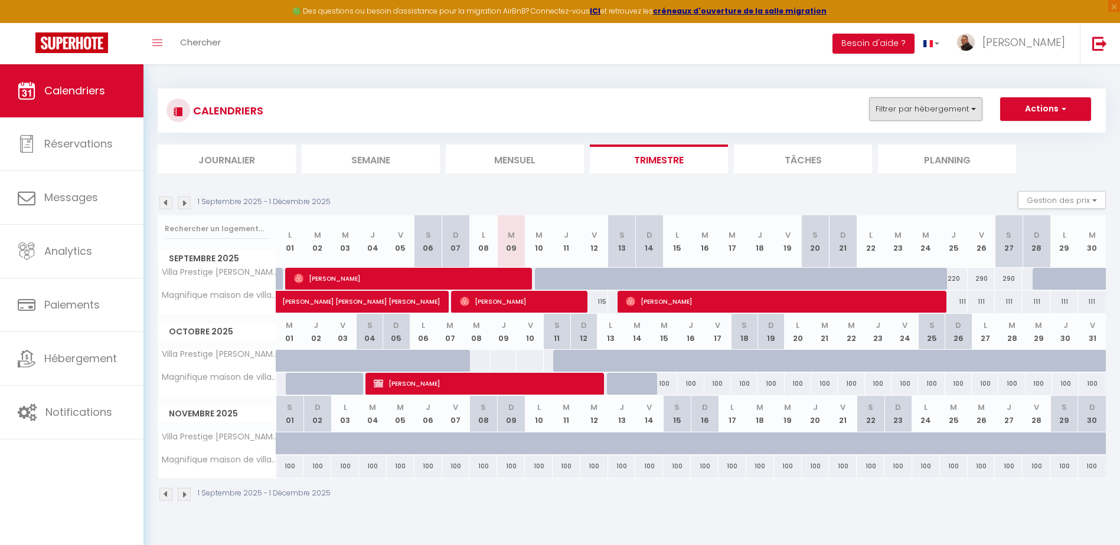
scroll to position [0, 0]
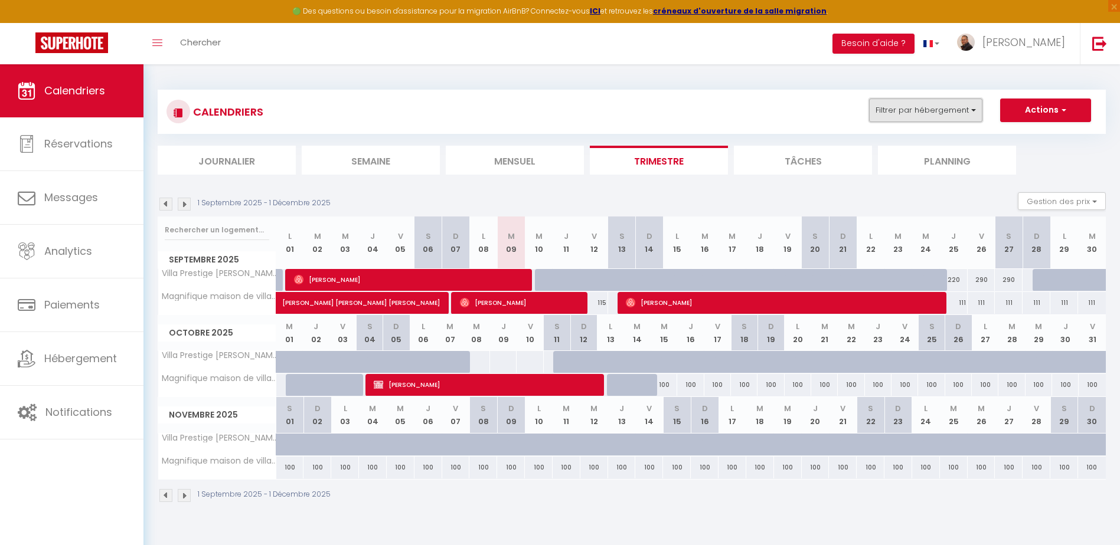
click at [961, 115] on button "Filtrer par hébergement" at bounding box center [925, 111] width 113 height 24
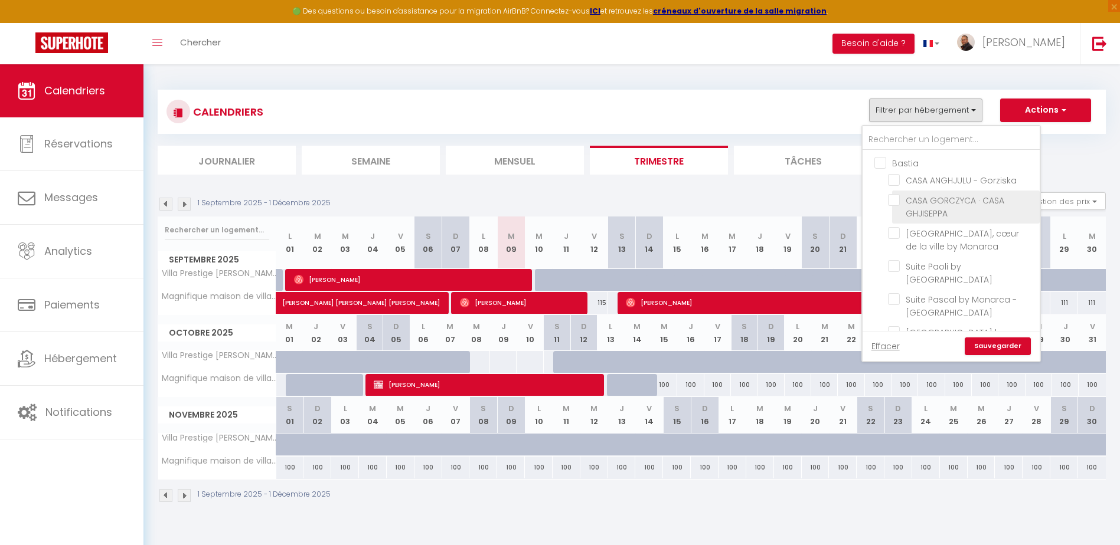
click at [892, 201] on input "CASA GORCZYCA · CASA GHJISEPPA" at bounding box center [962, 200] width 148 height 12
click at [892, 181] on input "CASA ANGHJULU - Gorziska" at bounding box center [962, 180] width 148 height 12
click at [993, 347] on link "Sauvegarder" at bounding box center [997, 347] width 66 height 18
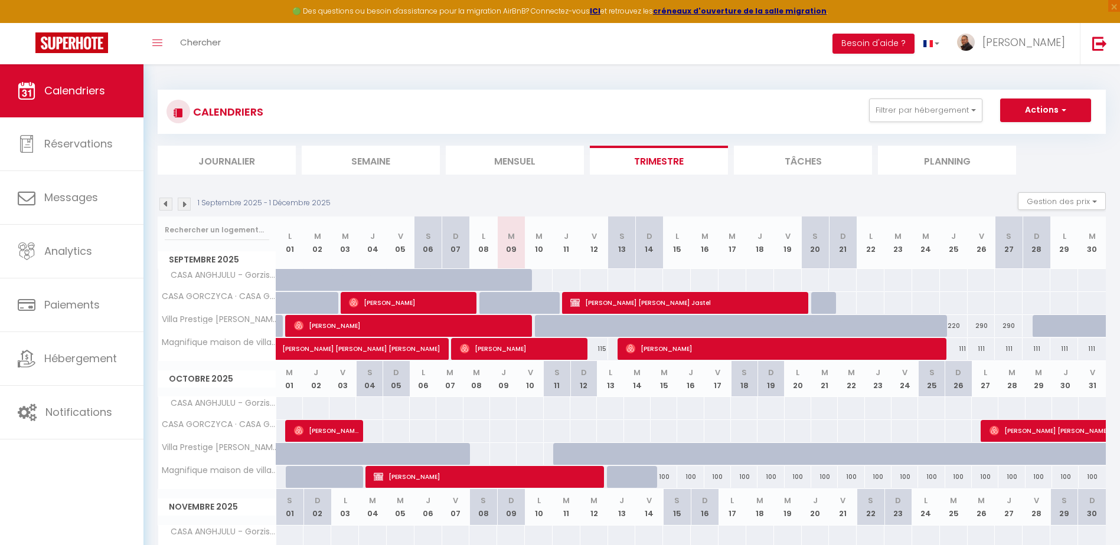
scroll to position [59, 0]
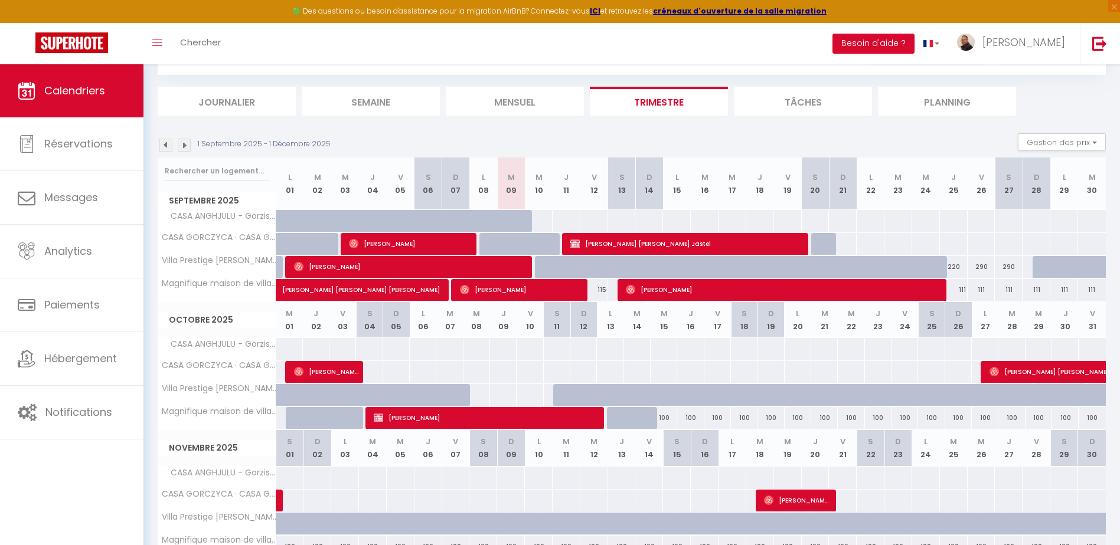
click at [847, 246] on div at bounding box center [842, 244] width 28 height 22
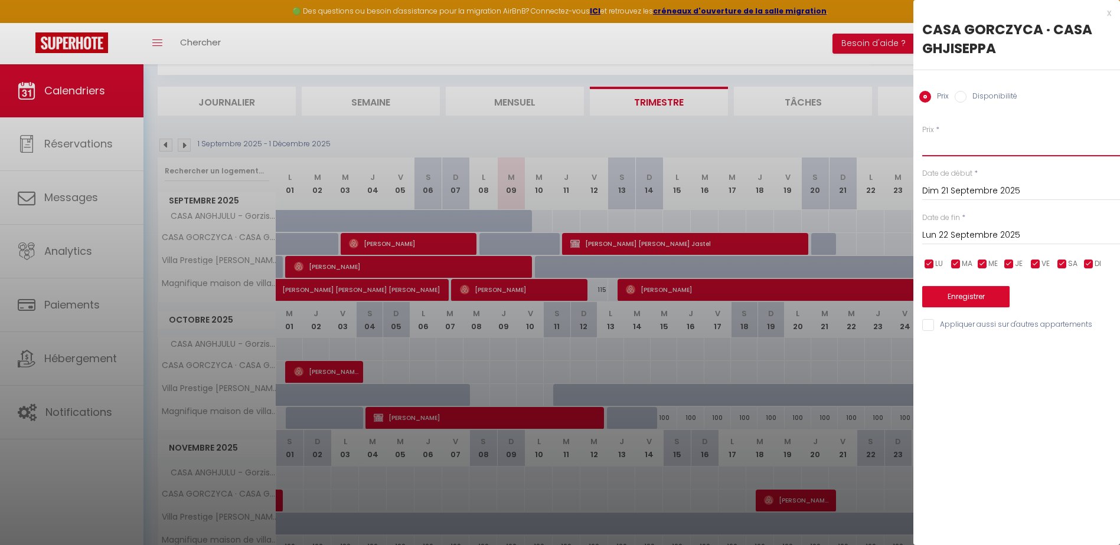
click at [970, 142] on input "Prix" at bounding box center [1021, 145] width 198 height 21
click at [970, 230] on input "Lun 22 Septembre 2025" at bounding box center [1021, 235] width 198 height 15
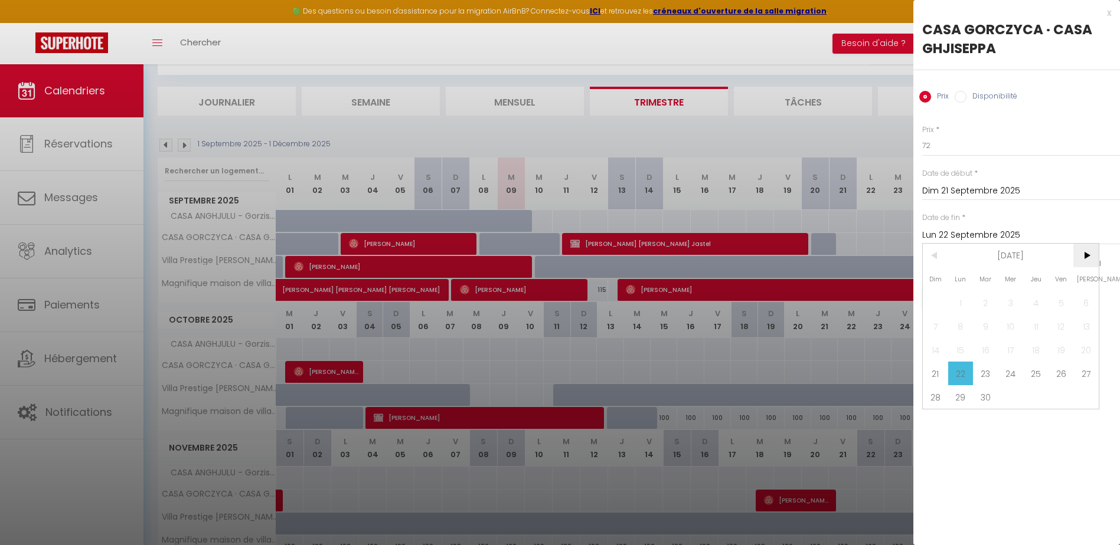
click at [1086, 256] on span ">" at bounding box center [1085, 256] width 25 height 24
click at [1085, 255] on span ">" at bounding box center [1085, 256] width 25 height 24
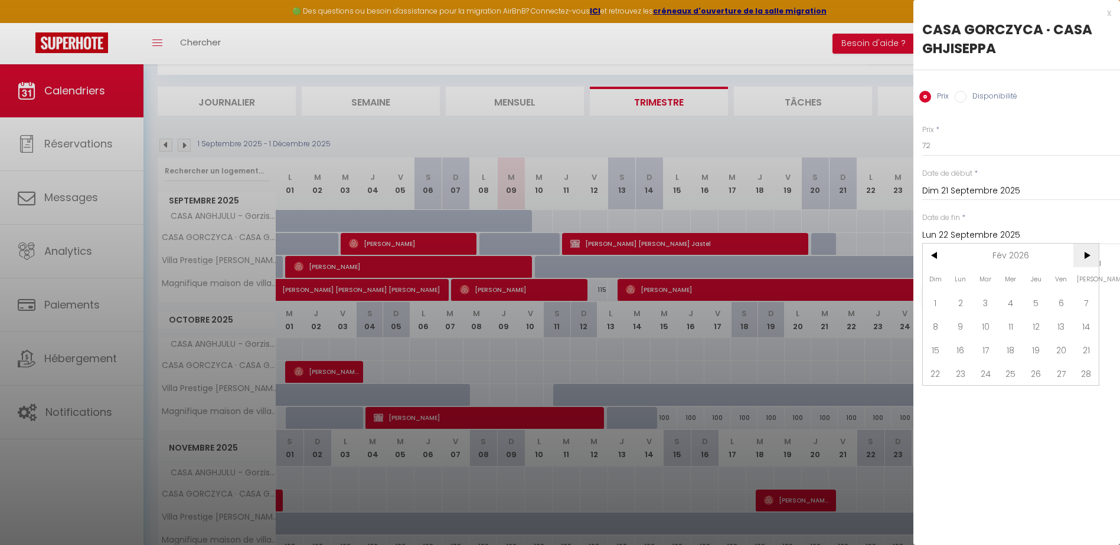
click at [1085, 255] on span ">" at bounding box center [1085, 256] width 25 height 24
click at [992, 402] on span "31" at bounding box center [985, 397] width 25 height 24
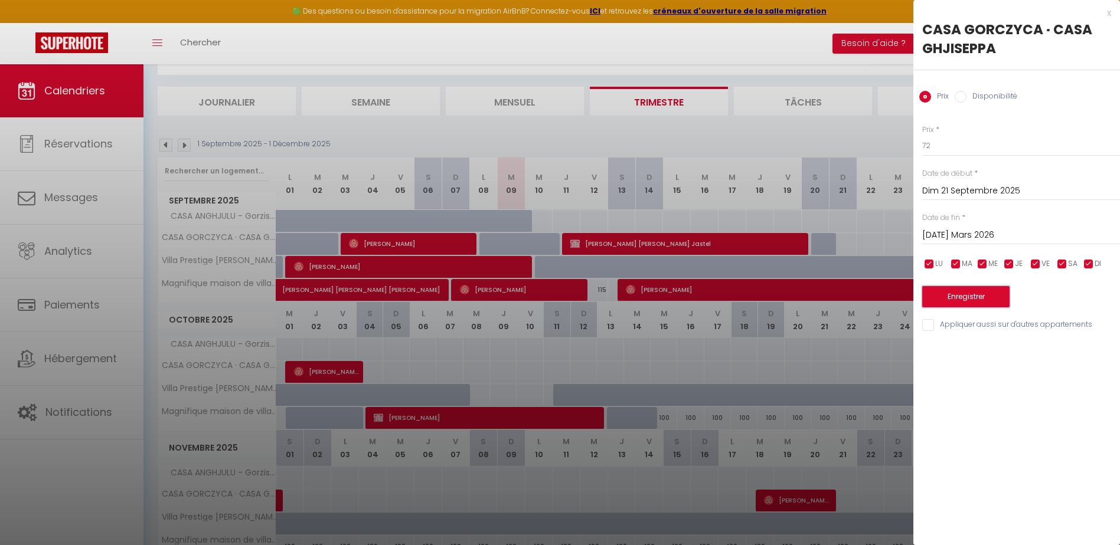
click at [961, 299] on button "Enregistrer" at bounding box center [965, 296] width 87 height 21
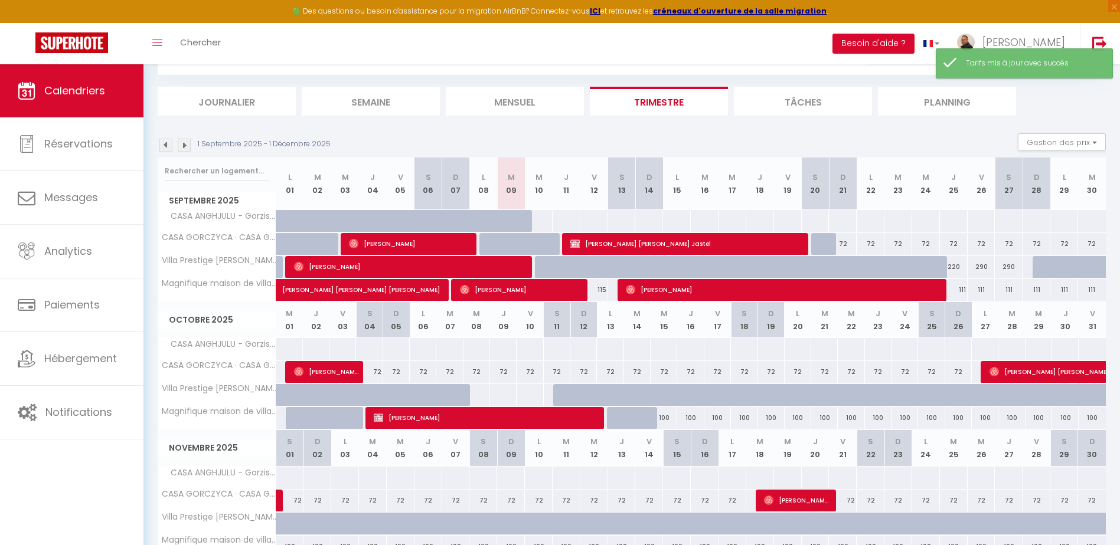
click at [563, 224] on div at bounding box center [566, 221] width 28 height 22
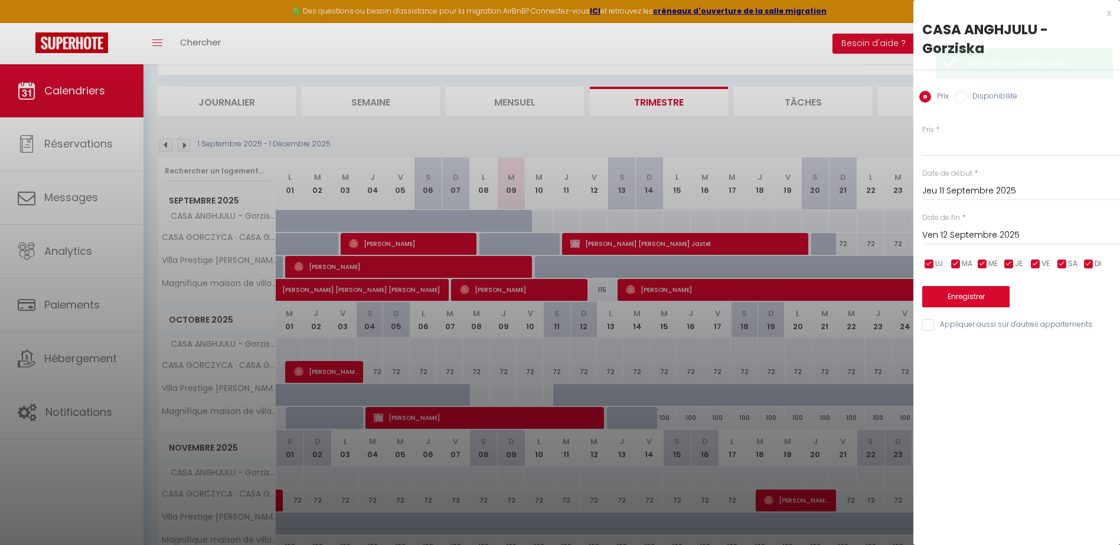
click at [692, 220] on div at bounding box center [560, 272] width 1120 height 545
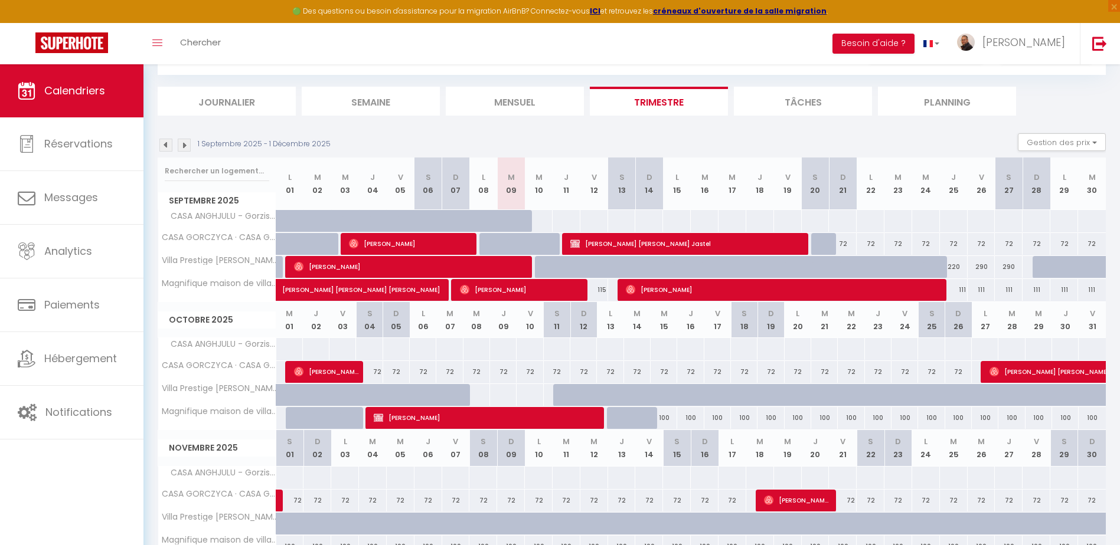
click at [549, 219] on div at bounding box center [538, 221] width 28 height 22
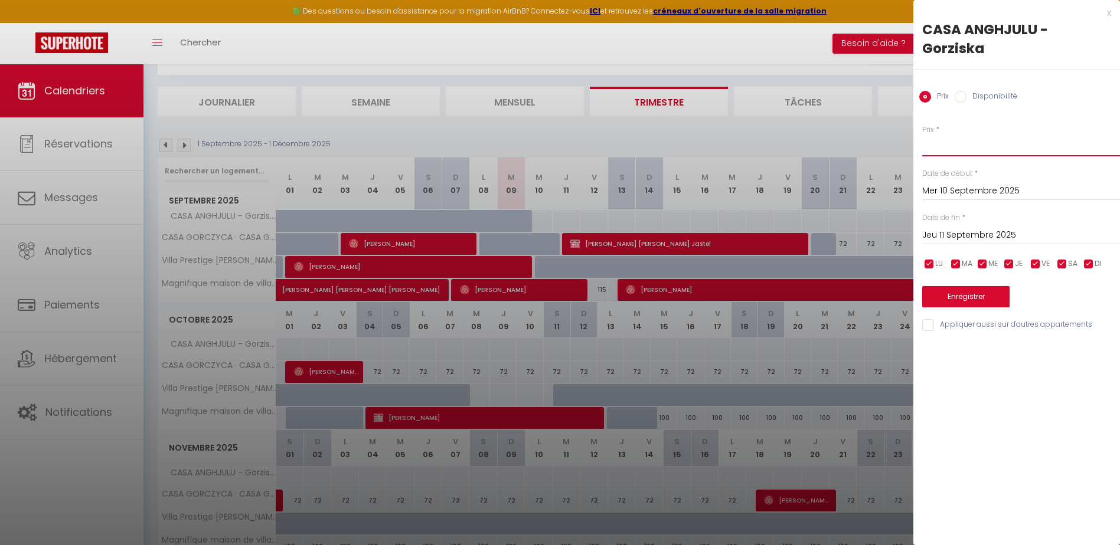
click at [942, 141] on input "Prix" at bounding box center [1021, 145] width 198 height 21
click at [960, 234] on input "Jeu 11 Septembre 2025" at bounding box center [1021, 235] width 198 height 15
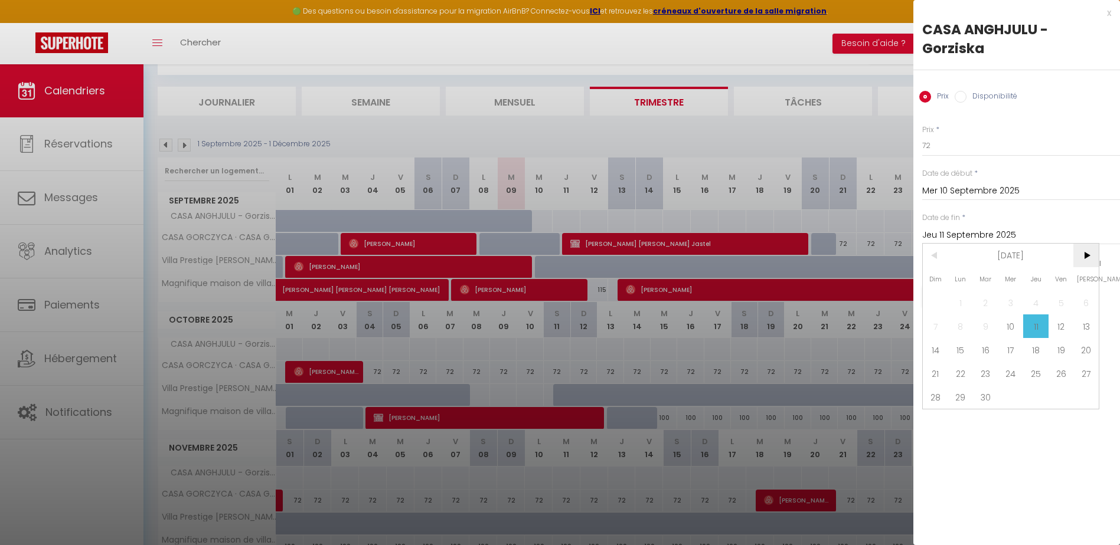
click at [1084, 257] on span ">" at bounding box center [1085, 256] width 25 height 24
click at [1083, 257] on span ">" at bounding box center [1085, 256] width 25 height 24
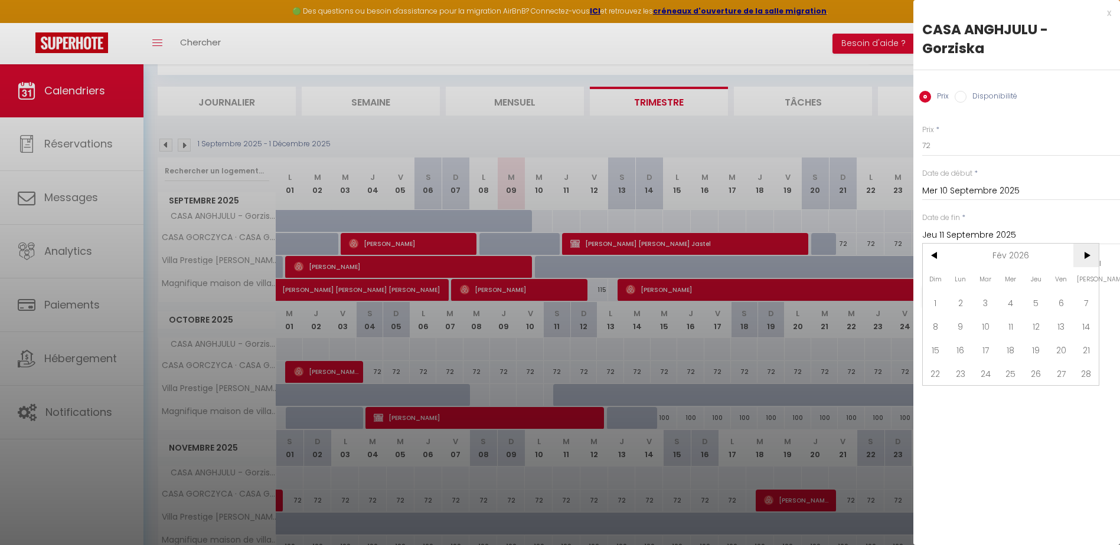
click at [1083, 257] on span ">" at bounding box center [1085, 256] width 25 height 24
click at [988, 399] on span "31" at bounding box center [985, 397] width 25 height 24
click at [989, 296] on button "Enregistrer" at bounding box center [965, 296] width 87 height 21
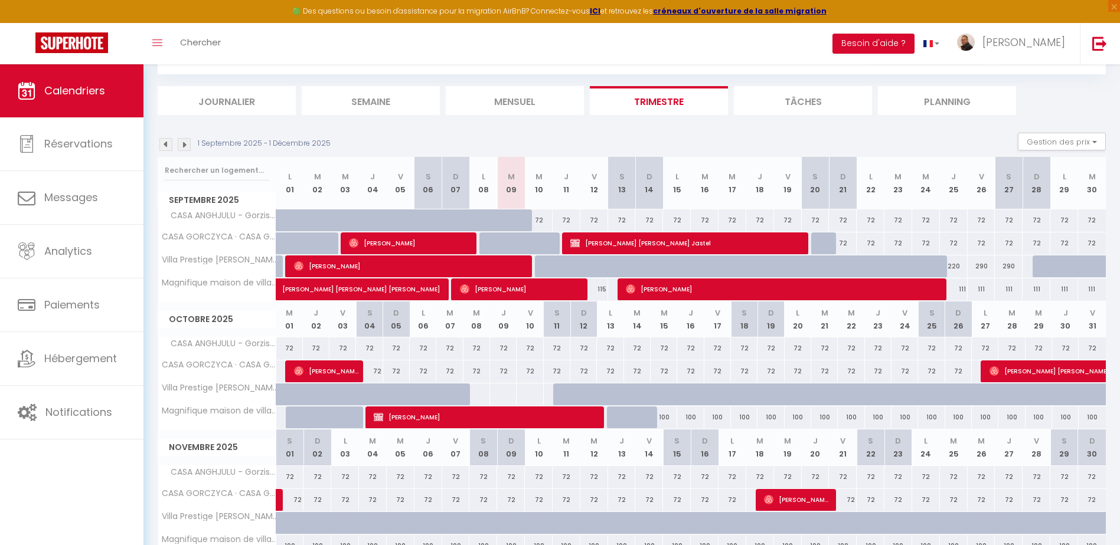
scroll to position [0, 0]
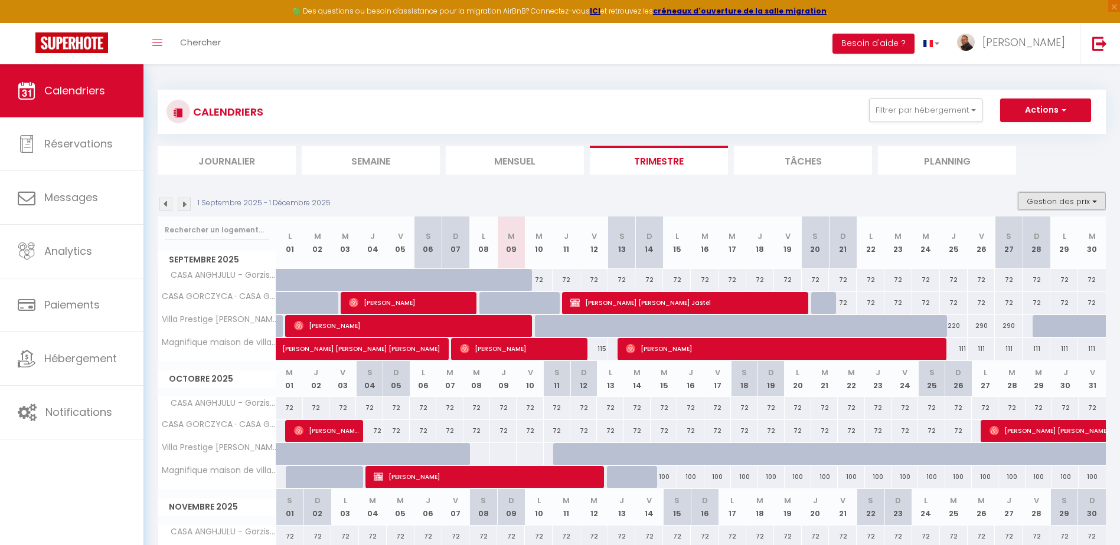
click at [1078, 202] on button "Gestion des prix" at bounding box center [1061, 201] width 88 height 18
click at [1002, 236] on input "Nb Nuits minimum" at bounding box center [1052, 238] width 106 height 12
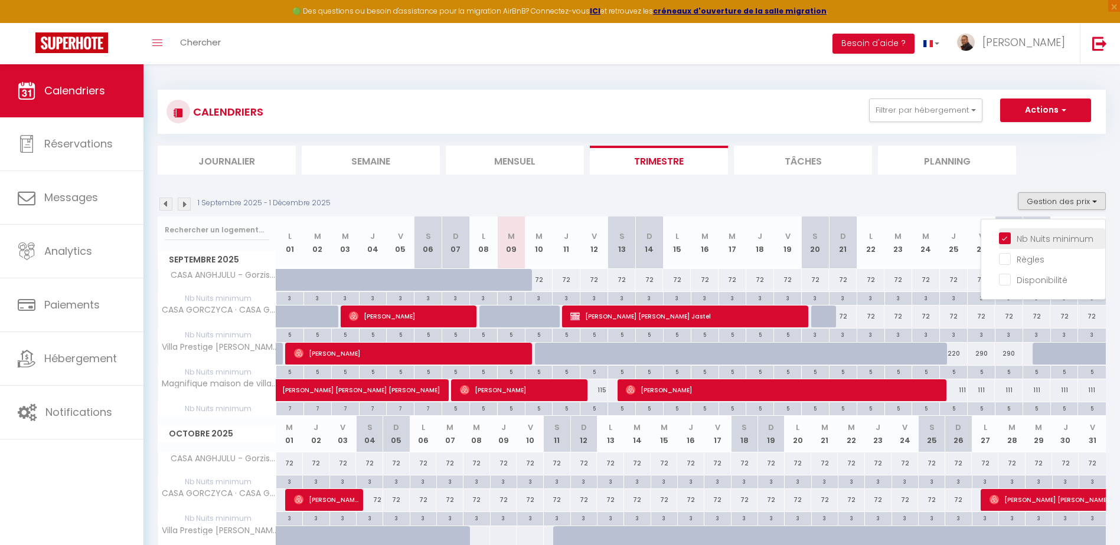
click at [1004, 240] on input "Nb Nuits minimum" at bounding box center [1052, 238] width 106 height 12
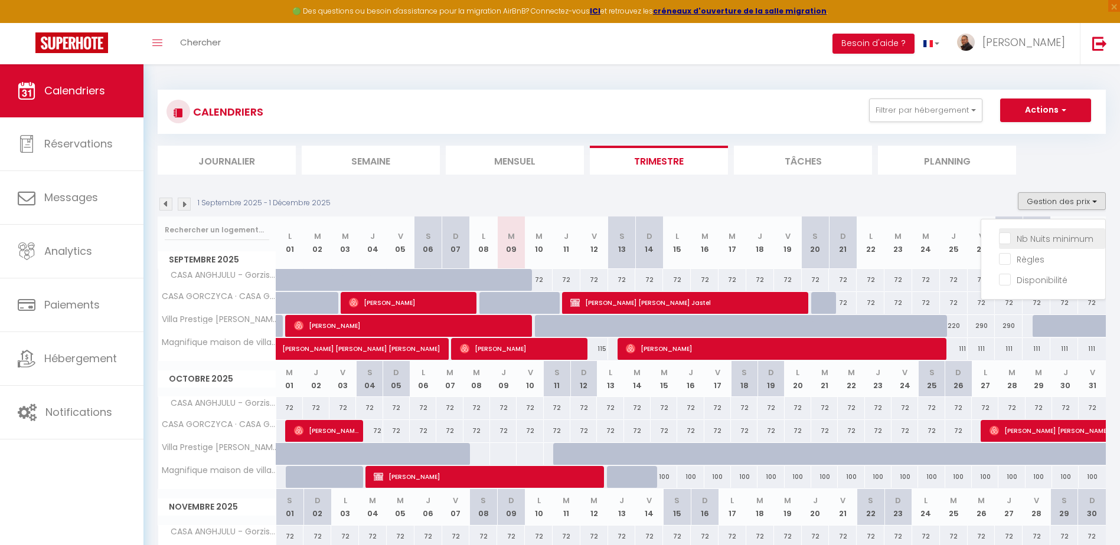
click at [1006, 240] on input "Nb Nuits minimum" at bounding box center [1052, 238] width 106 height 12
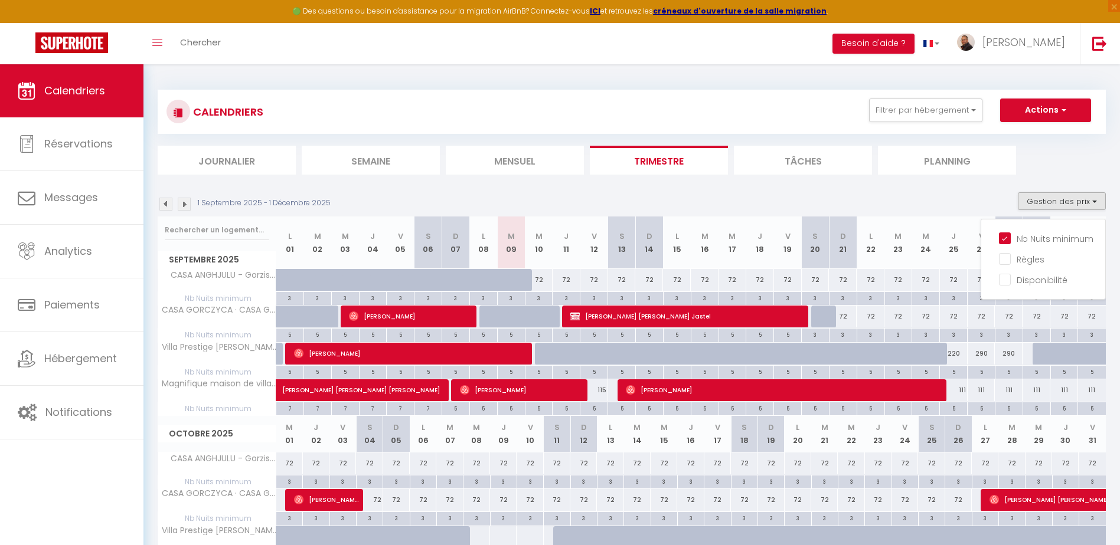
click at [930, 198] on div "1 Septembre 2025 - 1 Décembre 2025 Gestion des prix Nb Nuits minimum Règles Dis…" at bounding box center [632, 204] width 948 height 24
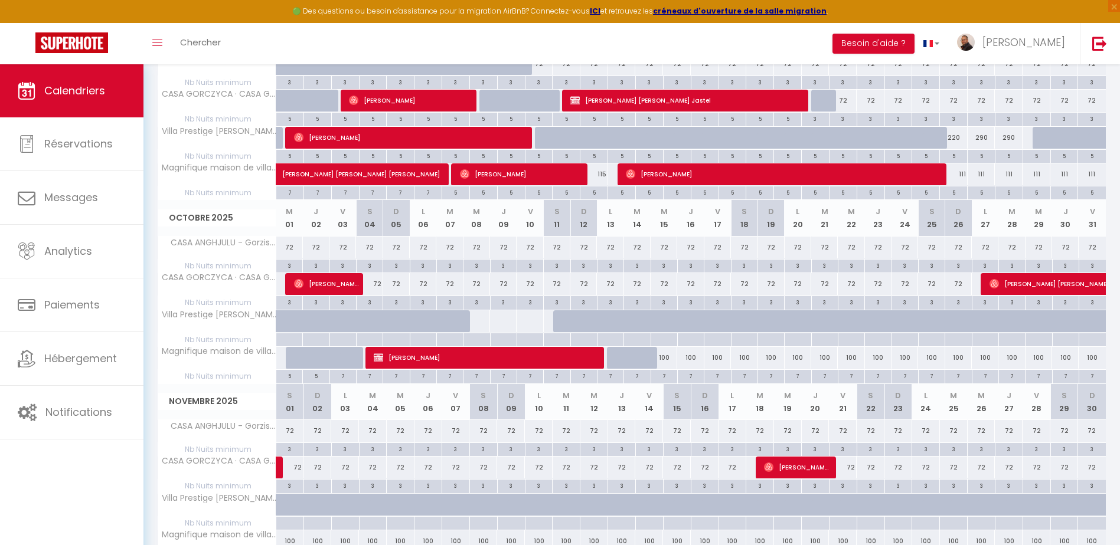
scroll to position [51, 0]
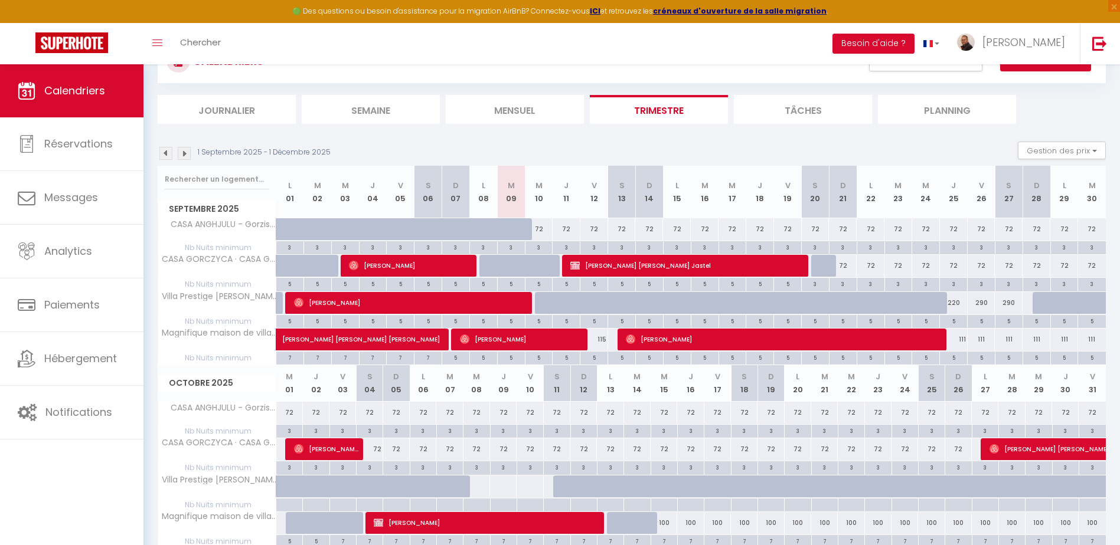
click at [848, 269] on div "72" at bounding box center [843, 266] width 28 height 22
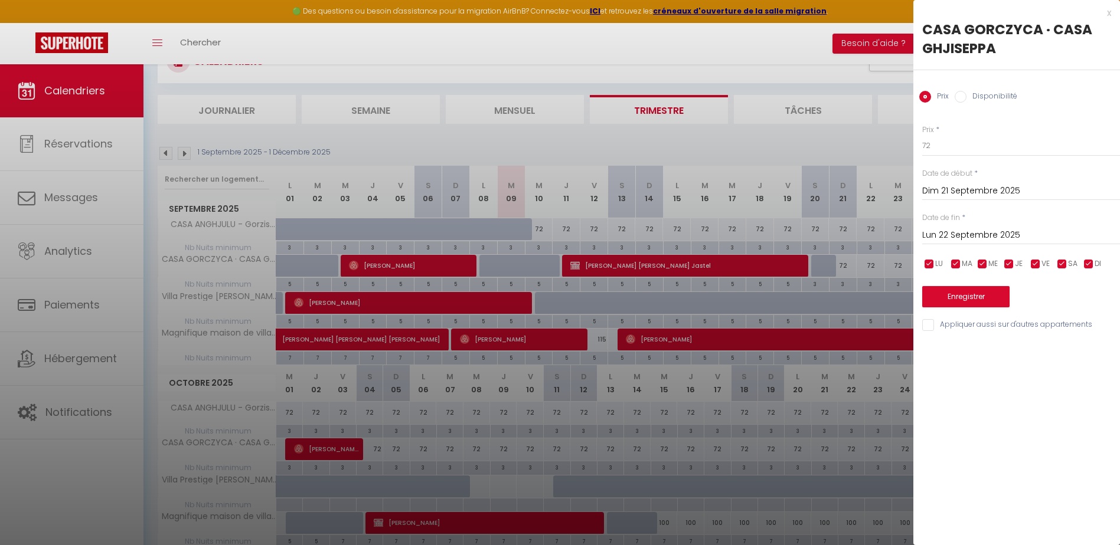
click at [960, 100] on input "Disponibilité" at bounding box center [960, 97] width 12 height 12
click at [953, 146] on select "Disponible Indisponible" at bounding box center [1021, 146] width 198 height 22
click at [922, 135] on select "Disponible Indisponible" at bounding box center [1021, 146] width 198 height 22
click at [961, 234] on input "Lun 22 Septembre 2025" at bounding box center [1021, 236] width 198 height 15
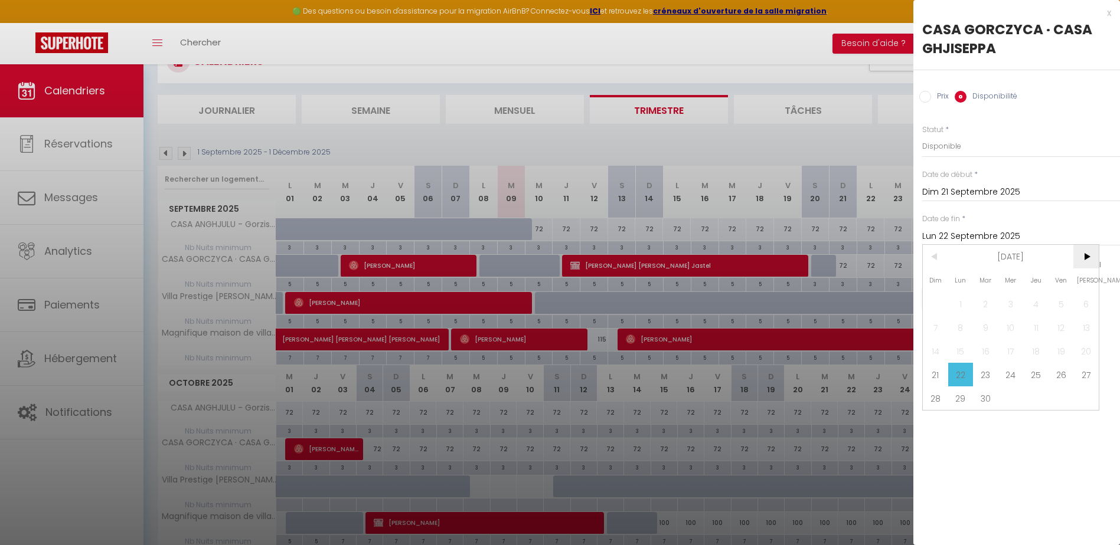
click at [1083, 257] on span ">" at bounding box center [1085, 257] width 25 height 24
click at [1084, 257] on span ">" at bounding box center [1085, 257] width 25 height 24
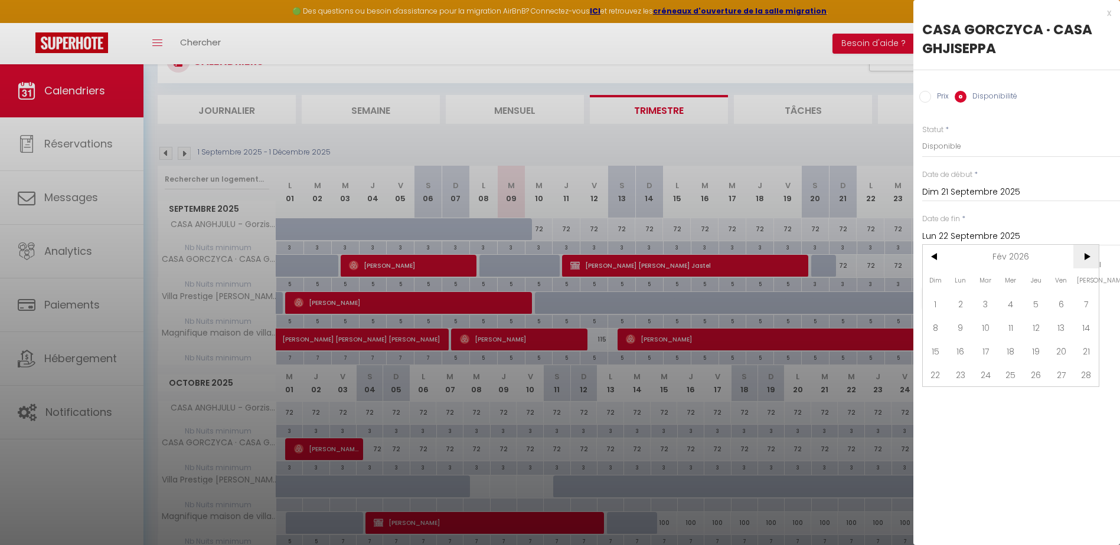
click at [1084, 257] on span ">" at bounding box center [1085, 257] width 25 height 24
click at [1037, 397] on span "30" at bounding box center [1035, 399] width 25 height 24
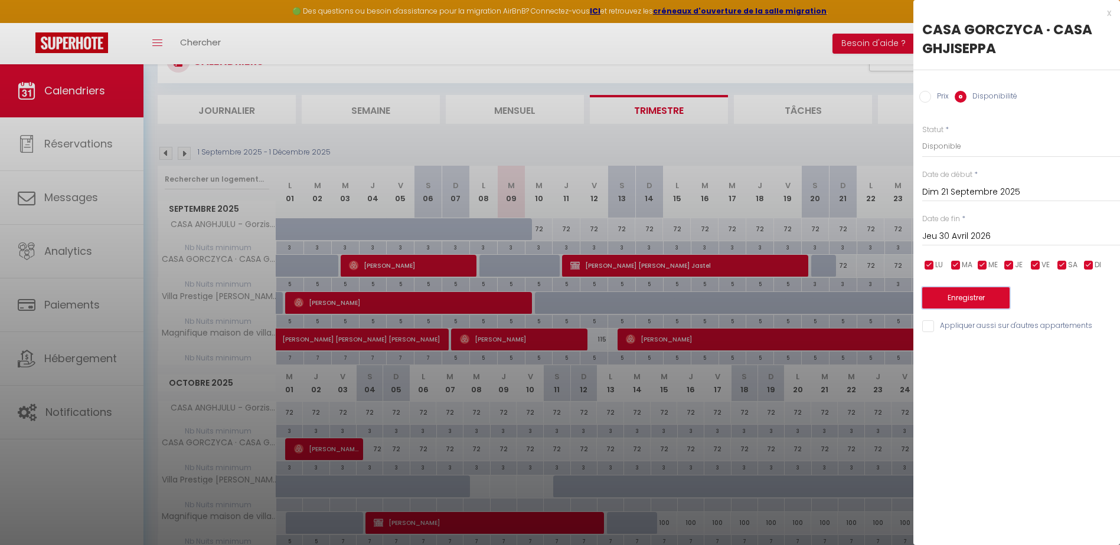
click at [991, 296] on button "Enregistrer" at bounding box center [965, 297] width 87 height 21
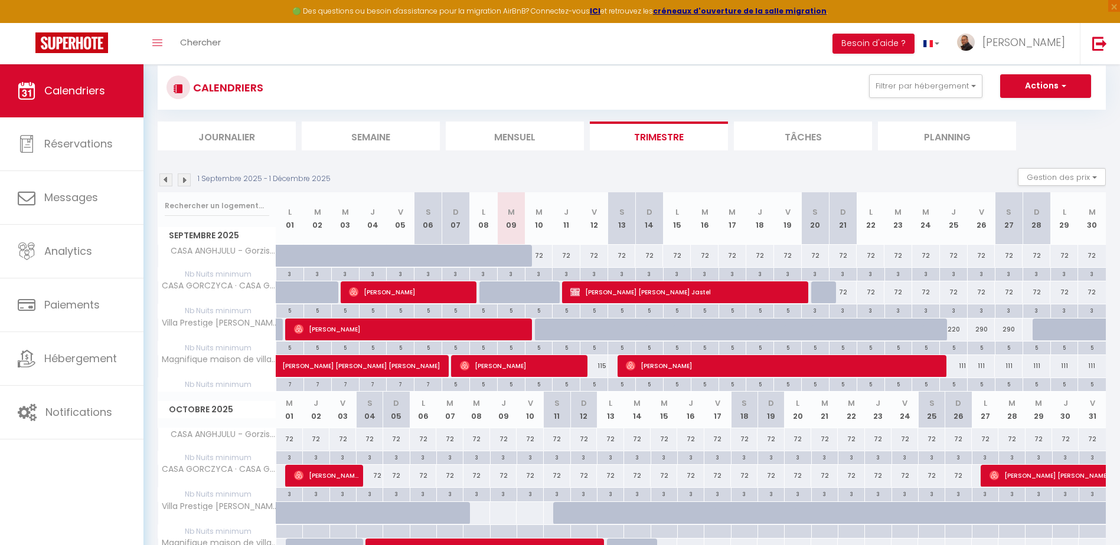
scroll to position [0, 0]
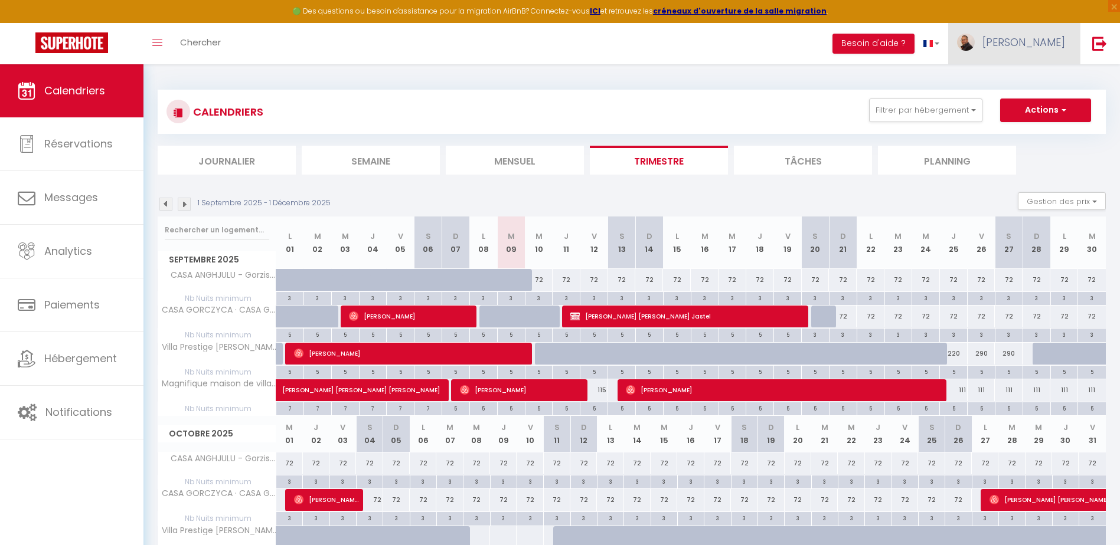
click at [1025, 39] on span "[PERSON_NAME]" at bounding box center [1023, 42] width 83 height 15
click at [1022, 79] on link "Paramètres" at bounding box center [1032, 82] width 87 height 20
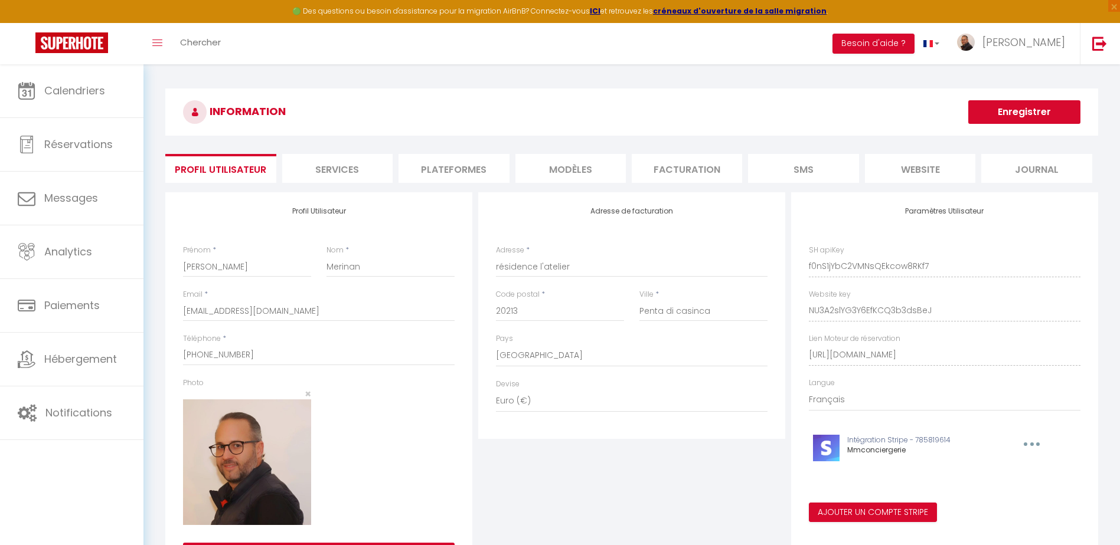
click at [463, 169] on li "Plateformes" at bounding box center [453, 168] width 110 height 29
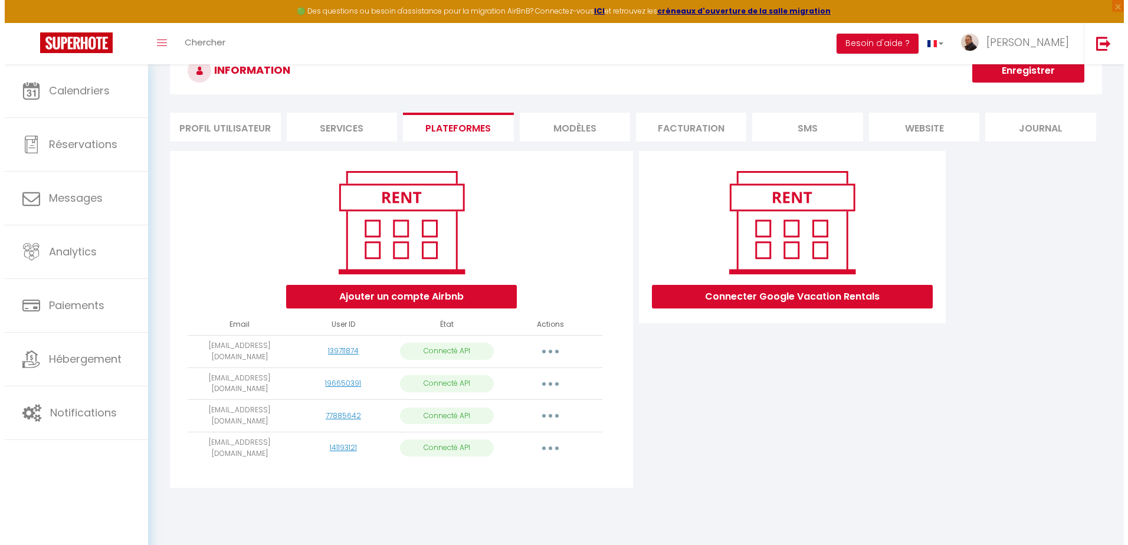
scroll to position [64, 0]
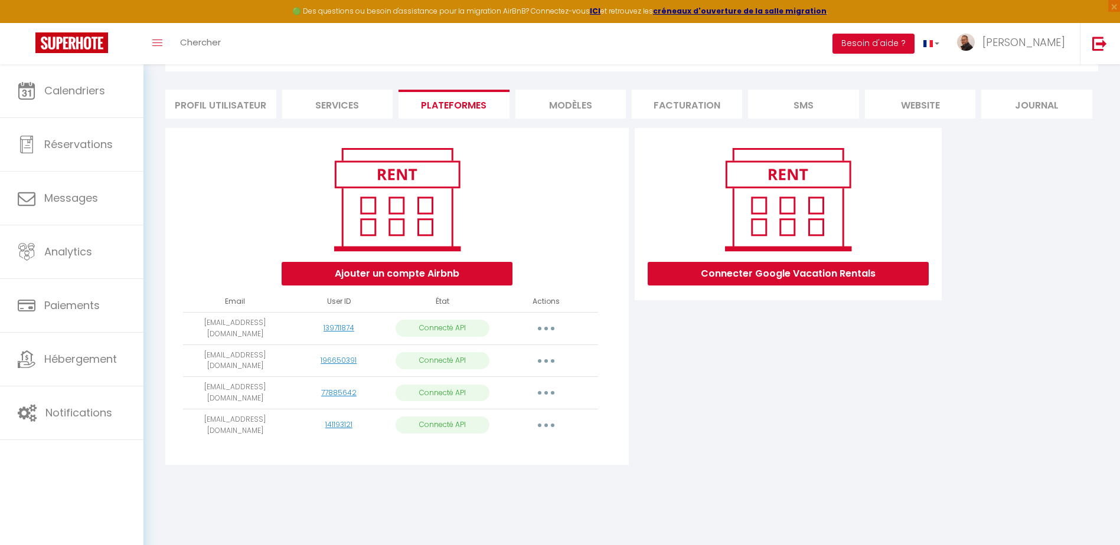
click at [544, 329] on button "button" at bounding box center [545, 328] width 33 height 19
click at [477, 400] on link "Reconnecter le compte" at bounding box center [493, 398] width 130 height 20
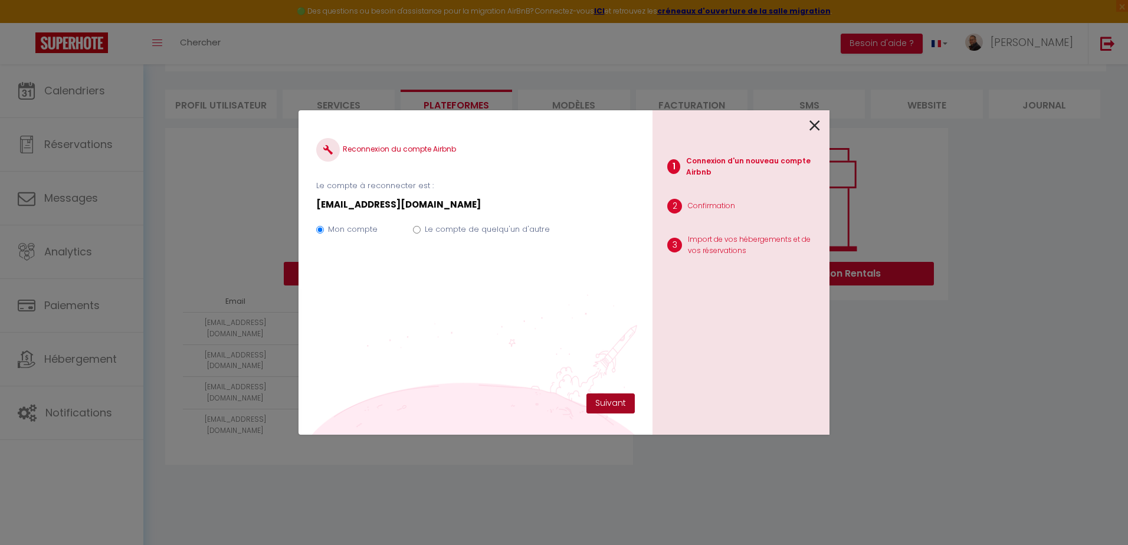
click at [616, 405] on button "Suivant" at bounding box center [611, 404] width 48 height 20
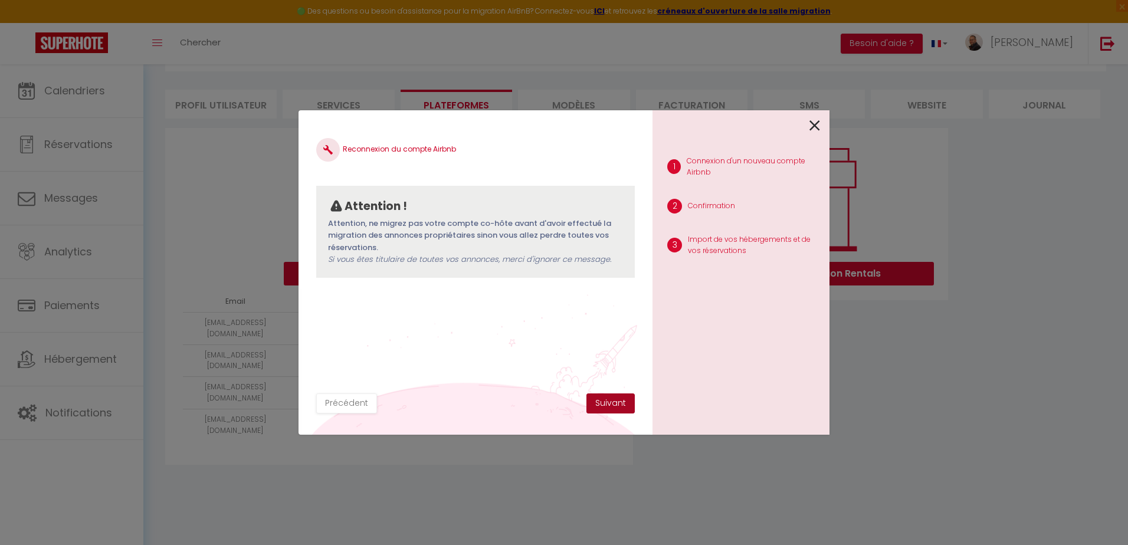
click at [617, 404] on button "Suivant" at bounding box center [611, 404] width 48 height 20
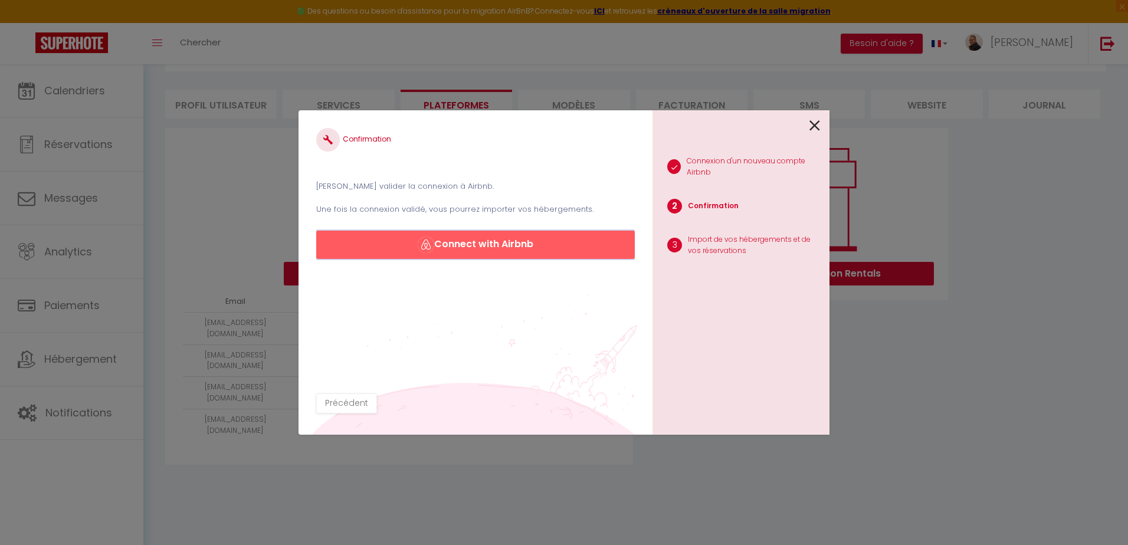
click at [493, 252] on button "Connect with Airbnb" at bounding box center [475, 245] width 319 height 28
